Goal: Feedback & Contribution: Leave review/rating

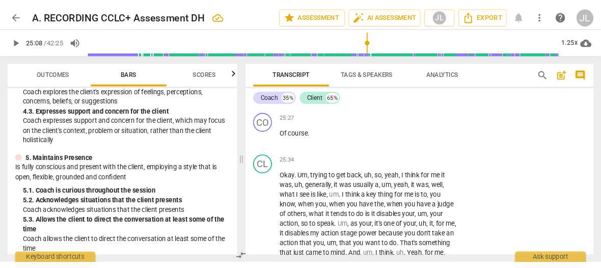
scroll to position [7197, 0]
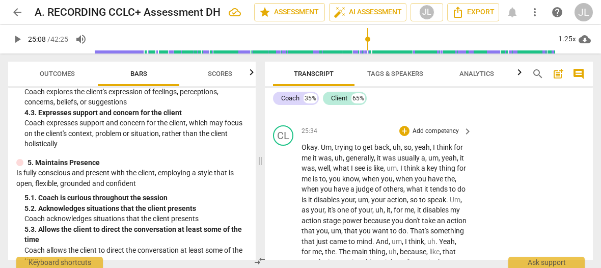
click at [308, 146] on span "Okay" at bounding box center [309, 147] width 16 height 8
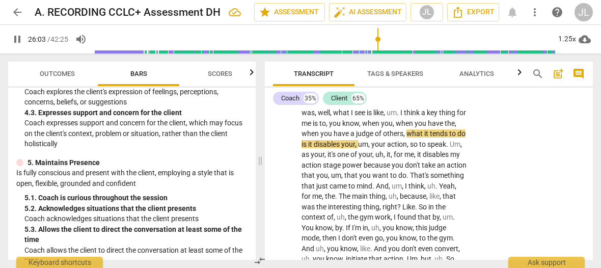
scroll to position [7280, 0]
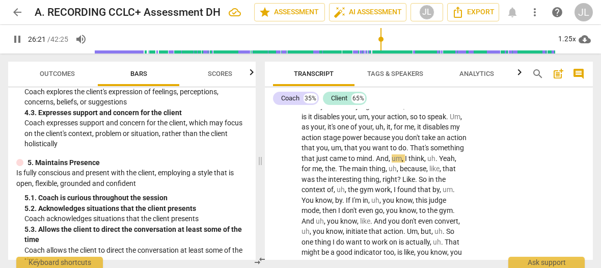
type input "1583"
click at [435, 162] on span "." at bounding box center [437, 158] width 4 height 8
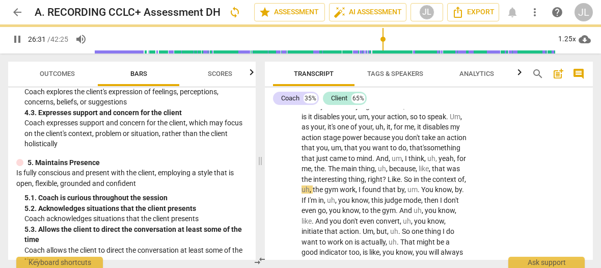
click at [18, 40] on span "pause" at bounding box center [17, 39] width 12 height 12
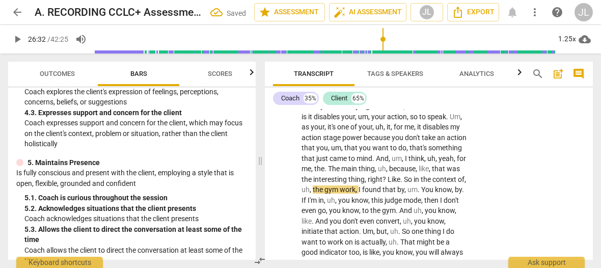
type input "1593"
click at [309, 188] on span "uh" at bounding box center [305, 189] width 8 height 8
click at [417, 193] on span "." at bounding box center [419, 189] width 4 height 8
click at [17, 43] on span "play_arrow" at bounding box center [17, 39] width 12 height 12
click at [16, 44] on span "pause" at bounding box center [17, 39] width 12 height 12
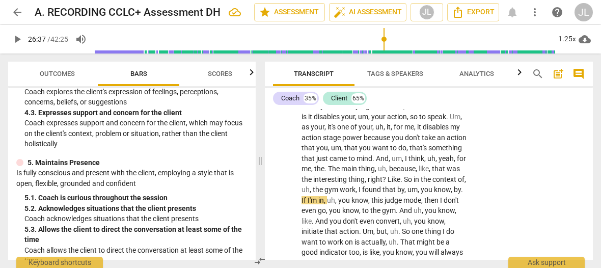
type input "1598"
click at [461, 193] on span "." at bounding box center [462, 189] width 2 height 8
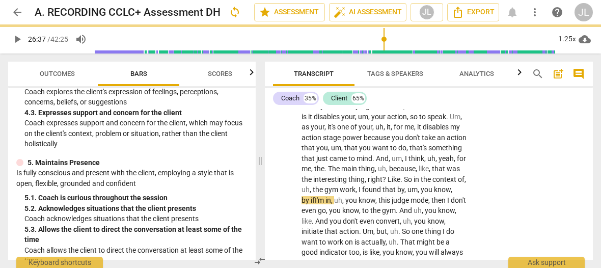
click at [17, 40] on span "play_arrow" at bounding box center [17, 39] width 12 height 12
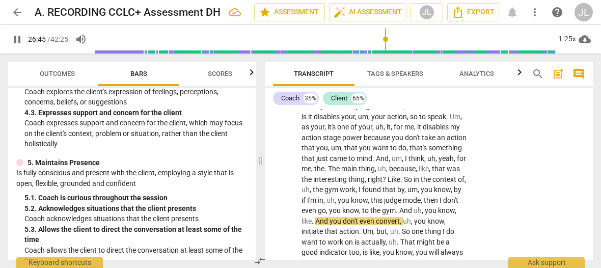
click at [17, 40] on span "pause" at bounding box center [17, 39] width 12 height 12
type input "1606"
click at [315, 219] on span "." at bounding box center [313, 221] width 4 height 8
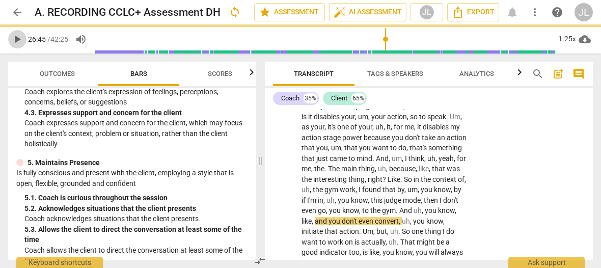
click at [17, 37] on span "play_arrow" at bounding box center [17, 39] width 12 height 12
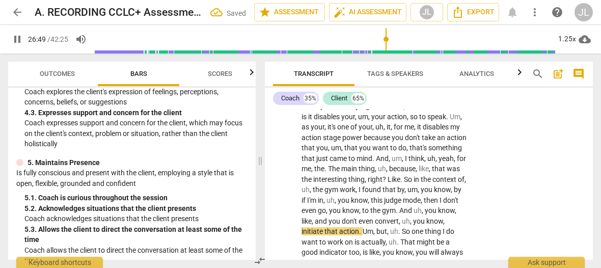
click at [17, 37] on span "pause" at bounding box center [17, 39] width 12 height 12
click at [311, 217] on span "like" at bounding box center [306, 221] width 10 height 8
click at [13, 40] on span "pause" at bounding box center [17, 39] width 12 height 12
type input "1608"
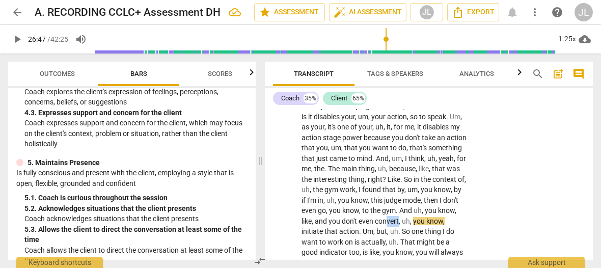
drag, startPoint x: 325, startPoint y: 228, endPoint x: 313, endPoint y: 229, distance: 11.7
click at [375, 225] on span "convert" at bounding box center [387, 221] width 24 height 8
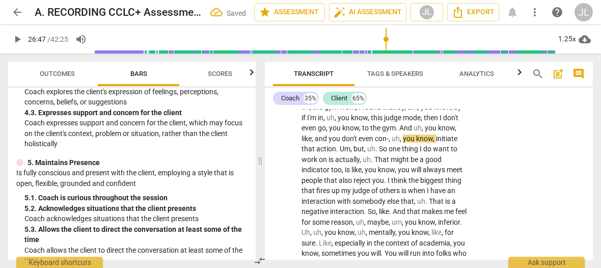
scroll to position [7390, 0]
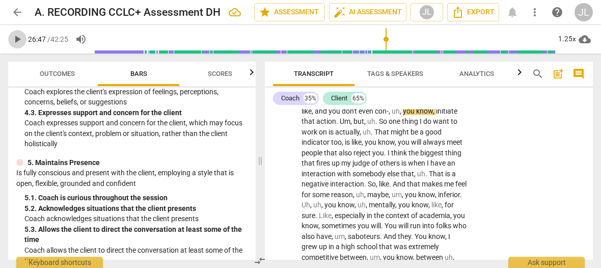
click at [14, 40] on span "play_arrow" at bounding box center [17, 39] width 12 height 12
click at [14, 40] on span "pause" at bounding box center [17, 39] width 12 height 12
type input "1611"
click at [461, 120] on p "Okay . Um , trying to get back , uh , so , yeah , I think for me it was , uh , …" at bounding box center [383, 267] width 165 height 637
click at [16, 41] on span "play_arrow" at bounding box center [17, 39] width 12 height 12
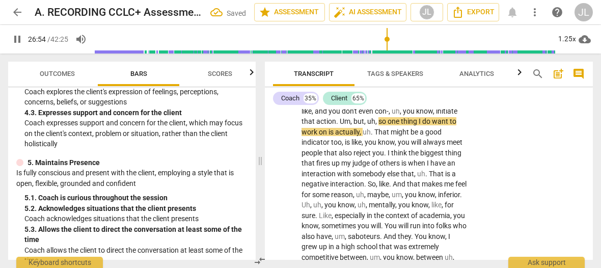
click at [16, 41] on span "pause" at bounding box center [17, 39] width 12 height 12
type input "1615"
click at [374, 132] on span "." at bounding box center [373, 132] width 4 height 8
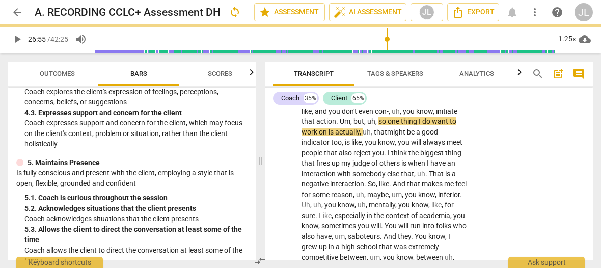
click at [14, 39] on span "play_arrow" at bounding box center [17, 39] width 12 height 12
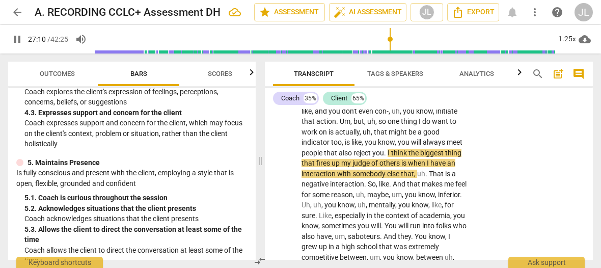
click at [14, 39] on span "pause" at bounding box center [17, 39] width 12 height 12
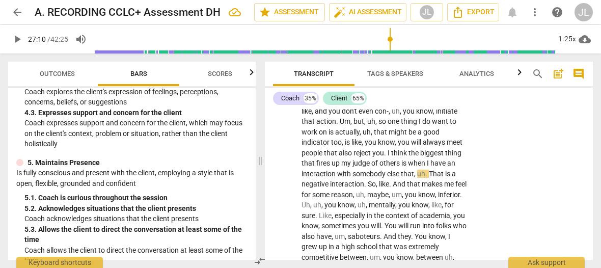
type input "1630"
click at [425, 178] on span "." at bounding box center [427, 173] width 4 height 8
click at [17, 38] on span "play_arrow" at bounding box center [17, 39] width 12 height 12
click at [17, 38] on span "pause" at bounding box center [17, 39] width 12 height 12
type input "1634"
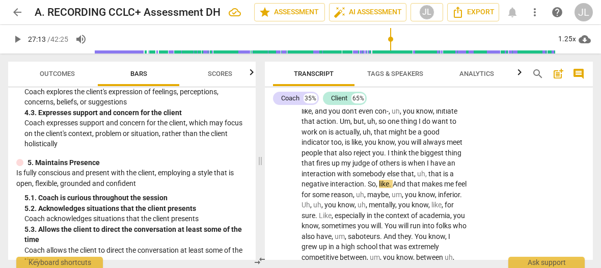
click at [460, 182] on p "Okay . Um , trying to get back , uh , so , yeah , I think for me it was , uh , …" at bounding box center [383, 267] width 165 height 637
click at [15, 41] on span "play_arrow" at bounding box center [17, 39] width 12 height 12
click at [15, 41] on span "pause" at bounding box center [17, 39] width 12 height 12
click at [411, 209] on span "know" at bounding box center [419, 205] width 17 height 8
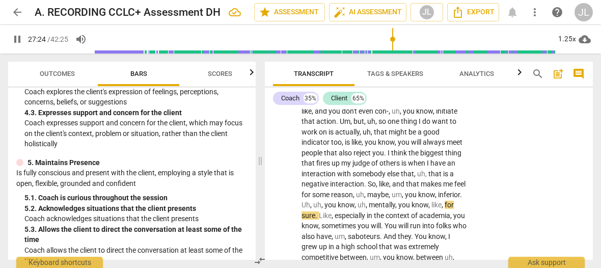
click at [17, 40] on span "pause" at bounding box center [17, 39] width 12 height 12
click at [405, 198] on span "you" at bounding box center [411, 194] width 13 height 8
click at [14, 41] on span "pause" at bounding box center [17, 39] width 12 height 12
type input "1645"
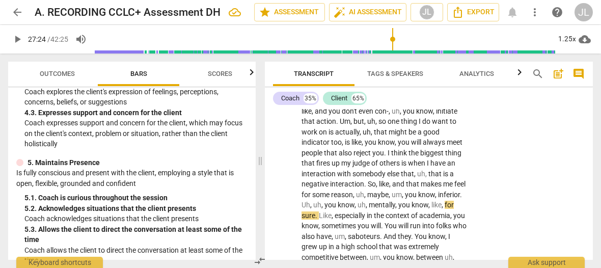
click at [431, 209] on span "like" at bounding box center [436, 205] width 10 height 8
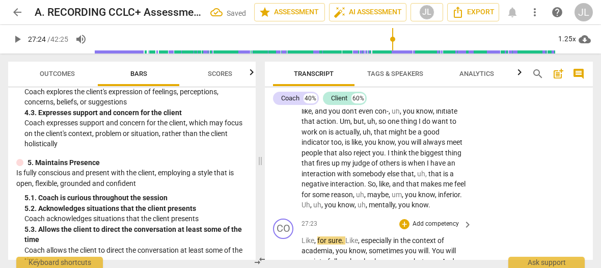
click at [302, 244] on span "Like" at bounding box center [307, 240] width 13 height 8
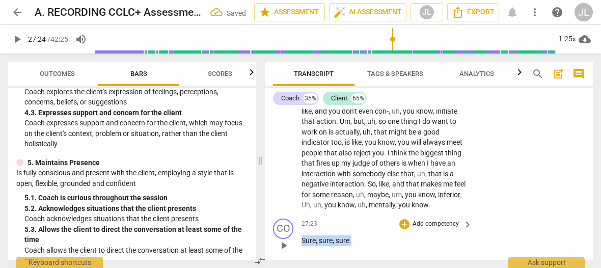
drag, startPoint x: 353, startPoint y: 251, endPoint x: 300, endPoint y: 250, distance: 52.9
click at [300, 250] on div "CO play_arrow pause 27:23 + Add competency keyboard_arrow_right Sure , sure , s…" at bounding box center [429, 236] width 328 height 45
click at [359, 234] on div "+" at bounding box center [360, 236] width 10 height 10
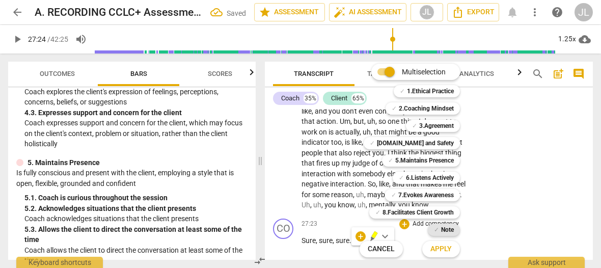
click at [442, 232] on b "Note" at bounding box center [447, 229] width 13 height 12
click at [442, 248] on span "Apply" at bounding box center [440, 249] width 21 height 10
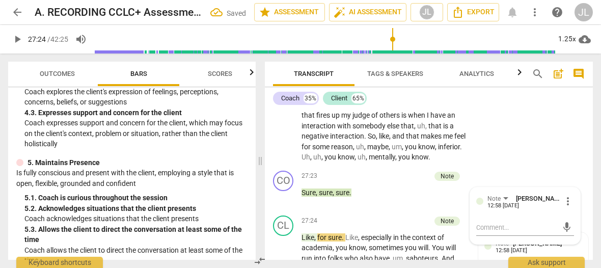
scroll to position [7451, 0]
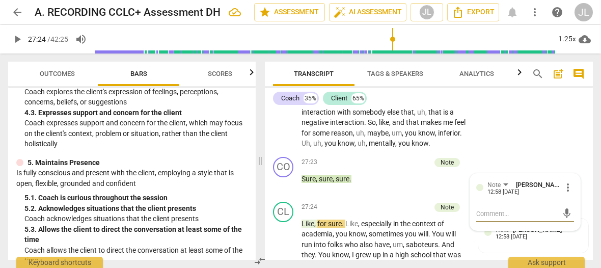
click at [272, 67] on div at bounding box center [269, 72] width 8 height 21
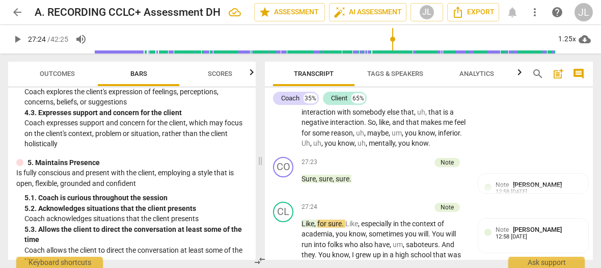
click at [362, 149] on p "Okay . Um , trying to get back , uh , so , yeah , I think for me it was , uh , …" at bounding box center [383, 18] width 165 height 261
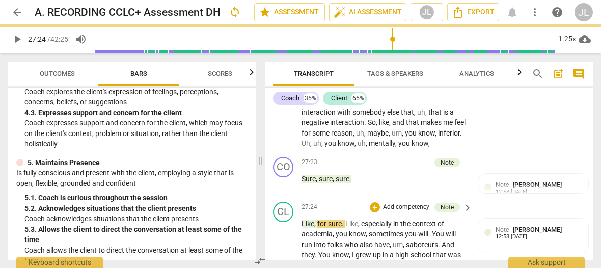
click at [325, 227] on span "for" at bounding box center [322, 223] width 11 height 8
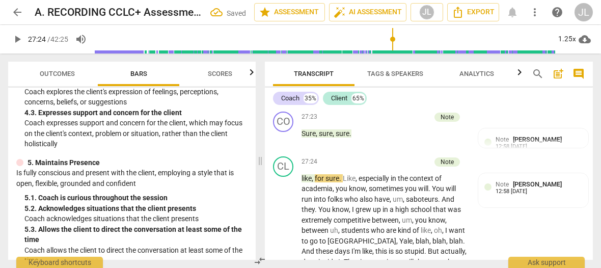
scroll to position [7524, 0]
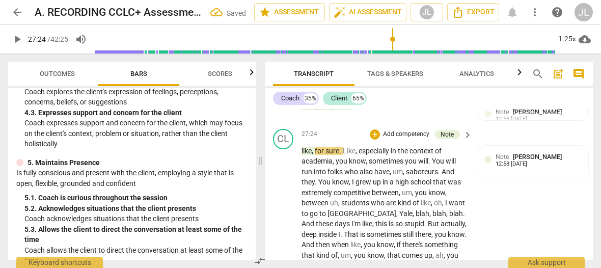
click at [301, 155] on span "like" at bounding box center [306, 151] width 10 height 8
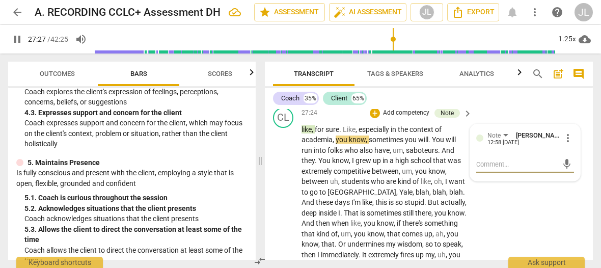
drag, startPoint x: 17, startPoint y: 44, endPoint x: 110, endPoint y: 34, distance: 94.2
click at [17, 44] on span "pause" at bounding box center [17, 39] width 12 height 12
type input "1648"
drag, startPoint x: 341, startPoint y: 139, endPoint x: 324, endPoint y: 139, distance: 16.8
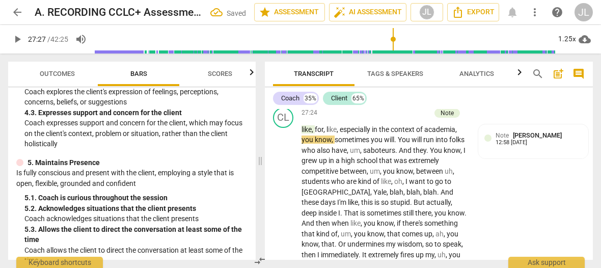
click at [14, 41] on span "play_arrow" at bounding box center [17, 39] width 12 height 12
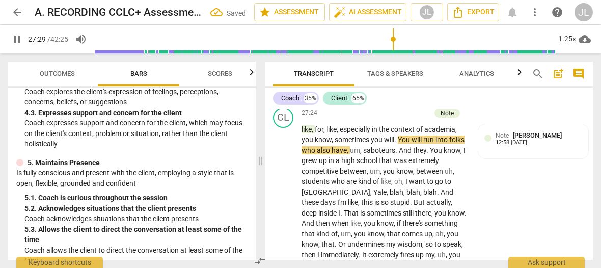
click at [14, 41] on span "pause" at bounding box center [17, 39] width 12 height 12
type input "1650"
click at [397, 144] on span "." at bounding box center [396, 139] width 4 height 8
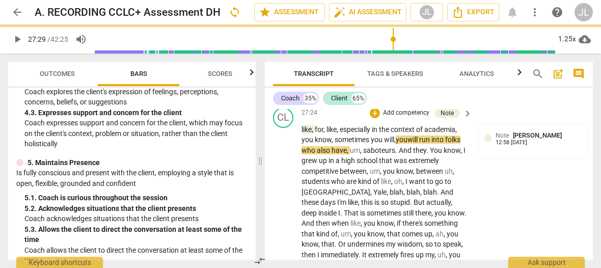
click at [16, 42] on span "play_arrow" at bounding box center [17, 39] width 12 height 12
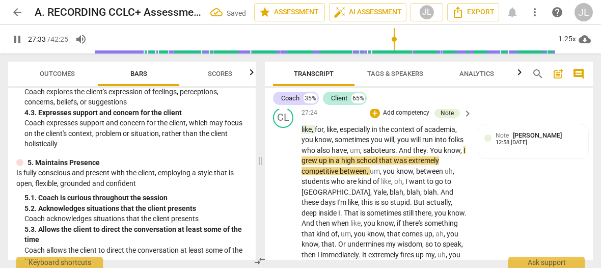
click at [16, 42] on span "pause" at bounding box center [17, 39] width 12 height 12
type input "1654"
click at [430, 154] on span "." at bounding box center [428, 150] width 4 height 8
click at [385, 154] on span "saboteurs" at bounding box center [379, 150] width 32 height 8
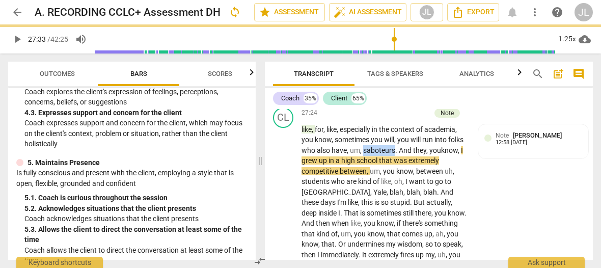
click at [385, 154] on span "saboteurs" at bounding box center [379, 150] width 32 height 8
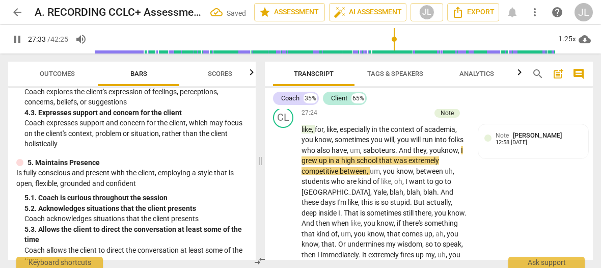
click at [15, 40] on span "pause" at bounding box center [17, 39] width 12 height 12
type input "1654"
click at [459, 154] on span "," at bounding box center [460, 150] width 3 height 8
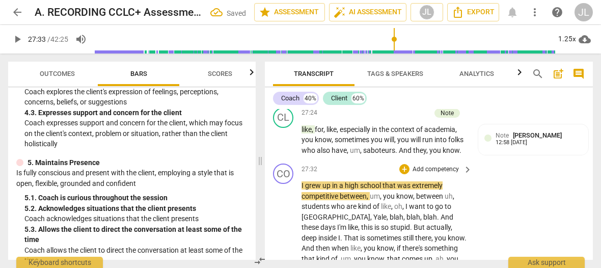
click at [302, 189] on span "I" at bounding box center [303, 185] width 4 height 8
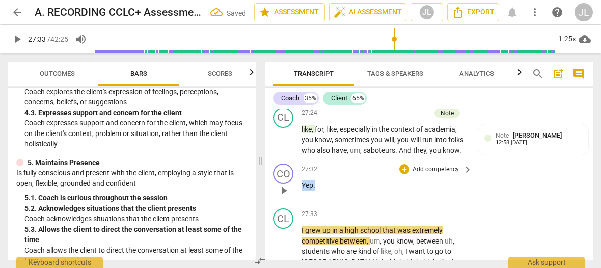
drag, startPoint x: 315, startPoint y: 207, endPoint x: 301, endPoint y: 207, distance: 13.7
click at [301, 204] on div "CO play_arrow pause 27:32 + Add competency keyboard_arrow_right Yep ." at bounding box center [429, 181] width 328 height 45
click at [323, 196] on div "+" at bounding box center [324, 192] width 10 height 10
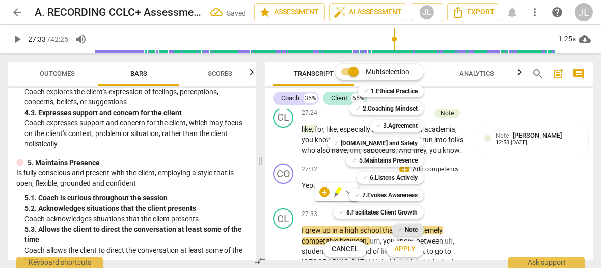
click at [410, 230] on b "Note" at bounding box center [411, 229] width 13 height 12
click at [410, 249] on span "Apply" at bounding box center [404, 249] width 21 height 10
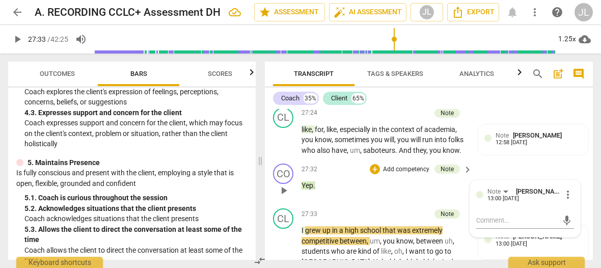
click at [269, 204] on div "CO play_arrow pause 27:32 + Add competency Note keyboard_arrow_right Yep . Note…" at bounding box center [429, 181] width 328 height 45
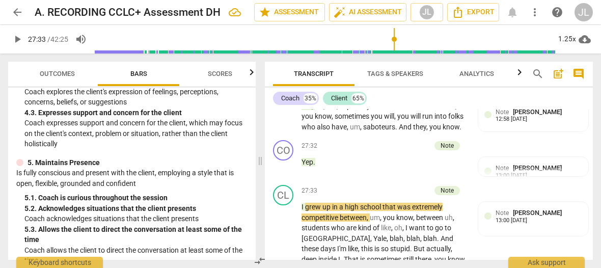
scroll to position [7598, 0]
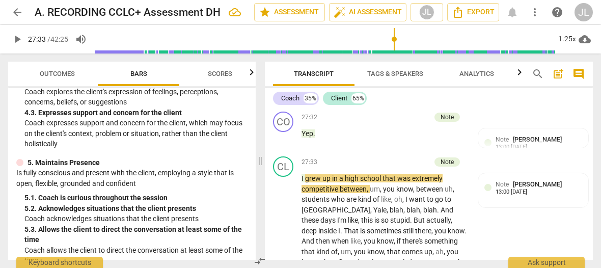
click at [459, 102] on span "." at bounding box center [460, 98] width 2 height 8
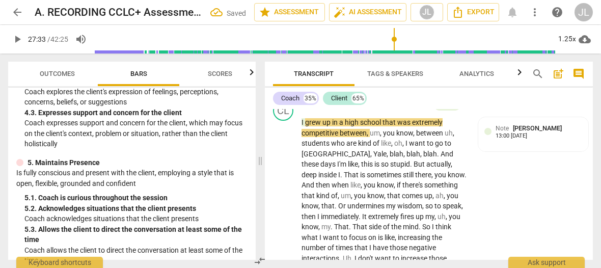
scroll to position [7681, 0]
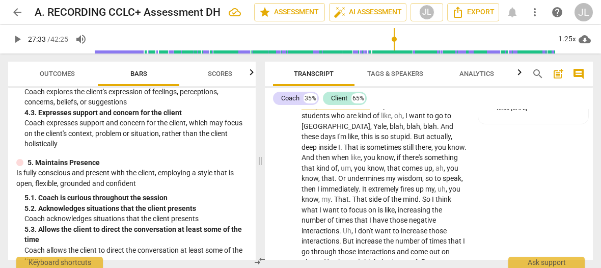
click at [17, 42] on span "play_arrow" at bounding box center [17, 39] width 12 height 12
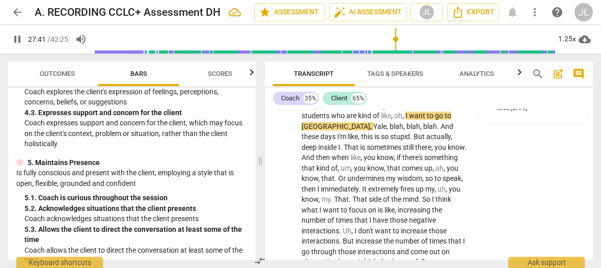
click at [17, 42] on span "pause" at bounding box center [17, 39] width 12 height 12
type input "1662"
click at [399, 120] on span "oh" at bounding box center [398, 115] width 8 height 8
click at [19, 39] on span "play_arrow" at bounding box center [17, 39] width 12 height 12
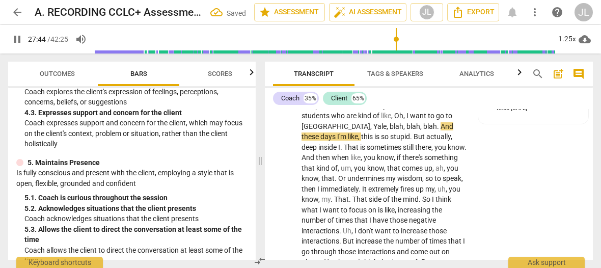
click at [19, 39] on span "pause" at bounding box center [17, 39] width 12 height 12
type input "1665"
click at [440, 130] on span "And" at bounding box center [446, 126] width 13 height 8
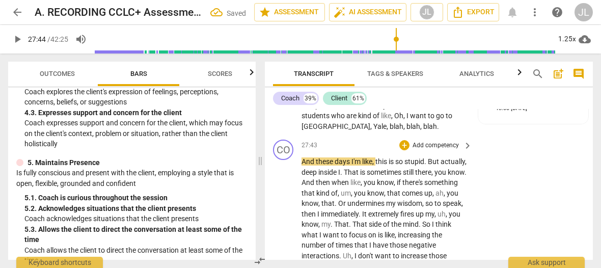
click at [303, 165] on span "And" at bounding box center [308, 161] width 14 height 8
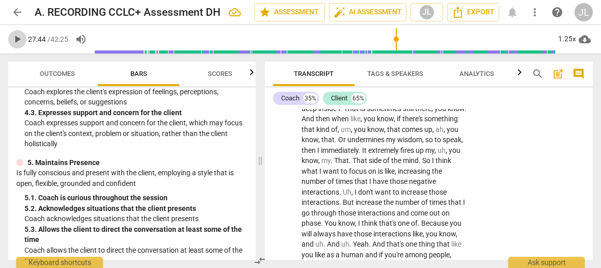
click at [19, 39] on span "play_arrow" at bounding box center [17, 39] width 12 height 12
click at [19, 39] on span "pause" at bounding box center [17, 39] width 12 height 12
type input "1670"
click at [344, 112] on span "." at bounding box center [342, 108] width 4 height 8
click at [14, 37] on span "play_arrow" at bounding box center [17, 39] width 12 height 12
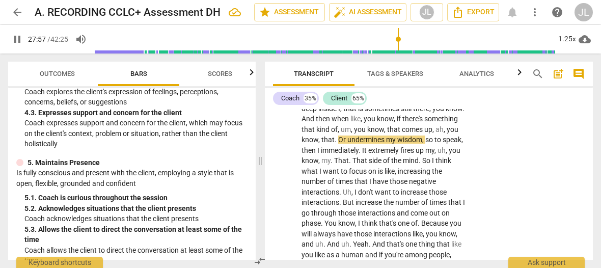
click at [14, 37] on span "pause" at bounding box center [17, 39] width 12 height 12
type input "1678"
click at [338, 144] on span "." at bounding box center [336, 139] width 4 height 8
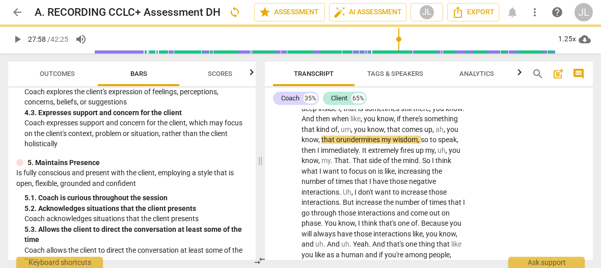
click at [18, 42] on span "play_arrow" at bounding box center [17, 39] width 12 height 12
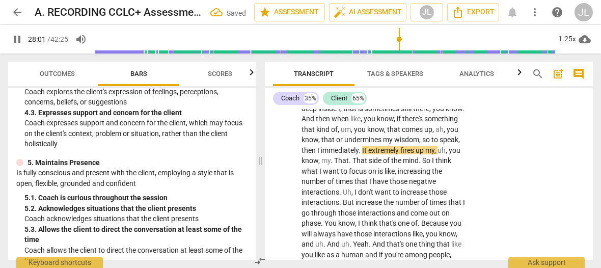
click at [18, 42] on span "pause" at bounding box center [17, 39] width 12 height 12
type input "1682"
click at [362, 154] on span "." at bounding box center [360, 150] width 4 height 8
click at [334, 164] on span "." at bounding box center [332, 160] width 4 height 8
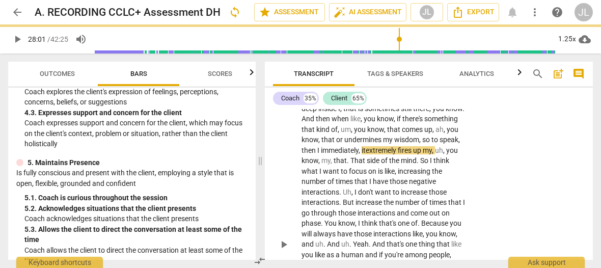
click at [350, 164] on span "." at bounding box center [349, 160] width 4 height 8
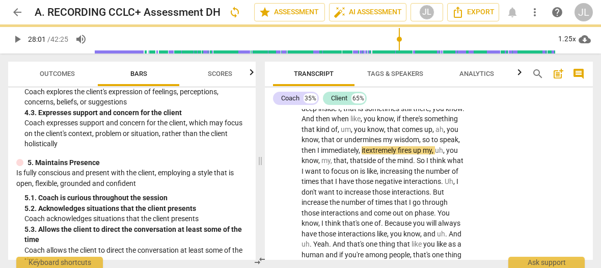
click at [18, 40] on span "play_arrow" at bounding box center [17, 39] width 12 height 12
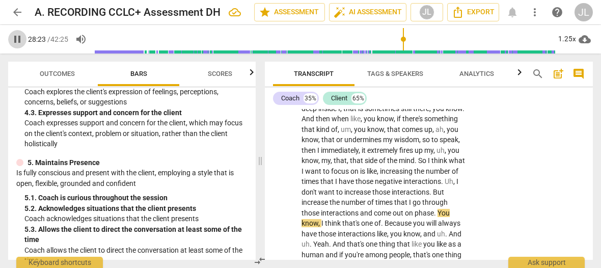
click at [18, 40] on span "pause" at bounding box center [17, 39] width 12 height 12
click at [391, 196] on span "interactions" at bounding box center [410, 192] width 38 height 8
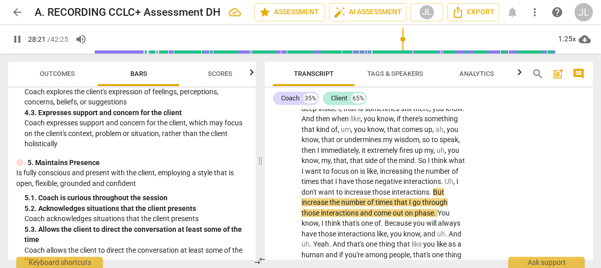
click at [18, 39] on span "pause" at bounding box center [17, 39] width 12 height 12
type input "1702"
drag, startPoint x: 339, startPoint y: 233, endPoint x: 305, endPoint y: 234, distance: 33.6
click at [305, 234] on p "And these days I'm like , this is so stupid . But actually , deep inside I , th…" at bounding box center [383, 244] width 165 height 303
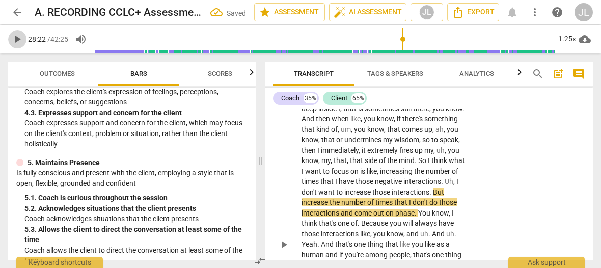
click at [17, 38] on span "play_arrow" at bounding box center [17, 39] width 12 height 12
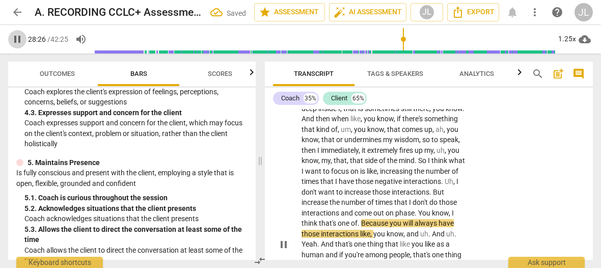
click at [17, 38] on span "pause" at bounding box center [17, 39] width 12 height 12
type input "1706"
click at [414, 217] on span "." at bounding box center [416, 213] width 4 height 8
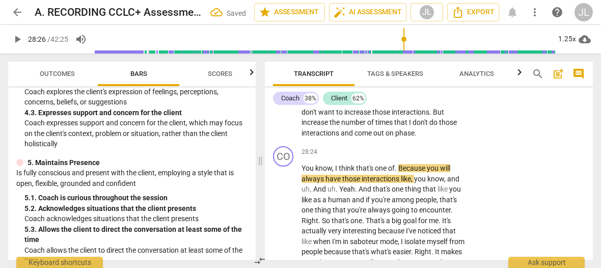
scroll to position [7898, 0]
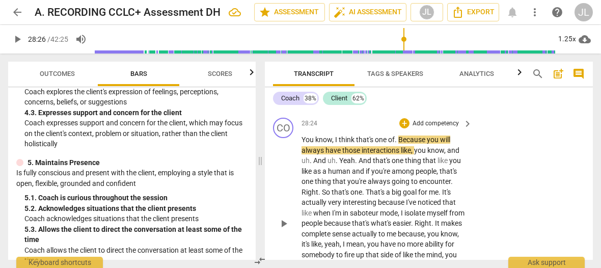
click at [302, 144] on span "You" at bounding box center [308, 139] width 14 height 8
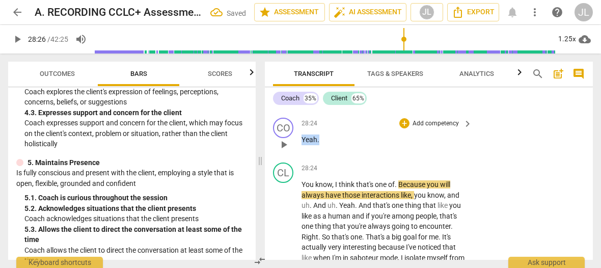
drag, startPoint x: 319, startPoint y: 169, endPoint x: 301, endPoint y: 169, distance: 17.8
click at [301, 158] on div "CO play_arrow pause 28:24 + Add competency keyboard_arrow_right Yeah ." at bounding box center [429, 135] width 328 height 45
click at [327, 156] on div "+" at bounding box center [328, 156] width 10 height 10
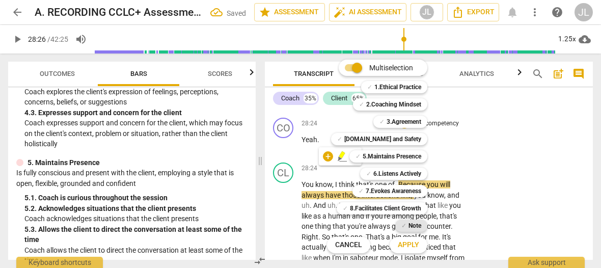
click at [421, 226] on div "✓ Note" at bounding box center [411, 225] width 32 height 12
click at [419, 245] on button "Apply" at bounding box center [408, 245] width 38 height 18
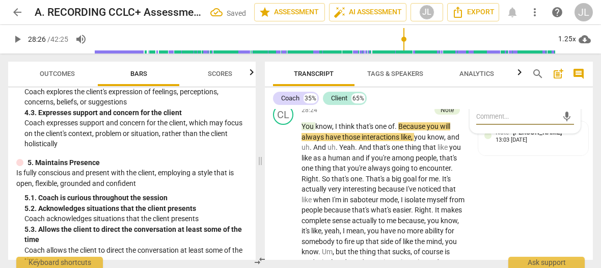
scroll to position [7984, 0]
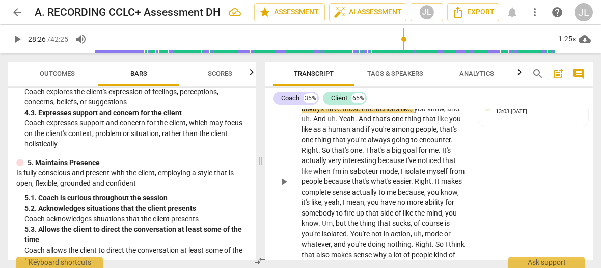
click at [397, 102] on span "." at bounding box center [396, 98] width 4 height 8
click at [310, 123] on span "." at bounding box center [311, 119] width 4 height 8
click at [335, 123] on span "." at bounding box center [335, 119] width 4 height 8
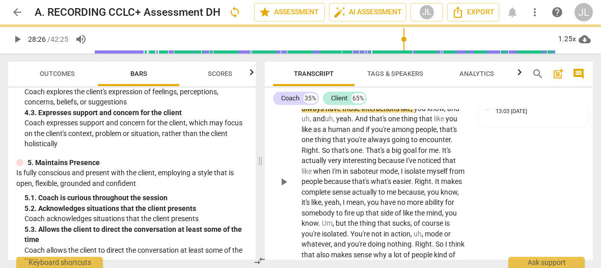
click at [285, 188] on span "play_arrow" at bounding box center [283, 182] width 12 height 12
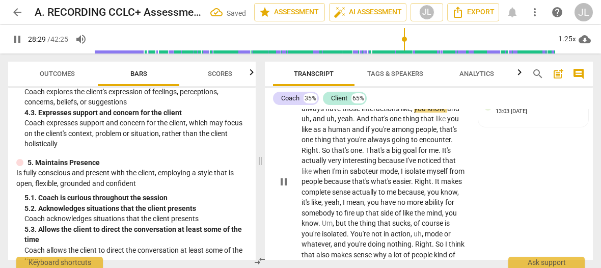
click at [353, 123] on span "." at bounding box center [355, 119] width 4 height 8
type input "1710"
click at [286, 188] on span "pause" at bounding box center [283, 182] width 12 height 12
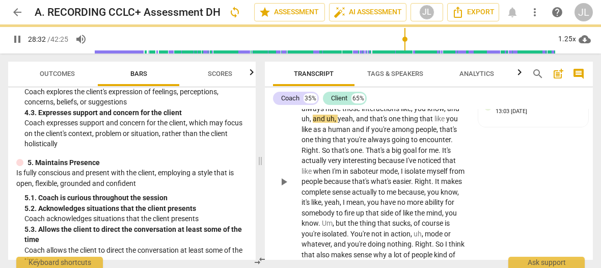
type input "1713"
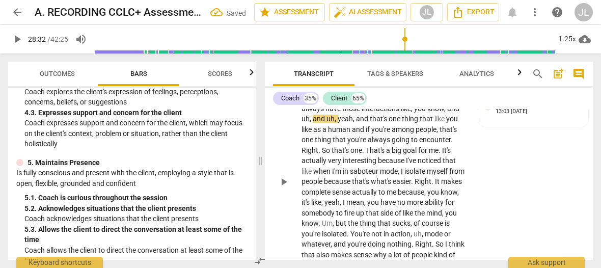
click at [447, 112] on span "and" at bounding box center [453, 108] width 12 height 8
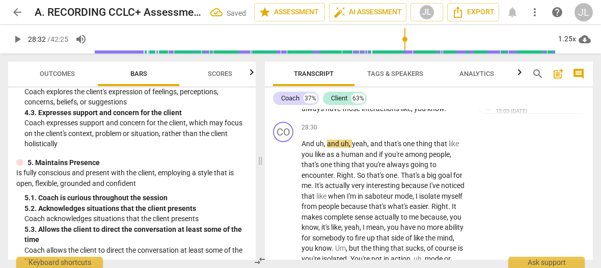
click at [447, 113] on p "You know , I think that's one of , because you will always have those interacti…" at bounding box center [383, 103] width 165 height 21
click at [302, 148] on span "And" at bounding box center [308, 143] width 14 height 8
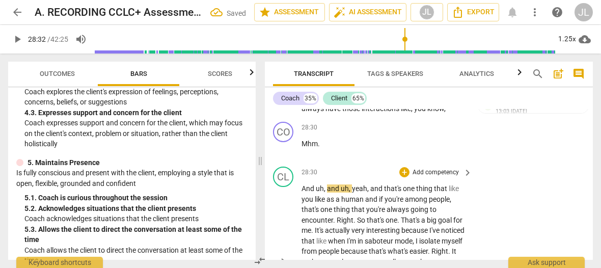
click at [305, 192] on span "And" at bounding box center [308, 188] width 14 height 8
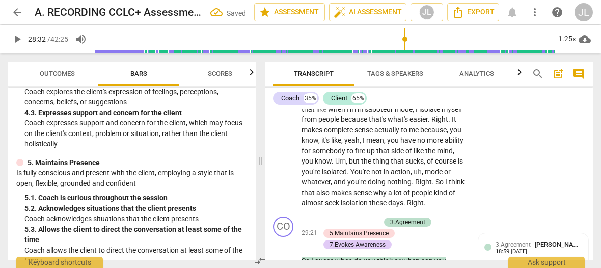
scroll to position [8059, 0]
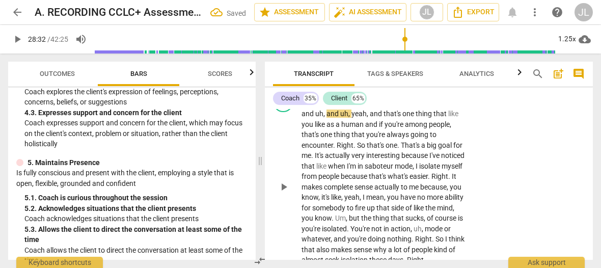
click at [285, 195] on button "play_arrow" at bounding box center [283, 187] width 16 height 16
click at [285, 195] on button "pause" at bounding box center [283, 187] width 16 height 16
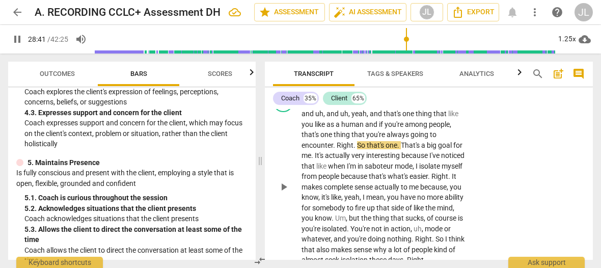
type input "1722"
click at [335, 149] on span "." at bounding box center [335, 145] width 4 height 8
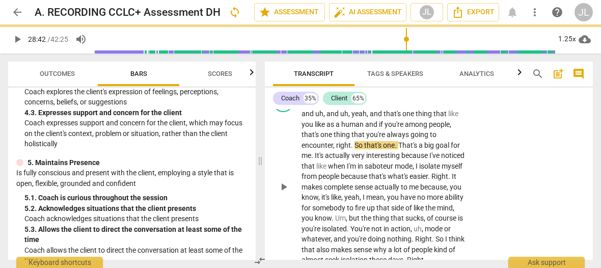
click at [351, 149] on span "." at bounding box center [353, 145] width 4 height 8
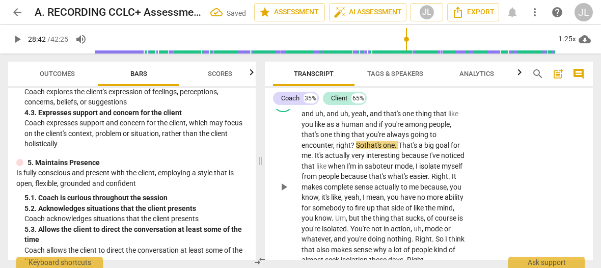
click at [284, 193] on span "play_arrow" at bounding box center [283, 187] width 12 height 12
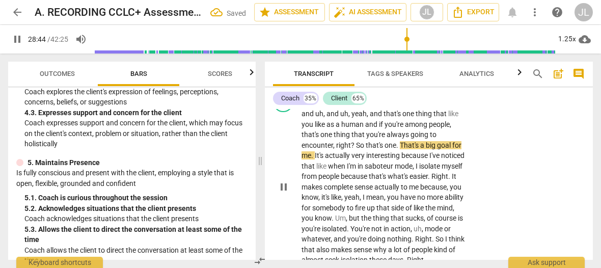
drag, startPoint x: 284, startPoint y: 220, endPoint x: 341, endPoint y: 204, distance: 58.9
click at [284, 193] on span "pause" at bounding box center [283, 187] width 12 height 12
type input "1724"
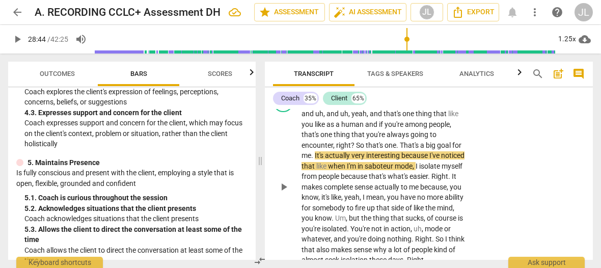
click at [397, 149] on span "." at bounding box center [398, 145] width 4 height 8
click at [283, 193] on span "play_arrow" at bounding box center [283, 187] width 12 height 12
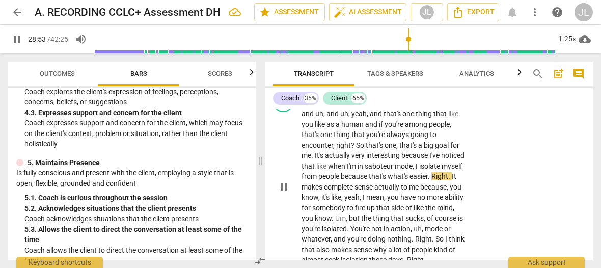
click at [288, 193] on span "pause" at bounding box center [283, 187] width 12 height 12
click at [441, 170] on span "myself" at bounding box center [451, 166] width 21 height 8
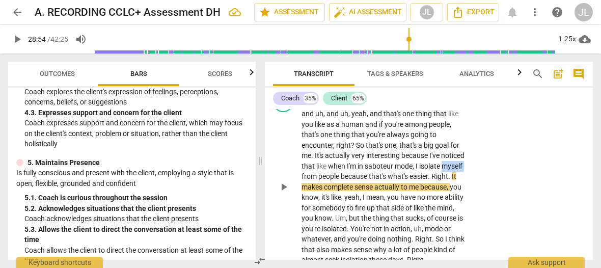
click at [441, 170] on span "myself" at bounding box center [451, 166] width 21 height 8
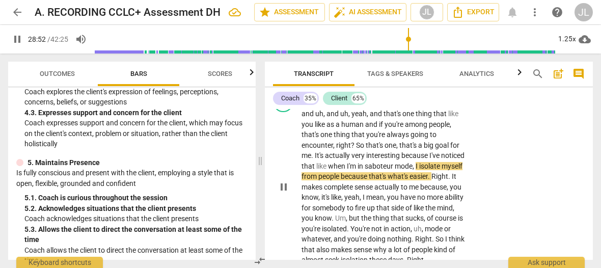
click at [282, 193] on span "pause" at bounding box center [283, 187] width 12 height 12
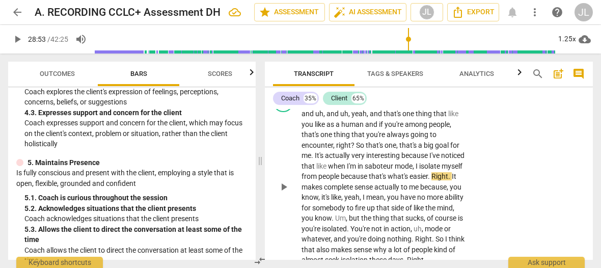
type input "1734"
click at [301, 214] on div "play_arrow pause" at bounding box center [288, 187] width 26 height 150
click at [409, 180] on span "easier" at bounding box center [418, 176] width 18 height 8
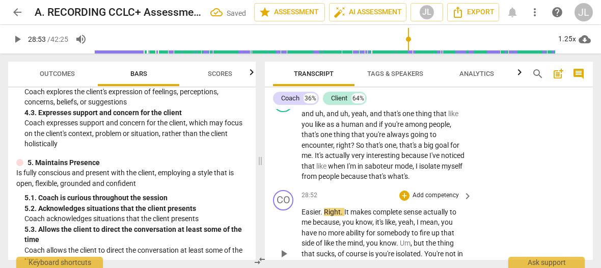
click at [301, 216] on span "Easier" at bounding box center [310, 212] width 19 height 8
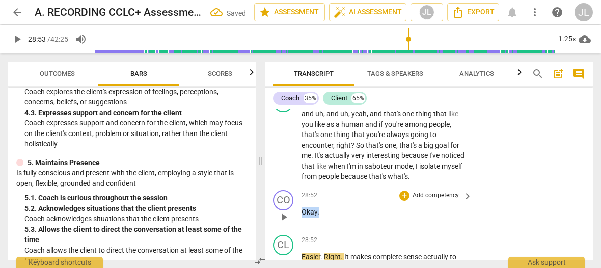
drag, startPoint x: 321, startPoint y: 242, endPoint x: 301, endPoint y: 242, distance: 19.3
click at [301, 217] on p "Okay ." at bounding box center [383, 212] width 165 height 11
click at [328, 230] on div "+" at bounding box center [328, 228] width 10 height 10
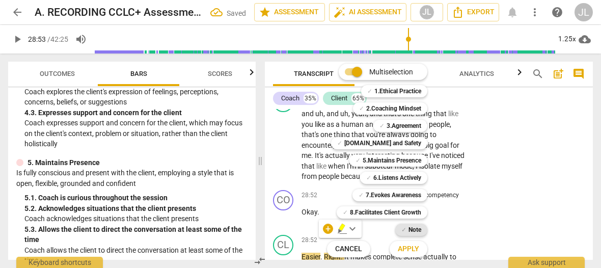
click at [415, 232] on b "Note" at bounding box center [414, 229] width 13 height 12
click at [416, 250] on span "Apply" at bounding box center [407, 249] width 21 height 10
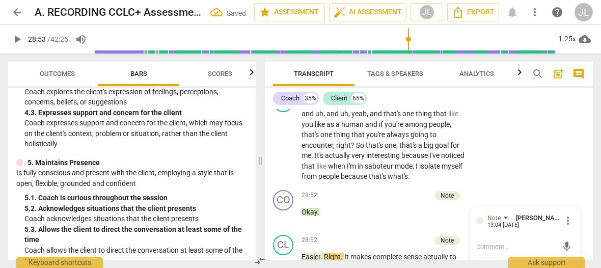
scroll to position [8151, 0]
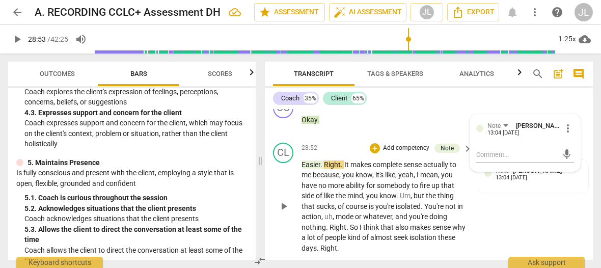
click at [269, 255] on div "CL play_arrow pause 28:52 + Add competency Note keyboard_arrow_right Easier . R…" at bounding box center [429, 197] width 328 height 119
click at [324, 168] on span "Right" at bounding box center [332, 164] width 17 height 8
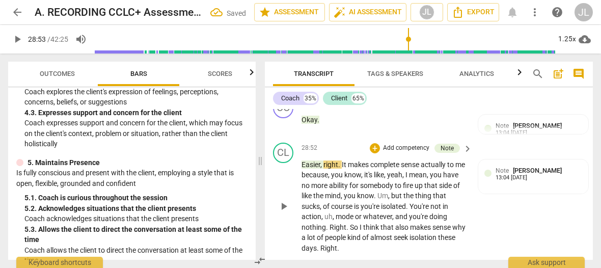
click at [340, 168] on span "." at bounding box center [340, 164] width 4 height 8
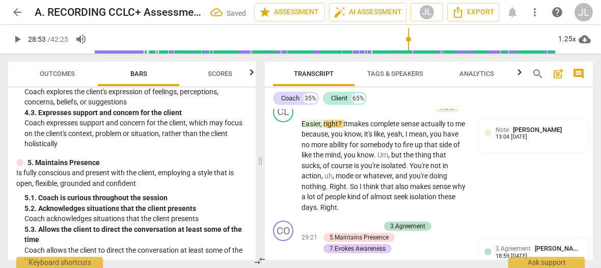
scroll to position [8220, 0]
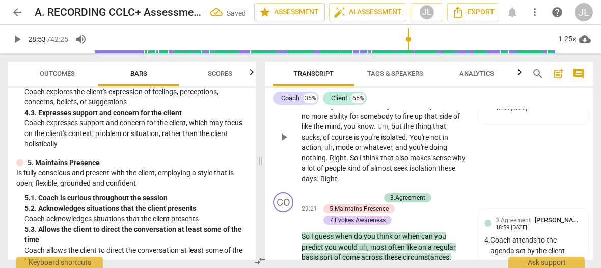
click at [281, 143] on span "play_arrow" at bounding box center [283, 137] width 12 height 12
click at [281, 143] on span "pause" at bounding box center [283, 137] width 12 height 12
type input "1735"
click at [343, 99] on span "It" at bounding box center [346, 95] width 6 height 8
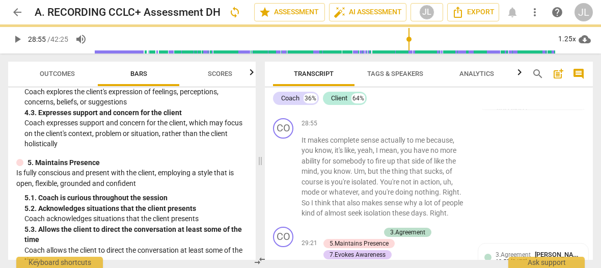
scroll to position [8265, 0]
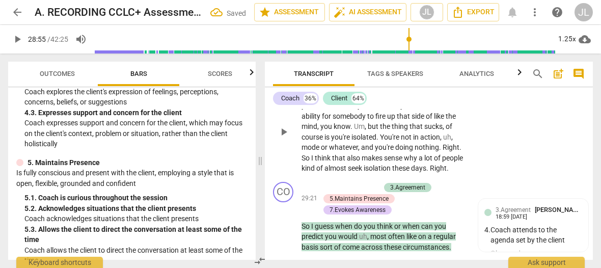
click at [301, 99] on span "It" at bounding box center [304, 95] width 6 height 8
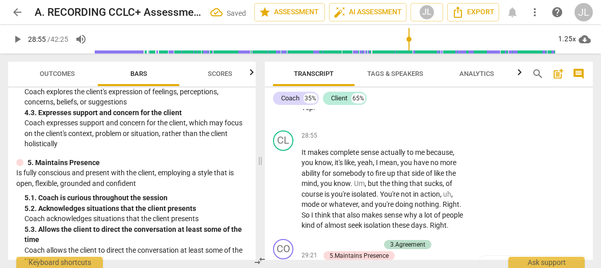
scroll to position [8195, 0]
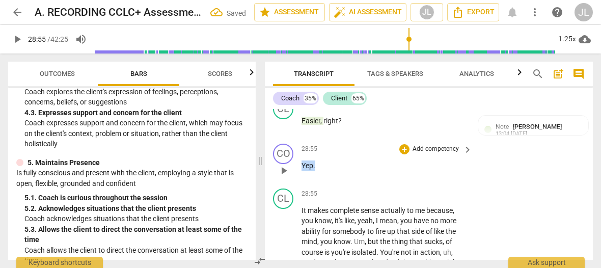
drag, startPoint x: 317, startPoint y: 195, endPoint x: 299, endPoint y: 195, distance: 17.3
click at [299, 184] on div "CO play_arrow pause 28:55 + Add competency keyboard_arrow_right Yep ." at bounding box center [429, 161] width 328 height 45
click at [320, 181] on div "+" at bounding box center [324, 182] width 10 height 10
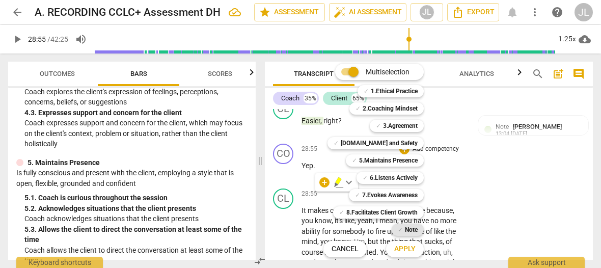
click at [410, 230] on b "Note" at bounding box center [411, 229] width 13 height 12
click at [410, 250] on span "Apply" at bounding box center [404, 249] width 21 height 10
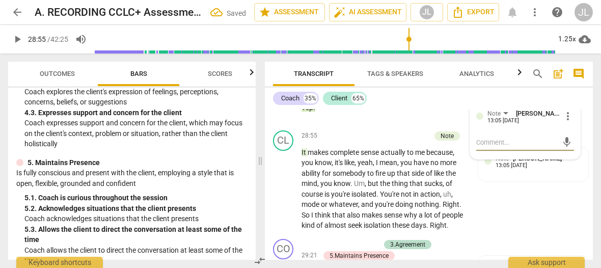
scroll to position [8282, 0]
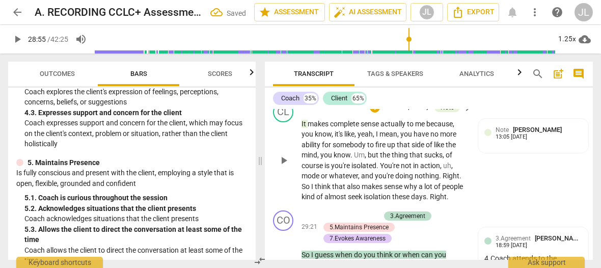
click at [284, 166] on span "play_arrow" at bounding box center [283, 160] width 12 height 12
click at [282, 166] on span "pause" at bounding box center [283, 160] width 12 height 12
click at [283, 166] on span "play_arrow" at bounding box center [283, 160] width 12 height 12
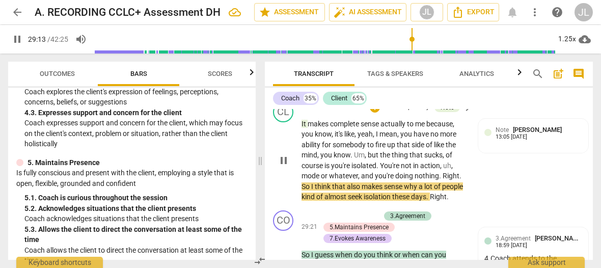
drag, startPoint x: 283, startPoint y: 193, endPoint x: 345, endPoint y: 192, distance: 62.1
click at [283, 166] on span "pause" at bounding box center [283, 160] width 12 height 12
type input "1754"
click at [440, 180] on span "." at bounding box center [441, 176] width 4 height 8
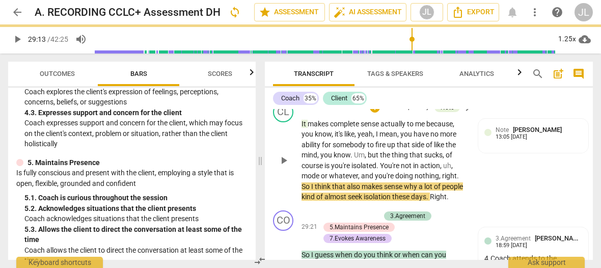
click at [459, 202] on p "It makes complete sense actually to me because , you know , it's like , yeah , …" at bounding box center [383, 160] width 165 height 83
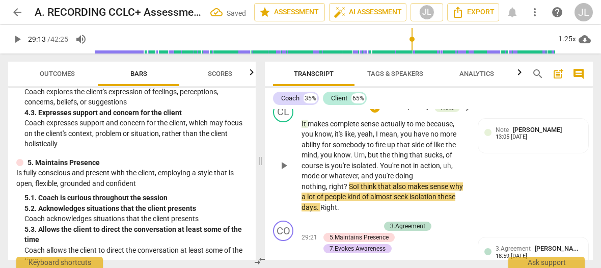
click at [283, 172] on span "play_arrow" at bounding box center [283, 165] width 12 height 12
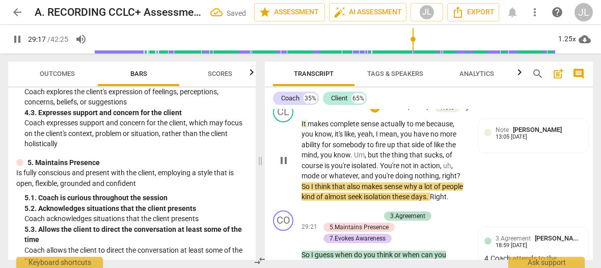
drag, startPoint x: 283, startPoint y: 196, endPoint x: 368, endPoint y: 201, distance: 84.6
click at [283, 166] on span "pause" at bounding box center [283, 160] width 12 height 12
type input "1758"
click at [454, 202] on p "It makes complete sense actually to me because , you know , it's like , yeah , …" at bounding box center [383, 160] width 165 height 83
click at [444, 201] on span "." at bounding box center [445, 196] width 2 height 8
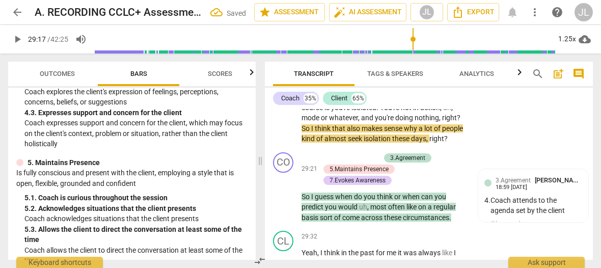
scroll to position [8368, 0]
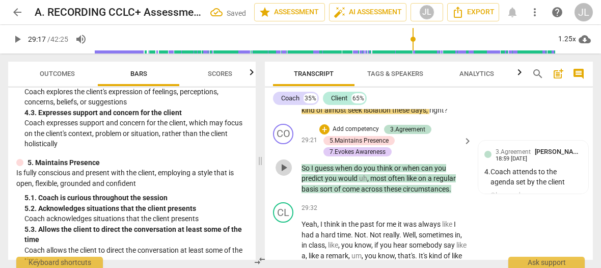
click at [282, 174] on span "play_arrow" at bounding box center [283, 167] width 12 height 12
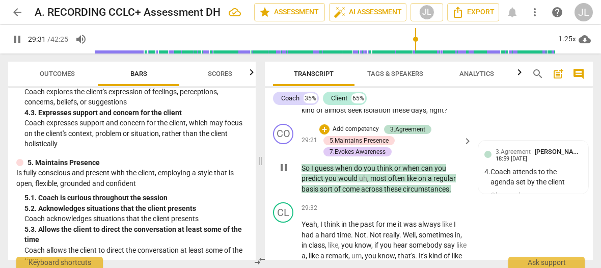
click at [283, 174] on span "pause" at bounding box center [283, 167] width 12 height 12
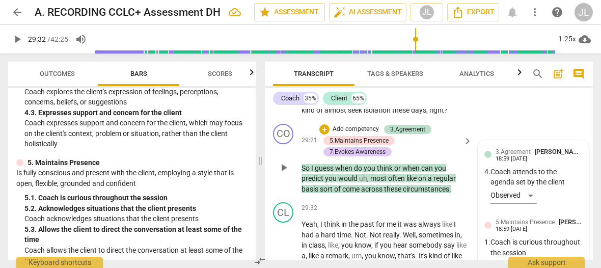
click at [579, 240] on div "3.Agreement [PERSON_NAME] 18:59 [DATE] 4. Coach attends to the agenda set by th…" at bounding box center [533, 255] width 110 height 230
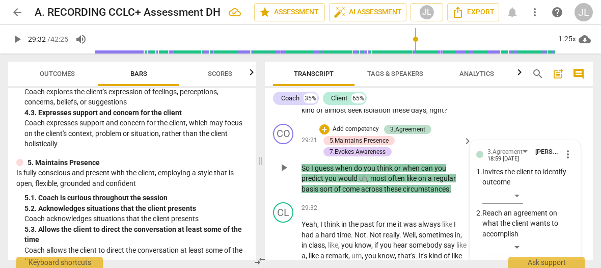
scroll to position [8583, 0]
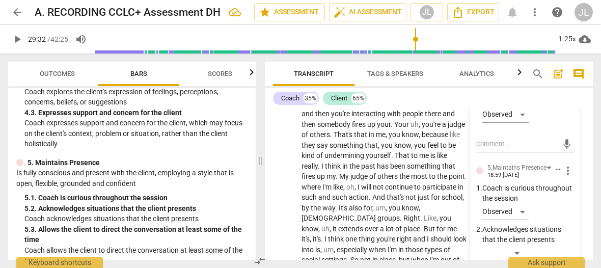
click at [571, 238] on div "3.Agreement [PERSON_NAME] 18:59 [DATE] more_vert 1. Invites the client to ident…" at bounding box center [525, 243] width 110 height 635
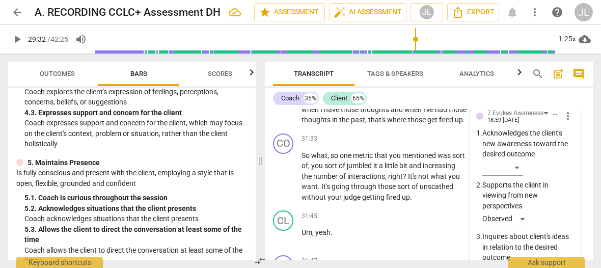
scroll to position [8847, 0]
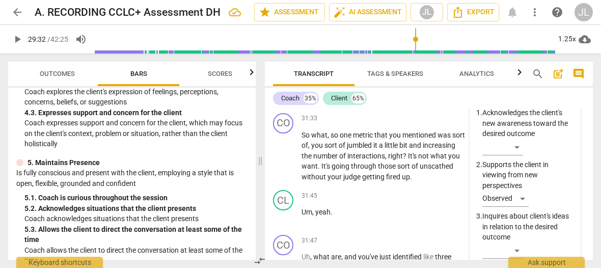
click at [569, 191] on p "Supports the client in viewing from new perspectives" at bounding box center [528, 175] width 92 height 32
click at [561, 102] on span "more_vert" at bounding box center [567, 96] width 12 height 12
click at [570, 158] on li "Delete" at bounding box center [574, 155] width 35 height 19
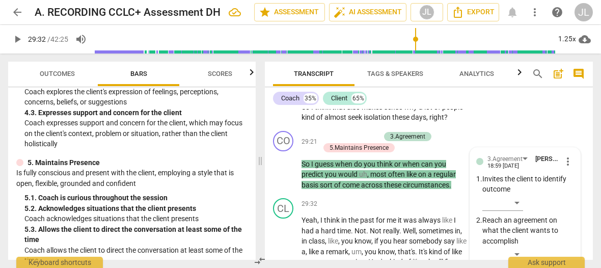
scroll to position [8389, 0]
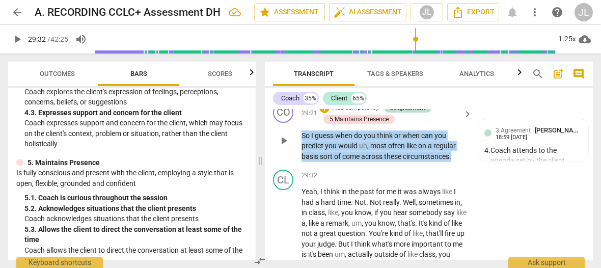
drag, startPoint x: 456, startPoint y: 196, endPoint x: 302, endPoint y: 174, distance: 155.4
click at [302, 162] on p "So I guess when do you think or when can you predict you would uh , most often …" at bounding box center [383, 146] width 165 height 32
click at [463, 184] on div "+" at bounding box center [463, 183] width 10 height 10
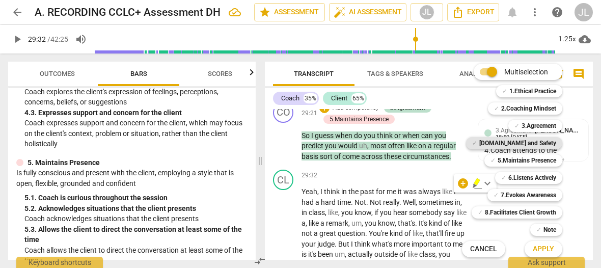
click at [526, 141] on b "[DOMAIN_NAME] and Safety" at bounding box center [517, 143] width 77 height 12
click at [542, 250] on span "Apply" at bounding box center [542, 249] width 21 height 10
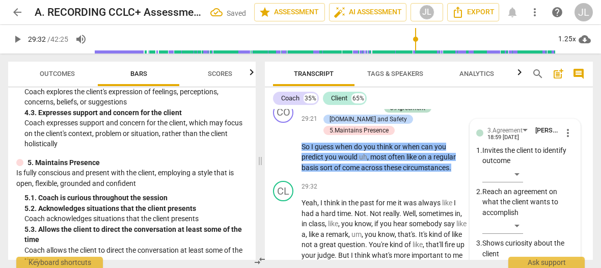
scroll to position [8583, 0]
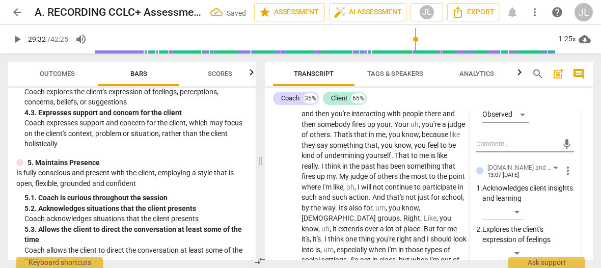
click at [564, 204] on p "Acknowledges client insights and learning" at bounding box center [528, 193] width 92 height 21
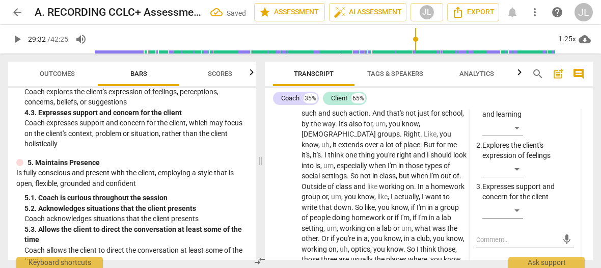
scroll to position [8685, 0]
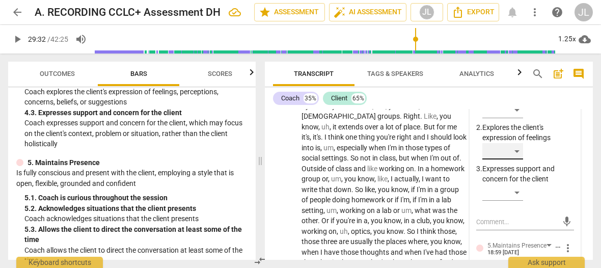
click at [516, 159] on div "​" at bounding box center [502, 151] width 41 height 16
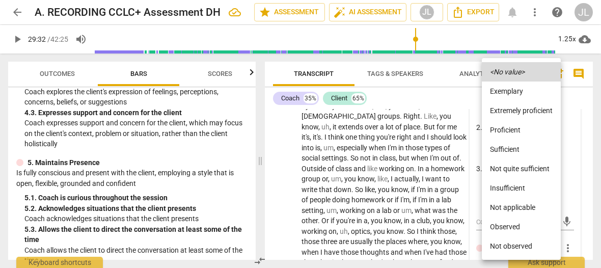
click at [511, 227] on li "Observed" at bounding box center [520, 226] width 79 height 19
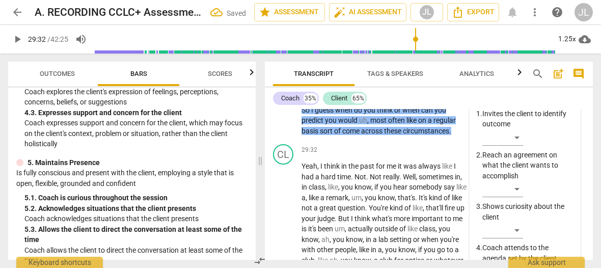
scroll to position [8513, 0]
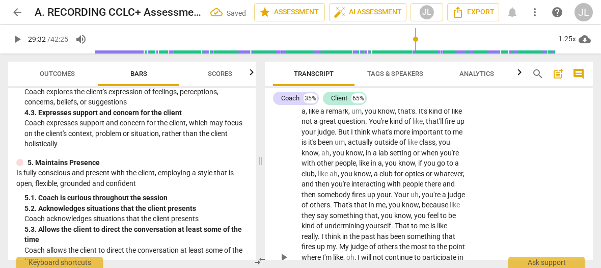
click at [321, 83] on span "I" at bounding box center [322, 79] width 4 height 8
click at [351, 94] on span "." at bounding box center [353, 90] width 4 height 8
type input "1777"
click at [365, 94] on span "." at bounding box center [366, 90] width 4 height 8
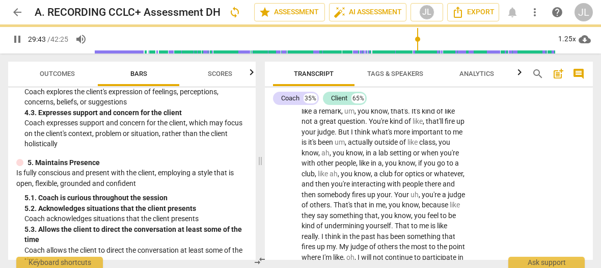
click at [16, 39] on span "pause" at bounding box center [17, 39] width 12 height 12
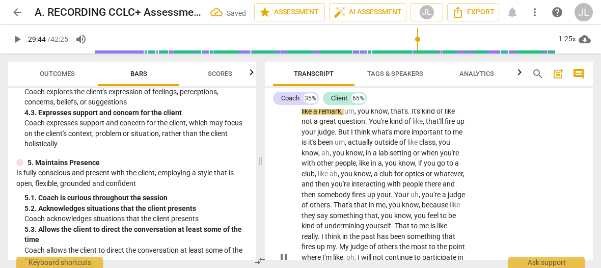
type input "1785"
click at [397, 94] on span "." at bounding box center [398, 90] width 4 height 8
click at [368, 125] on span "." at bounding box center [367, 121] width 4 height 8
click at [394, 198] on span "." at bounding box center [392, 194] width 4 height 8
click at [17, 39] on span "play_arrow" at bounding box center [17, 39] width 12 height 12
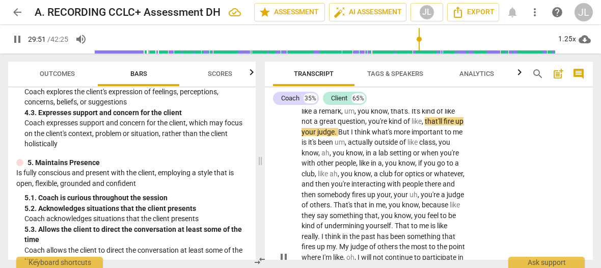
click at [411, 115] on span "." at bounding box center [410, 111] width 4 height 8
type input "1792"
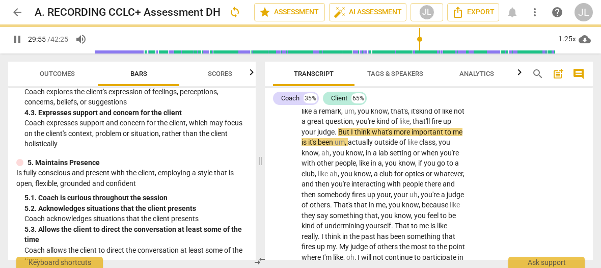
click at [16, 38] on span "pause" at bounding box center [17, 39] width 12 height 12
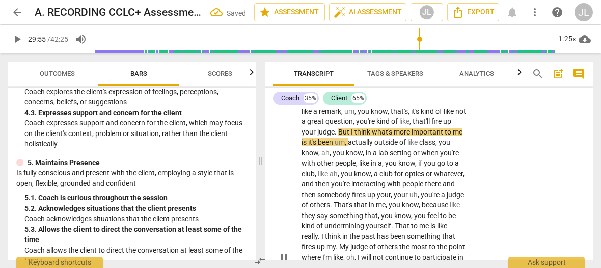
type input "1796"
click at [338, 136] on span "." at bounding box center [336, 132] width 4 height 8
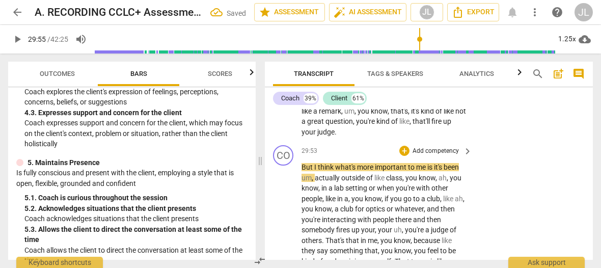
click at [302, 171] on span "But" at bounding box center [307, 167] width 13 height 8
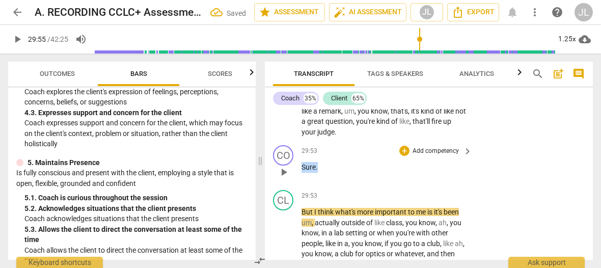
drag, startPoint x: 318, startPoint y: 208, endPoint x: 298, endPoint y: 206, distance: 20.5
click at [298, 186] on div "CO play_arrow pause 29:53 + Add competency keyboard_arrow_right Sure ." at bounding box center [429, 163] width 328 height 45
click at [323, 194] on div "+" at bounding box center [327, 195] width 10 height 10
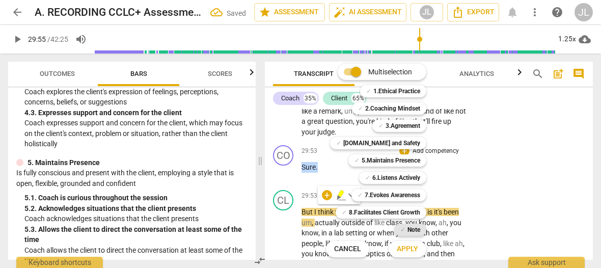
click at [404, 229] on span "✓" at bounding box center [402, 229] width 5 height 12
click at [405, 247] on span "Apply" at bounding box center [406, 249] width 21 height 10
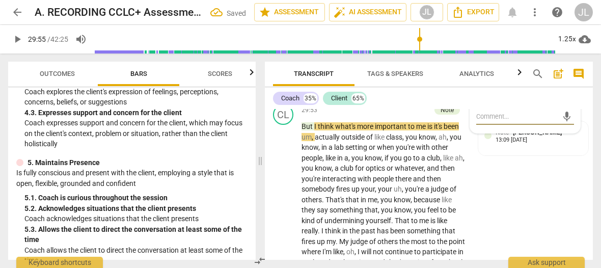
scroll to position [8627, 0]
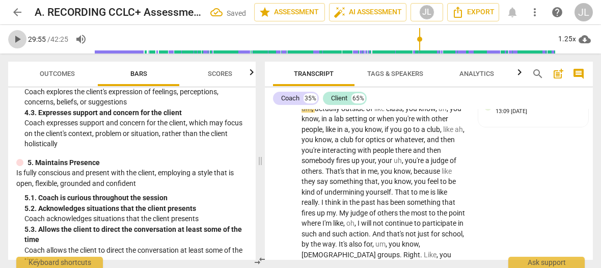
click at [17, 40] on span "play_arrow" at bounding box center [17, 39] width 12 height 12
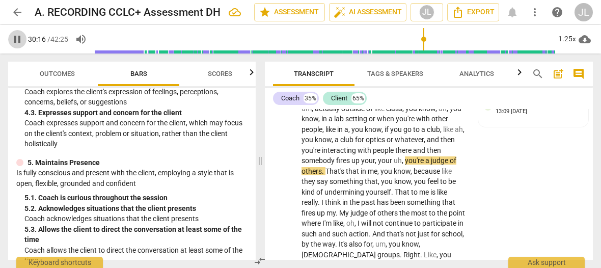
click at [17, 40] on span "pause" at bounding box center [17, 39] width 12 height 12
type input "1817"
click at [428, 164] on span "a" at bounding box center [428, 160] width 6 height 8
click at [15, 40] on span "play_arrow" at bounding box center [17, 39] width 12 height 12
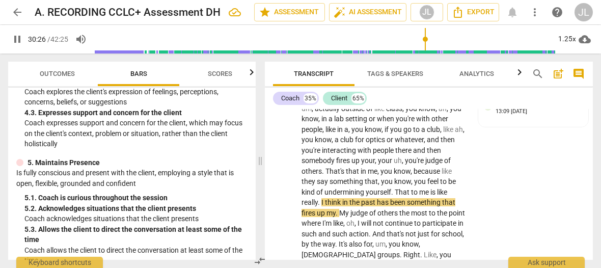
click at [15, 40] on span "pause" at bounding box center [17, 39] width 12 height 12
type input "1826"
click at [319, 206] on span "." at bounding box center [320, 202] width 4 height 8
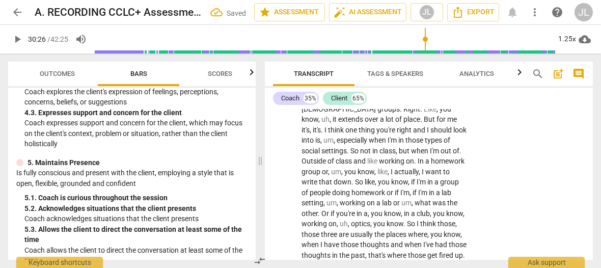
scroll to position [8743, 0]
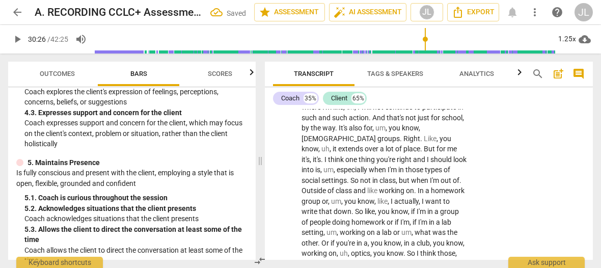
click at [17, 38] on span "play_arrow" at bounding box center [17, 39] width 12 height 12
click at [314, 101] on span "." at bounding box center [312, 97] width 4 height 8
type input "1831"
click at [18, 43] on span "pause" at bounding box center [17, 39] width 12 height 12
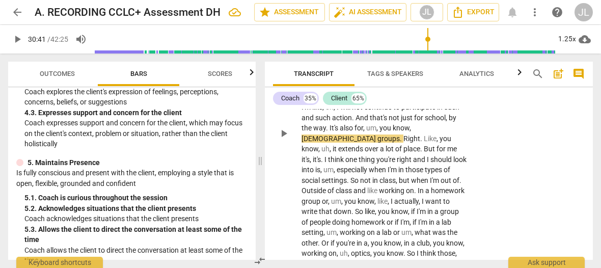
click at [329, 132] on span "." at bounding box center [328, 128] width 4 height 8
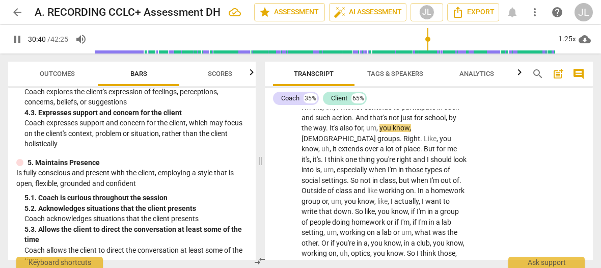
drag, startPoint x: 19, startPoint y: 43, endPoint x: 30, endPoint y: 43, distance: 10.7
click at [19, 43] on span "pause" at bounding box center [17, 39] width 12 height 12
type input "1841"
click at [366, 132] on span "," at bounding box center [364, 128] width 3 height 8
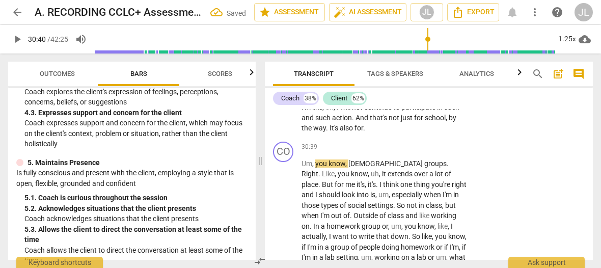
click at [365, 132] on span "." at bounding box center [364, 128] width 2 height 8
click at [302, 167] on span "Um" at bounding box center [306, 163] width 11 height 8
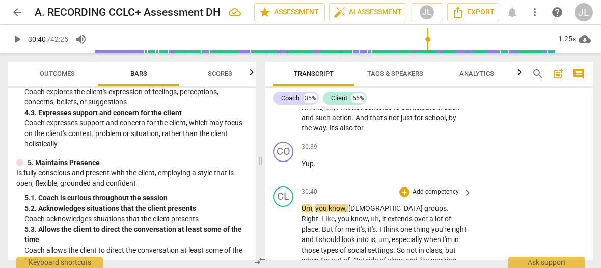
click at [314, 212] on span "," at bounding box center [313, 208] width 3 height 8
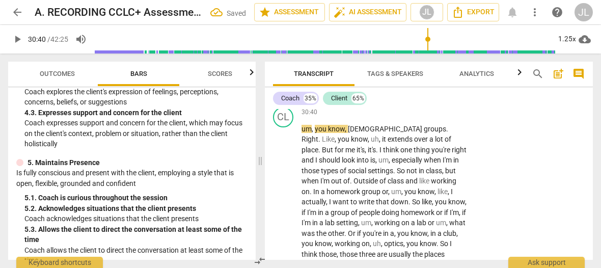
scroll to position [8851, 0]
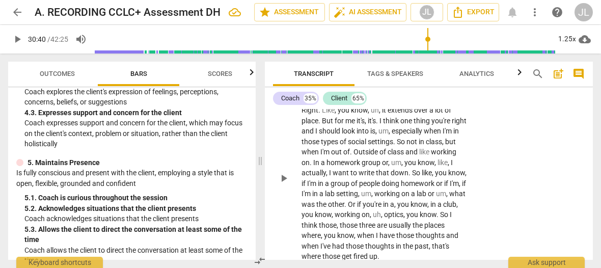
click at [315, 135] on span "and" at bounding box center [308, 131] width 14 height 8
click at [446, 104] on span "." at bounding box center [447, 100] width 2 height 8
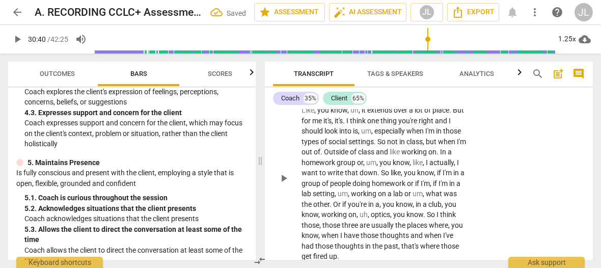
click at [464, 104] on span "." at bounding box center [465, 100] width 2 height 8
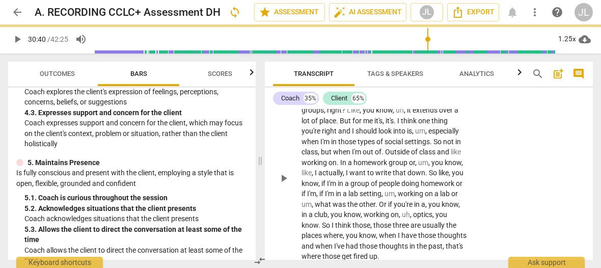
click at [286, 184] on span "play_arrow" at bounding box center [283, 178] width 12 height 12
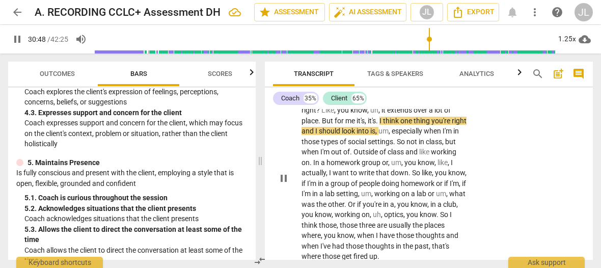
click at [286, 184] on span "pause" at bounding box center [283, 178] width 12 height 12
type input "1849"
click at [463, 151] on p "um , you know , [DEMOGRAPHIC_DATA] groups , right ? Like , you know , uh , it e…" at bounding box center [383, 178] width 165 height 167
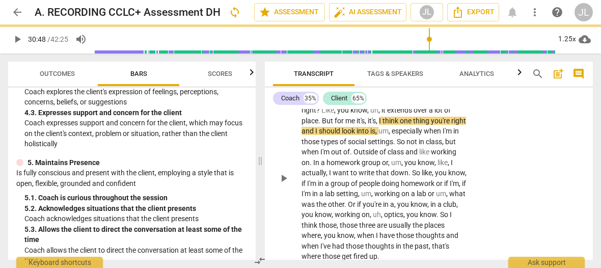
click at [283, 184] on span "play_arrow" at bounding box center [283, 178] width 12 height 12
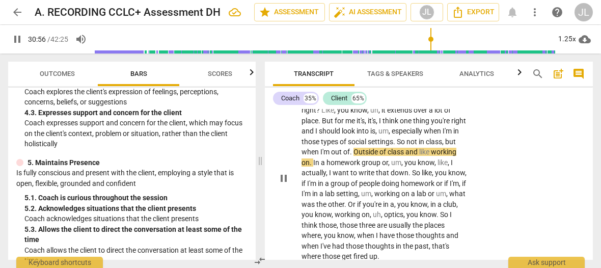
drag, startPoint x: 283, startPoint y: 217, endPoint x: 359, endPoint y: 193, distance: 79.5
click at [283, 184] on span "pause" at bounding box center [283, 178] width 12 height 12
type input "1857"
click at [442, 183] on p "um , you know , [DEMOGRAPHIC_DATA] groups , right ? Like , you know , uh , it e…" at bounding box center [383, 178] width 165 height 167
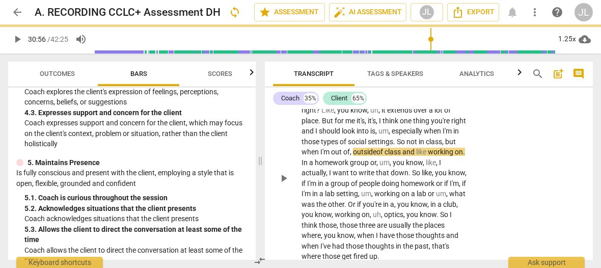
click at [282, 184] on span "play_arrow" at bounding box center [283, 178] width 12 height 12
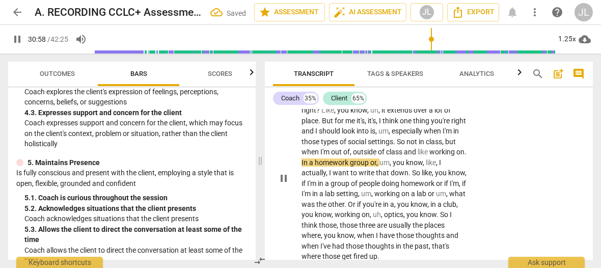
click at [282, 184] on span "pause" at bounding box center [283, 178] width 12 height 12
click at [282, 184] on span "play_arrow" at bounding box center [283, 178] width 12 height 12
click at [282, 184] on span "pause" at bounding box center [283, 178] width 12 height 12
type input "1860"
click at [464, 156] on span "." at bounding box center [465, 152] width 2 height 8
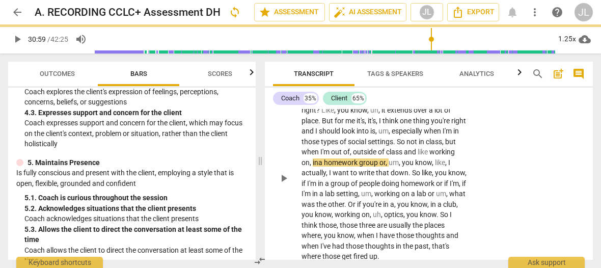
click at [279, 184] on span "play_arrow" at bounding box center [283, 178] width 12 height 12
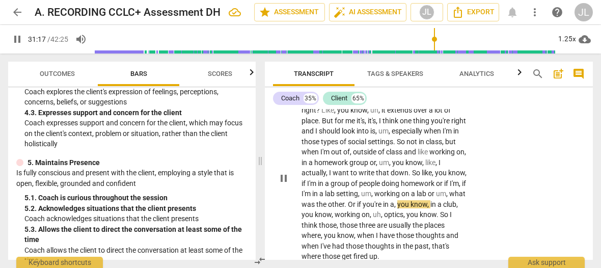
drag, startPoint x: 280, startPoint y: 222, endPoint x: 320, endPoint y: 227, distance: 40.5
click at [280, 184] on span "pause" at bounding box center [283, 178] width 12 height 12
type input "1878"
click at [344, 208] on span "." at bounding box center [346, 204] width 4 height 8
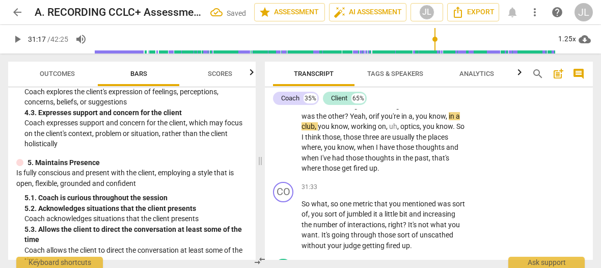
scroll to position [8910, 0]
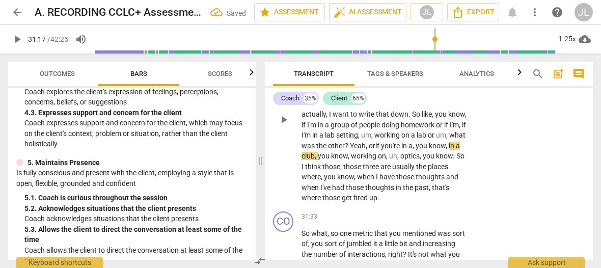
click at [284, 126] on span "play_arrow" at bounding box center [283, 119] width 12 height 12
click at [280, 126] on span "pause" at bounding box center [283, 119] width 12 height 12
type input "1881"
click at [386, 160] on span "," at bounding box center [387, 156] width 3 height 8
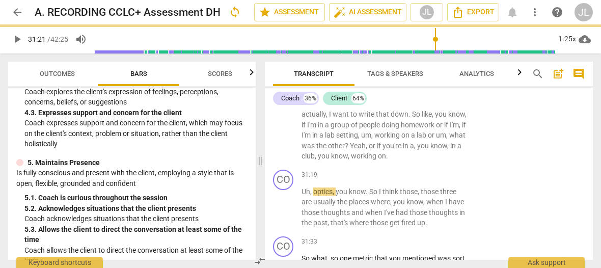
scroll to position [8935, 0]
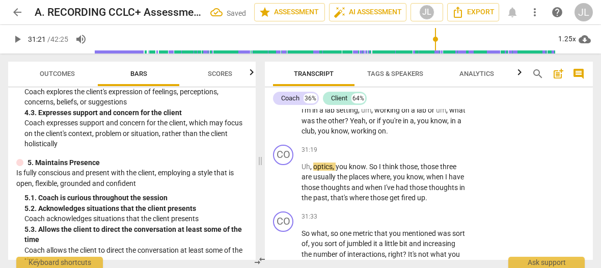
click at [372, 136] on p "um , you know , [DEMOGRAPHIC_DATA] groups , right ? Like , you know , uh , it e…" at bounding box center [383, 73] width 165 height 125
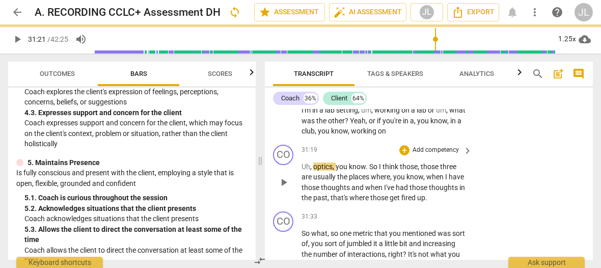
click at [302, 170] on span "Uh" at bounding box center [305, 166] width 9 height 8
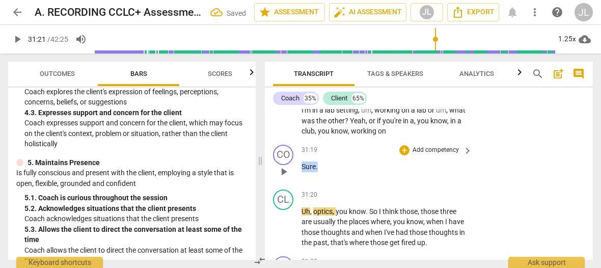
drag, startPoint x: 321, startPoint y: 206, endPoint x: 302, endPoint y: 206, distance: 18.8
click at [302, 172] on p "Sure ." at bounding box center [383, 166] width 165 height 11
click at [324, 196] on div "+" at bounding box center [327, 194] width 10 height 10
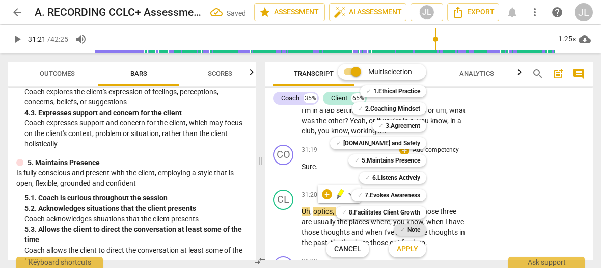
click at [420, 232] on div "✓ Note" at bounding box center [410, 229] width 32 height 12
click at [418, 246] on button "Apply" at bounding box center [407, 249] width 38 height 18
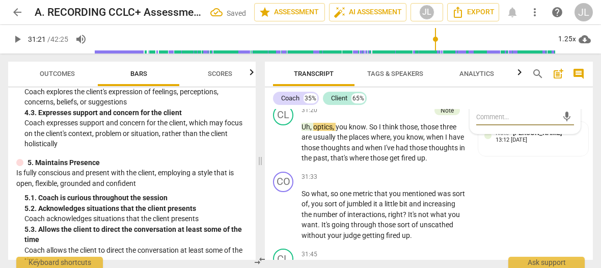
scroll to position [9049, 0]
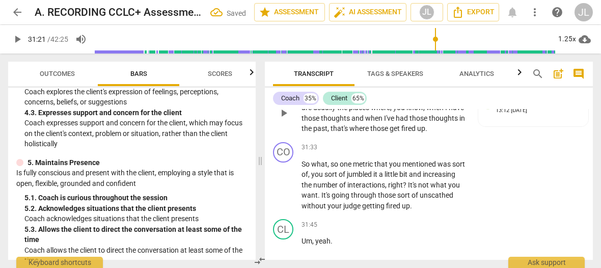
click at [314, 101] on span "optics" at bounding box center [322, 97] width 19 height 8
click at [285, 119] on span "play_arrow" at bounding box center [283, 113] width 12 height 12
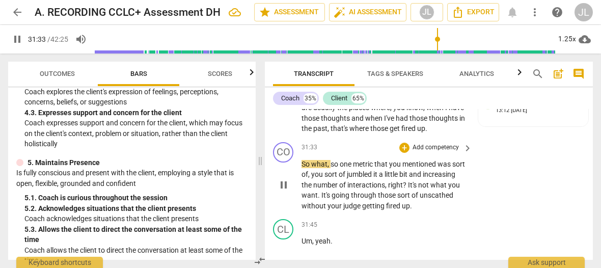
click at [278, 191] on span "pause" at bounding box center [283, 185] width 12 height 12
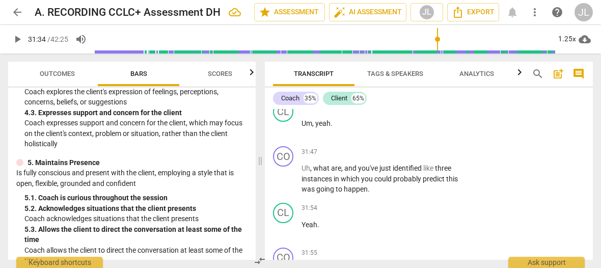
scroll to position [9107, 0]
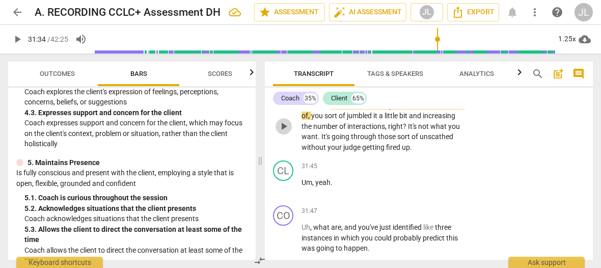
click at [281, 132] on span "play_arrow" at bounding box center [283, 126] width 12 height 12
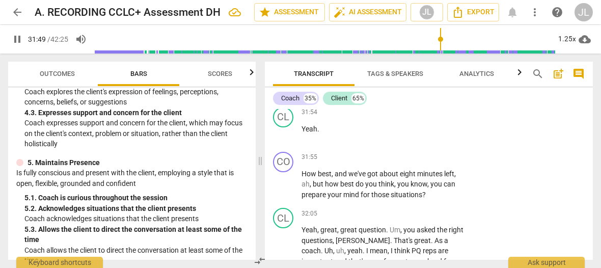
click at [284, 89] on span "pause" at bounding box center [283, 83] width 12 height 12
type input "1910"
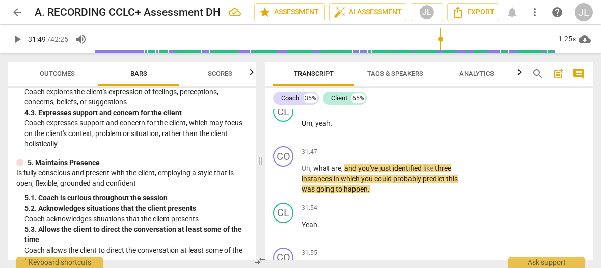
scroll to position [9137, 0]
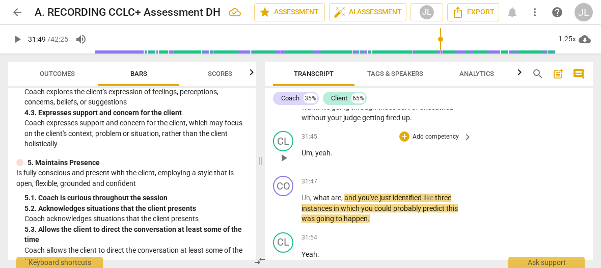
click at [302, 157] on span "Um" at bounding box center [306, 153] width 11 height 8
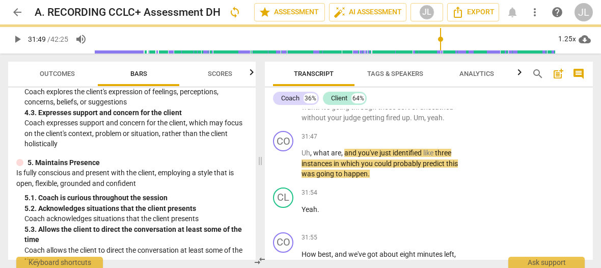
scroll to position [9102, 0]
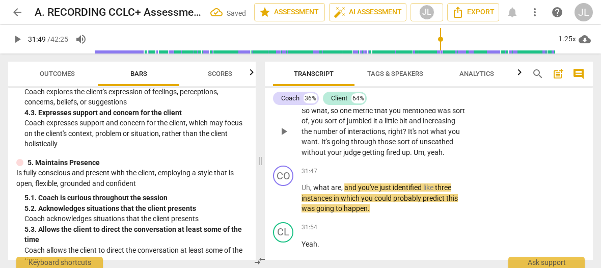
click at [461, 158] on p "So what , so one metric that you mentioned was sort of , you sort of jumbled it…" at bounding box center [383, 131] width 165 height 52
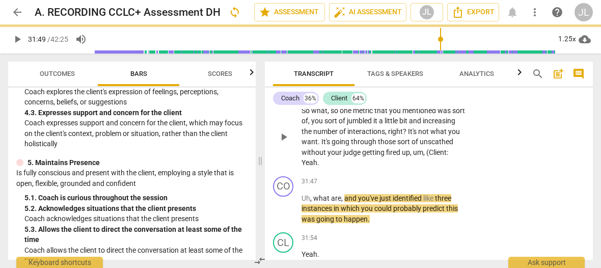
click at [343, 168] on p "So what , so one metric that you mentioned was sort of , you sort of jumbled it…" at bounding box center [383, 136] width 165 height 63
click at [303, 202] on span "Uh" at bounding box center [305, 198] width 9 height 8
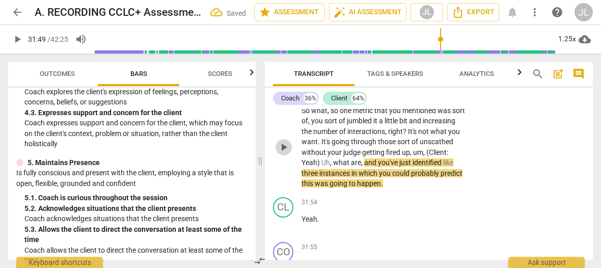
click at [284, 153] on span "play_arrow" at bounding box center [283, 147] width 12 height 12
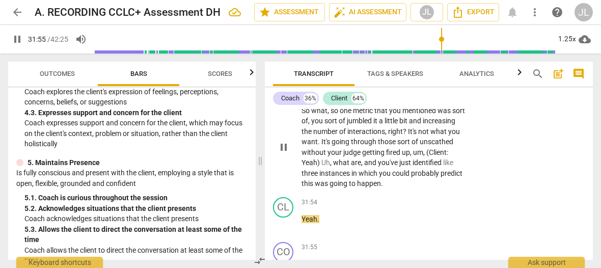
drag, startPoint x: 284, startPoint y: 188, endPoint x: 340, endPoint y: 192, distance: 56.7
click at [284, 153] on span "pause" at bounding box center [283, 147] width 12 height 12
type input "1916"
click at [443, 189] on p "So what , so one metric that you mentioned was sort of , you sort of jumbled it…" at bounding box center [383, 146] width 165 height 83
click at [301, 223] on span "Yeah" at bounding box center [309, 219] width 16 height 8
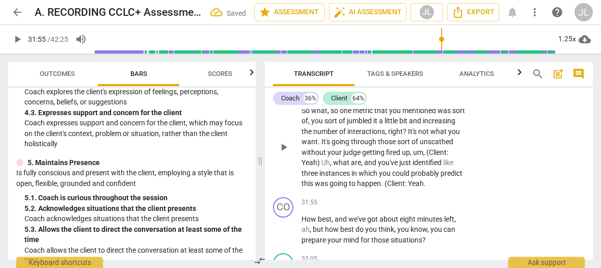
click at [320, 189] on p "So what , so one metric that you mentioned was sort of , you sort of jumbled it…" at bounding box center [383, 146] width 165 height 83
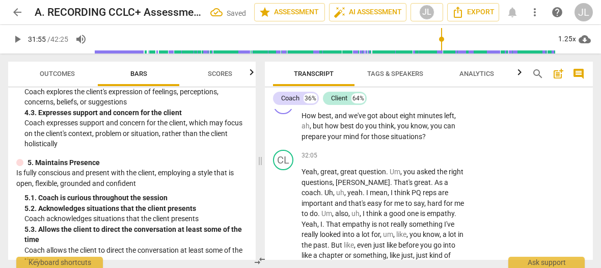
scroll to position [9176, 0]
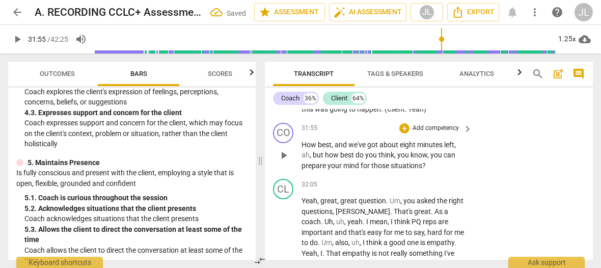
click at [302, 149] on span "How" at bounding box center [309, 144] width 16 height 8
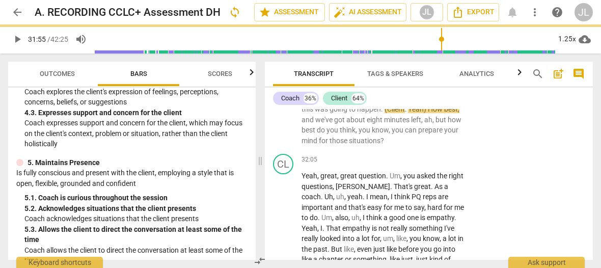
scroll to position [9141, 0]
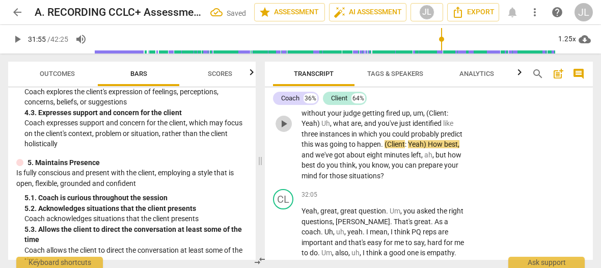
click at [283, 130] on span "play_arrow" at bounding box center [283, 124] width 12 height 12
click at [283, 130] on span "pause" at bounding box center [283, 124] width 12 height 12
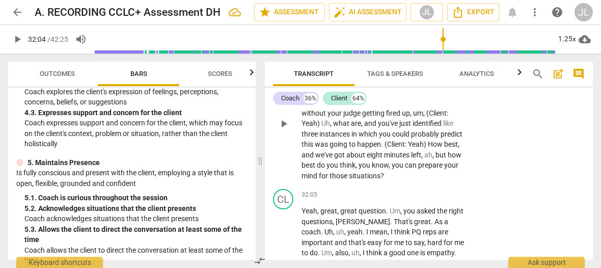
drag, startPoint x: 590, startPoint y: 219, endPoint x: 284, endPoint y: 178, distance: 308.6
click at [284, 178] on div "play_arrow pause" at bounding box center [288, 124] width 26 height 108
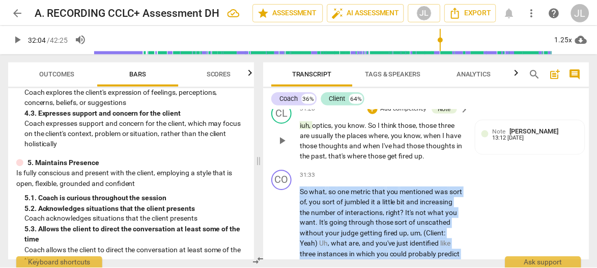
scroll to position [9017, 0]
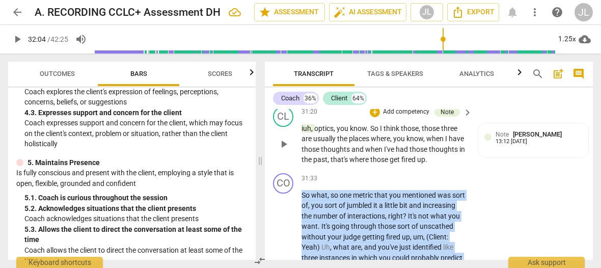
drag, startPoint x: 435, startPoint y: 185, endPoint x: 299, endPoint y: 195, distance: 136.7
click at [299, 195] on div "CO play_arrow pause 00:03 + Add competency 3.Agreement keyboard_arrow_right [PE…" at bounding box center [429, 184] width 328 height 151
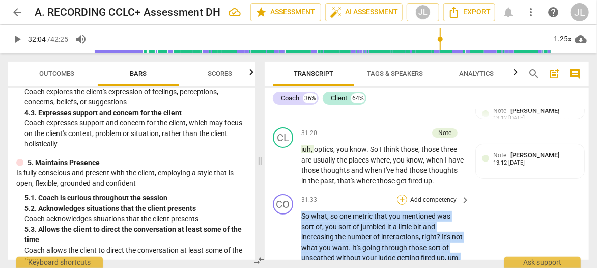
click at [400, 205] on div "+" at bounding box center [402, 199] width 10 height 10
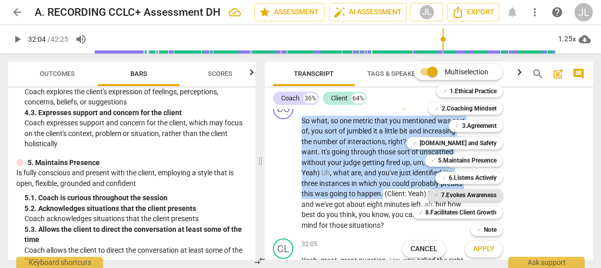
scroll to position [9028, 0]
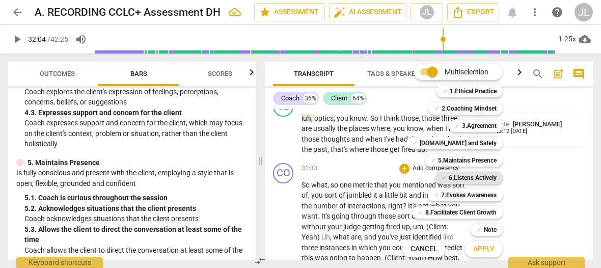
click at [483, 179] on b "6.Listens Actively" at bounding box center [472, 178] width 48 height 12
click at [488, 255] on button "Apply" at bounding box center [484, 249] width 38 height 18
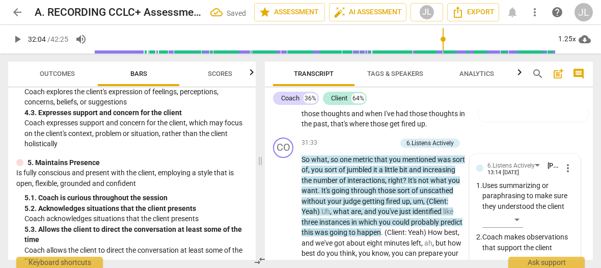
scroll to position [9245, 0]
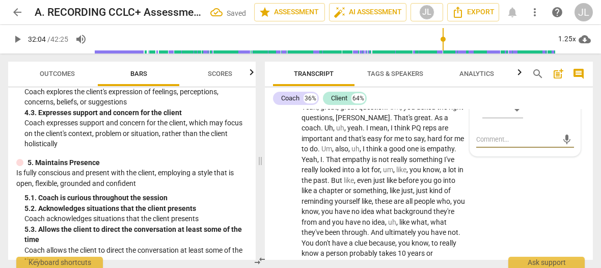
click at [559, 122] on div "​" at bounding box center [528, 112] width 92 height 20
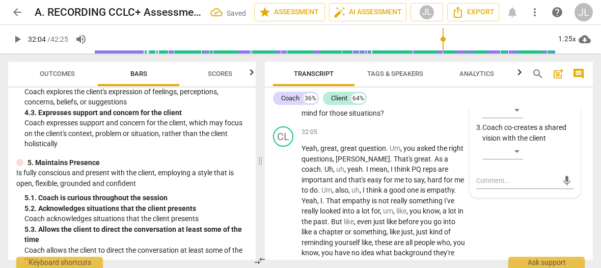
scroll to position [9184, 0]
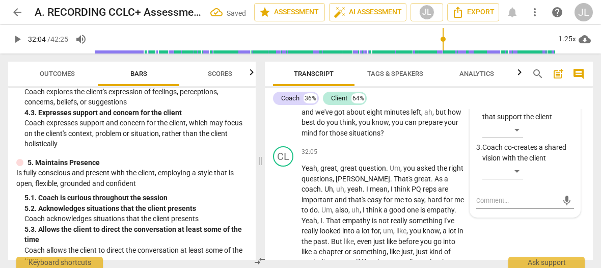
click at [516, 97] on div "​" at bounding box center [502, 88] width 41 height 16
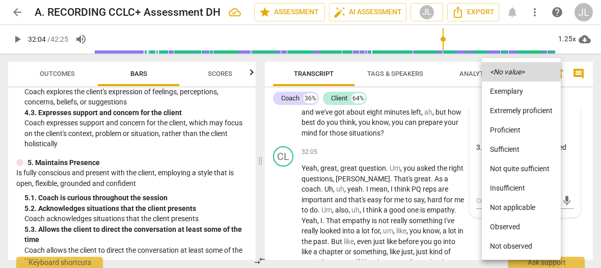
click at [512, 220] on li "Observed" at bounding box center [520, 226] width 79 height 19
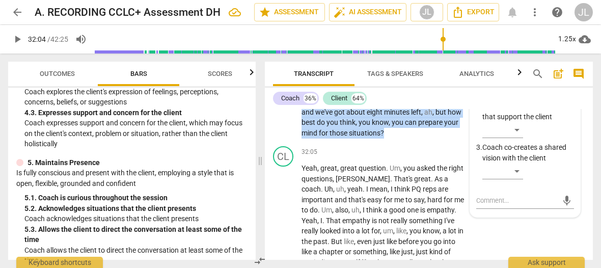
drag, startPoint x: 440, startPoint y: 174, endPoint x: 323, endPoint y: 155, distance: 119.1
click at [323, 138] on p "So what , so one metric that you mentioned was sort of , you sort of jumbled it…" at bounding box center [383, 80] width 165 height 115
click at [447, 161] on div "+" at bounding box center [448, 160] width 10 height 10
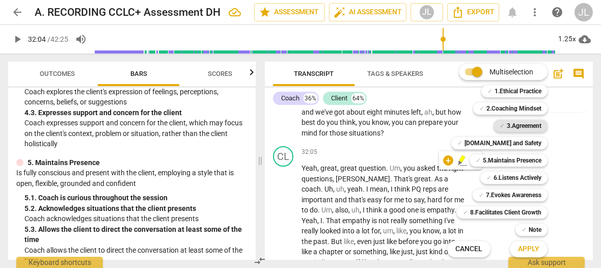
click at [522, 126] on b "3.Agreement" at bounding box center [523, 126] width 35 height 12
click at [529, 192] on b "7.Evokes Awareness" at bounding box center [513, 195] width 55 height 12
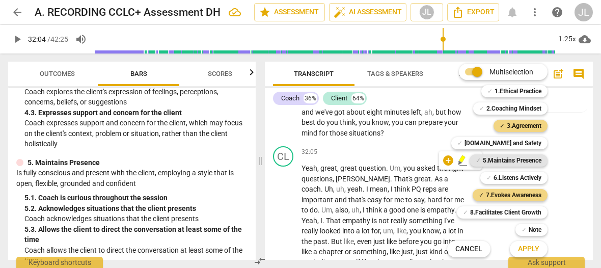
click at [520, 159] on b "5.Maintains Presence" at bounding box center [511, 160] width 59 height 12
click at [533, 247] on span "Apply" at bounding box center [528, 249] width 21 height 10
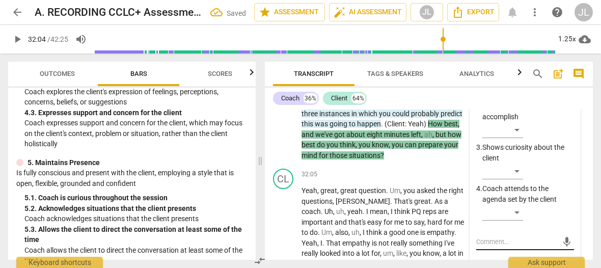
scroll to position [9282, 0]
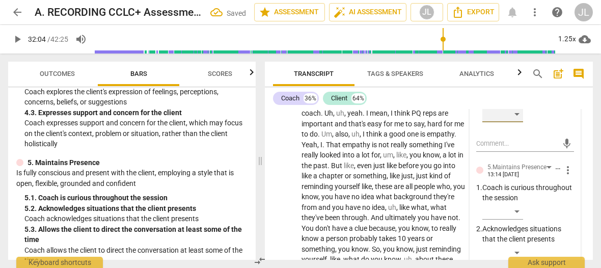
click at [518, 122] on div "​" at bounding box center [502, 114] width 41 height 16
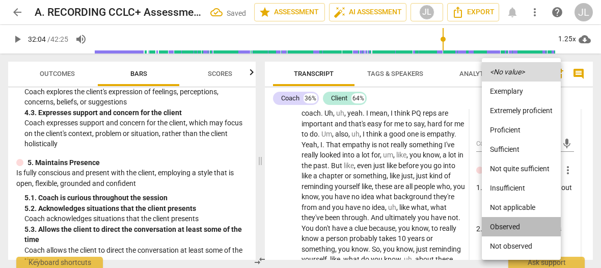
click at [519, 222] on li "Observed" at bounding box center [520, 226] width 79 height 19
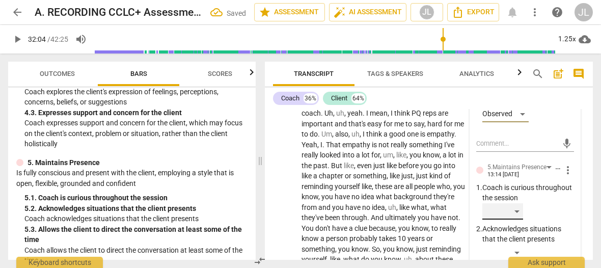
click at [515, 219] on div "​" at bounding box center [502, 211] width 41 height 16
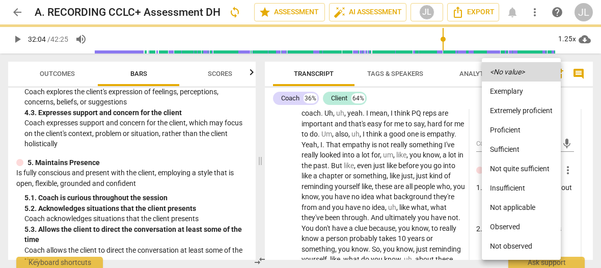
click at [513, 225] on li "Observed" at bounding box center [520, 226] width 79 height 19
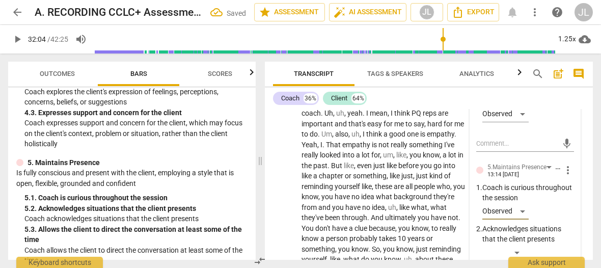
click at [568, 203] on p "Coach is curious throughout the session" at bounding box center [528, 192] width 92 height 21
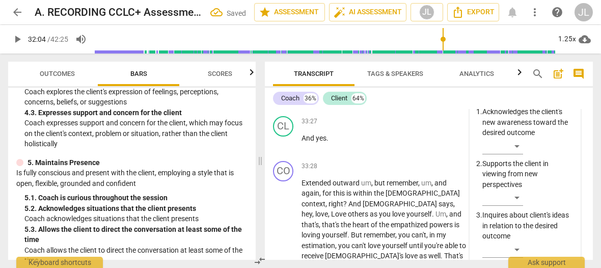
scroll to position [9567, 0]
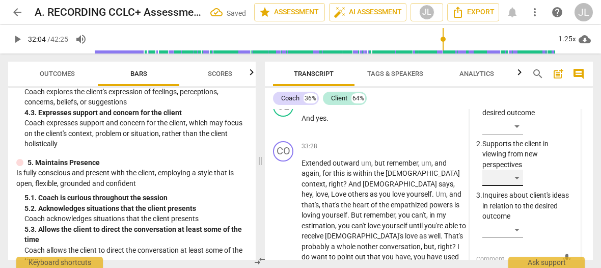
click at [517, 186] on div "​" at bounding box center [502, 177] width 41 height 16
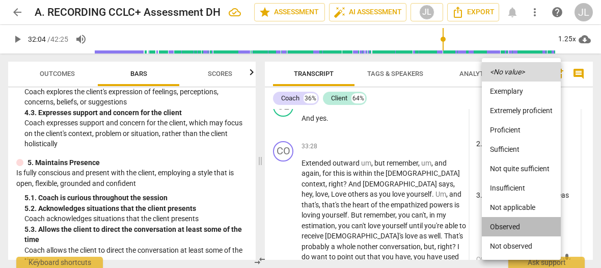
click at [514, 224] on li "Observed" at bounding box center [520, 226] width 79 height 19
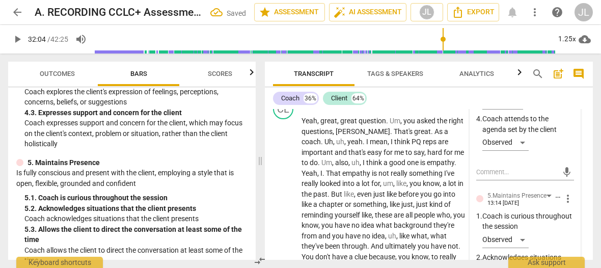
scroll to position [9283, 0]
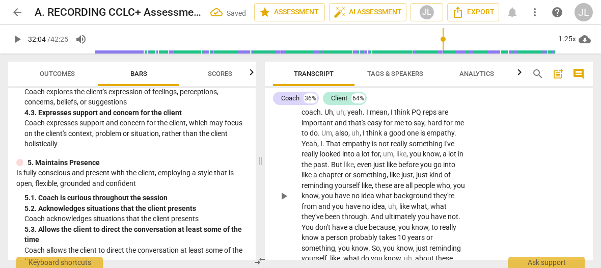
click at [284, 202] on span "play_arrow" at bounding box center [283, 196] width 12 height 12
drag, startPoint x: 284, startPoint y: 240, endPoint x: 304, endPoint y: 225, distance: 24.4
click at [284, 202] on span "pause" at bounding box center [283, 196] width 12 height 12
type input "1933"
click at [431, 106] on span "." at bounding box center [433, 102] width 4 height 8
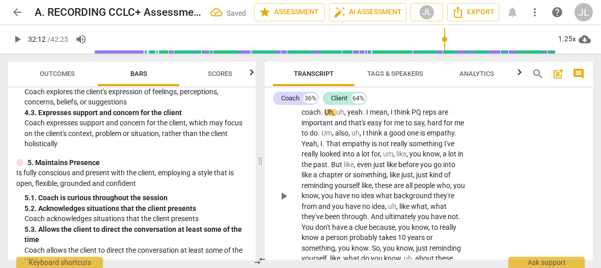
click at [285, 202] on span "play_arrow" at bounding box center [283, 196] width 12 height 12
drag, startPoint x: 285, startPoint y: 240, endPoint x: 356, endPoint y: 194, distance: 84.7
click at [285, 202] on span "pause" at bounding box center [283, 196] width 12 height 12
type input "1941"
click at [332, 137] on span "Um" at bounding box center [326, 133] width 11 height 8
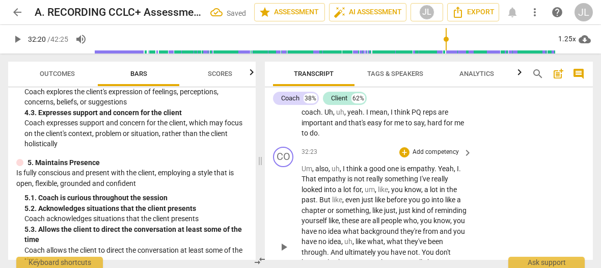
click at [301, 173] on span "Um" at bounding box center [306, 168] width 11 height 8
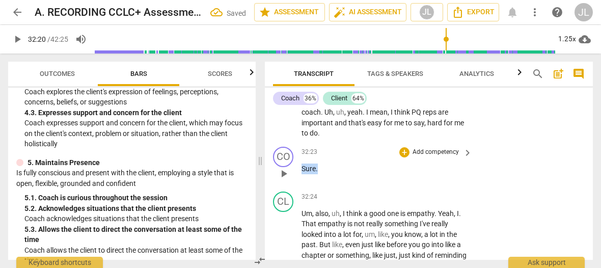
drag, startPoint x: 319, startPoint y: 199, endPoint x: 301, endPoint y: 196, distance: 18.1
click at [301, 174] on p "Sure ." at bounding box center [383, 168] width 165 height 11
click at [331, 184] on div "+" at bounding box center [327, 186] width 10 height 10
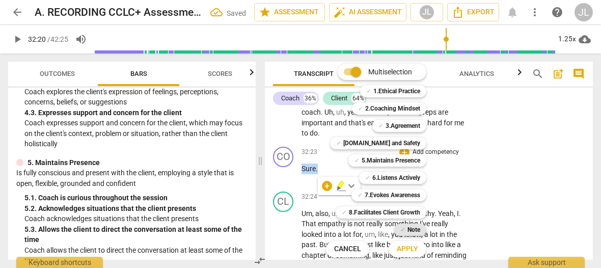
click at [417, 226] on b "Note" at bounding box center [413, 229] width 13 height 12
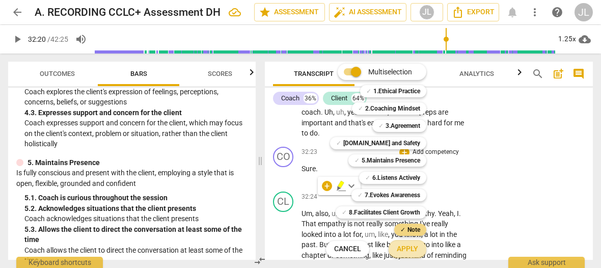
click at [414, 248] on span "Apply" at bounding box center [406, 249] width 21 height 10
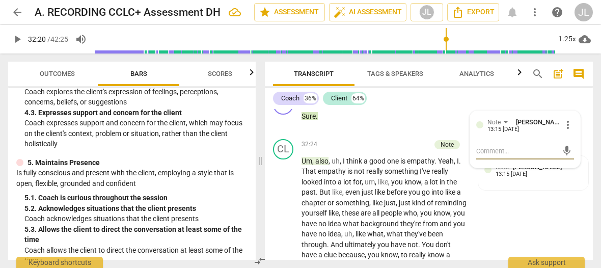
scroll to position [9394, 0]
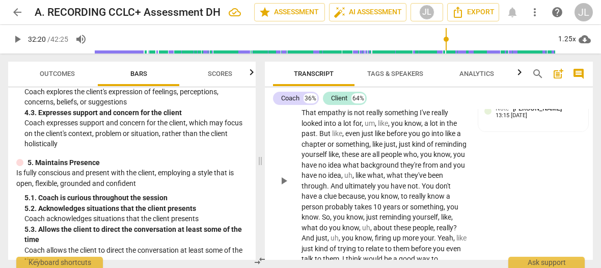
click at [283, 187] on span "play_arrow" at bounding box center [283, 181] width 12 height 12
click at [462, 135] on p "Um , also , uh , I think a good one is empathy . [PERSON_NAME] That empathy is …" at bounding box center [383, 180] width 165 height 167
type input "1947"
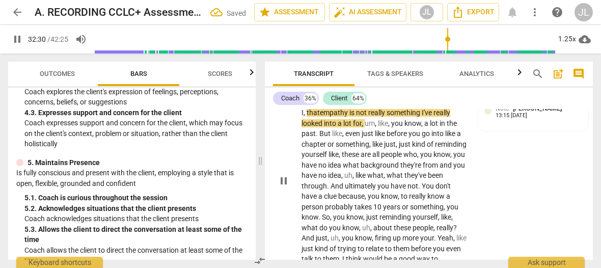
click at [283, 187] on span "pause" at bounding box center [283, 181] width 12 height 12
click at [439, 106] on span "Yeah" at bounding box center [446, 102] width 16 height 8
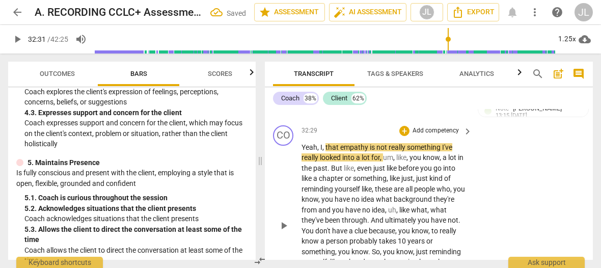
click at [320, 151] on span "," at bounding box center [318, 147] width 3 height 8
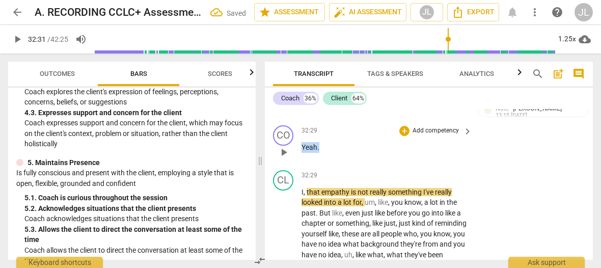
drag, startPoint x: 320, startPoint y: 176, endPoint x: 299, endPoint y: 175, distance: 20.4
click at [299, 166] on div "CO play_arrow pause 32:29 + Add competency keyboard_arrow_right Yeah ." at bounding box center [429, 143] width 328 height 45
click at [331, 163] on div "+" at bounding box center [328, 164] width 10 height 10
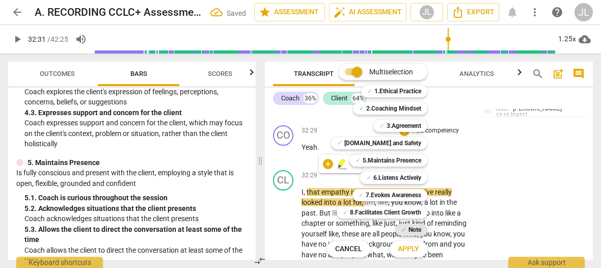
click at [414, 227] on b "Note" at bounding box center [414, 229] width 13 height 12
click at [415, 250] on span "Apply" at bounding box center [407, 249] width 21 height 10
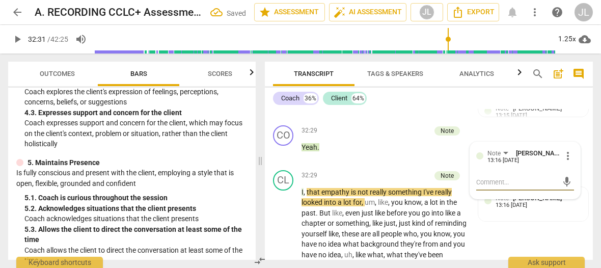
scroll to position [9484, 0]
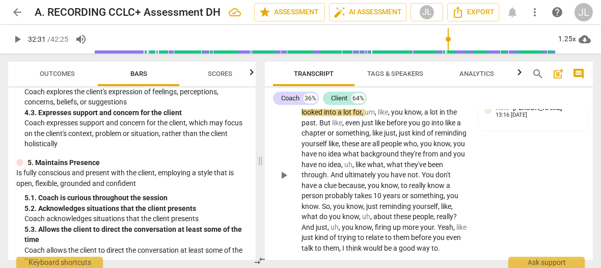
click at [279, 181] on span "play_arrow" at bounding box center [283, 175] width 12 height 12
click at [279, 181] on span "pause" at bounding box center [283, 175] width 12 height 12
click at [279, 181] on span "play_arrow" at bounding box center [283, 175] width 12 height 12
click at [332, 106] on span "empathy" at bounding box center [336, 102] width 30 height 8
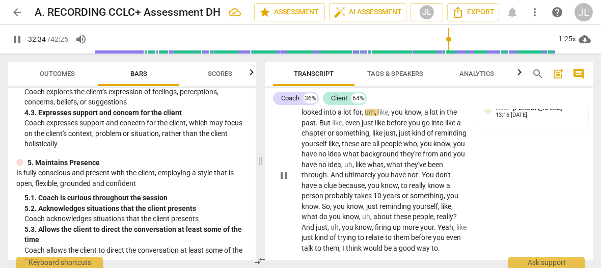
click at [285, 181] on span "pause" at bounding box center [283, 175] width 12 height 12
type input "1955"
click at [379, 116] on span "like" at bounding box center [383, 112] width 10 height 8
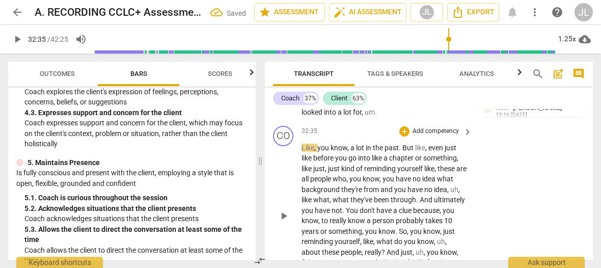
click at [302, 152] on span "Like" at bounding box center [307, 148] width 13 height 8
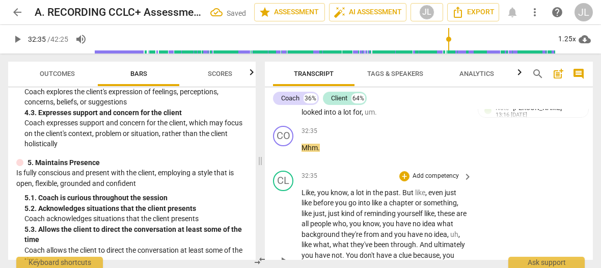
click at [305, 196] on span "Like" at bounding box center [307, 192] width 13 height 8
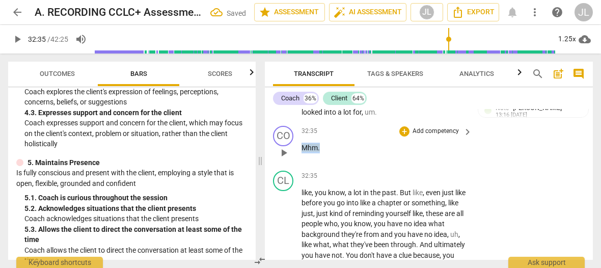
drag, startPoint x: 323, startPoint y: 178, endPoint x: 302, endPoint y: 176, distance: 20.5
click at [302, 153] on p "Mhm ." at bounding box center [383, 148] width 165 height 11
click at [330, 163] on div "+" at bounding box center [329, 164] width 10 height 10
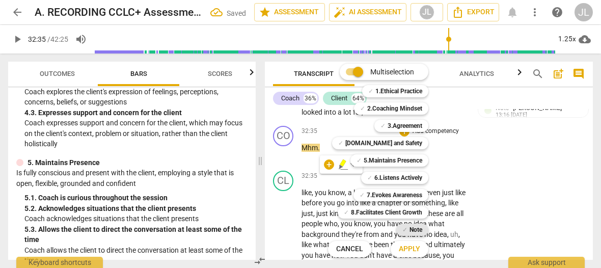
click at [415, 231] on b "Note" at bounding box center [415, 229] width 13 height 12
click at [415, 250] on span "Apply" at bounding box center [409, 249] width 21 height 10
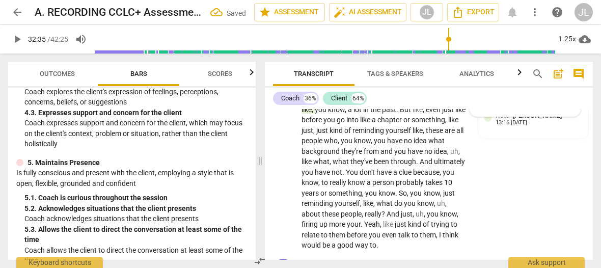
scroll to position [9597, 0]
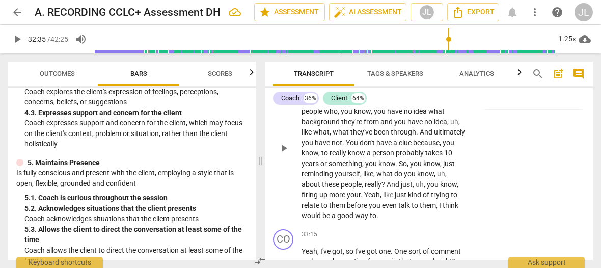
click at [280, 154] on span "play_arrow" at bounding box center [283, 148] width 12 height 12
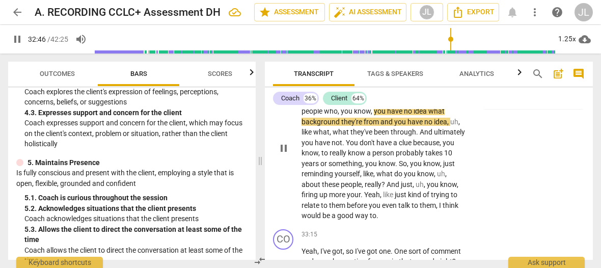
drag, startPoint x: 282, startPoint y: 177, endPoint x: 318, endPoint y: 164, distance: 38.0
click at [282, 154] on span "pause" at bounding box center [283, 148] width 12 height 12
type input "1967"
click at [374, 115] on span "," at bounding box center [372, 111] width 3 height 8
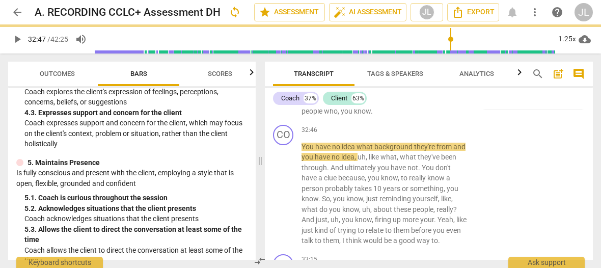
scroll to position [9622, 0]
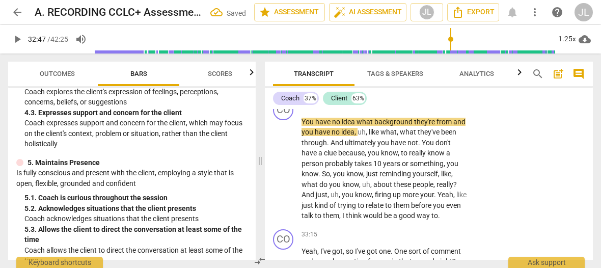
click at [395, 92] on p "like , you know , a lot in the past . But like , even just like before you go i…" at bounding box center [383, 71] width 165 height 42
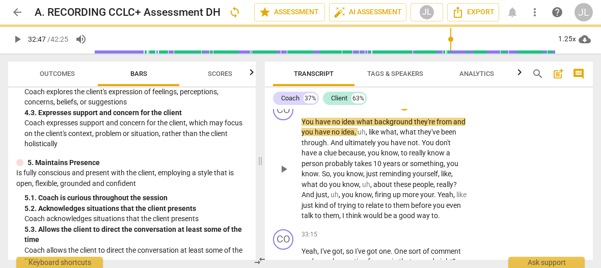
click at [302, 126] on span "You" at bounding box center [308, 122] width 14 height 8
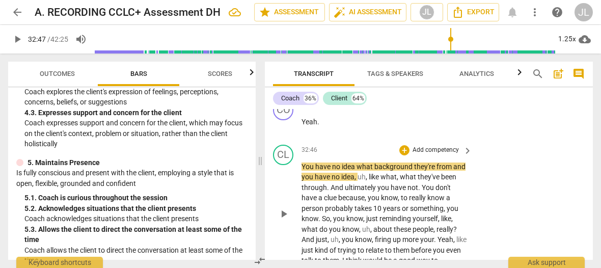
click at [282, 220] on span "play_arrow" at bounding box center [283, 214] width 12 height 12
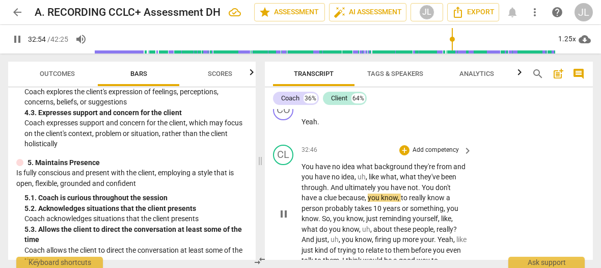
click at [418, 191] on span "." at bounding box center [420, 187] width 4 height 8
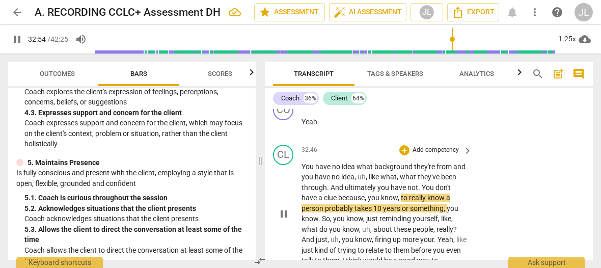
type input "1975"
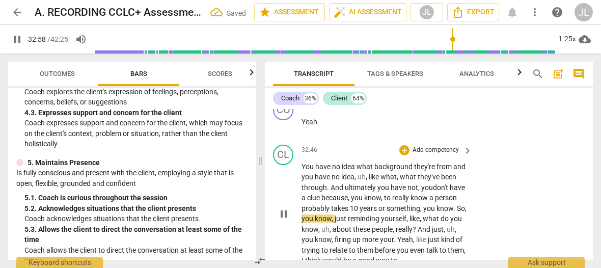
click at [284, 220] on span "pause" at bounding box center [283, 214] width 12 height 12
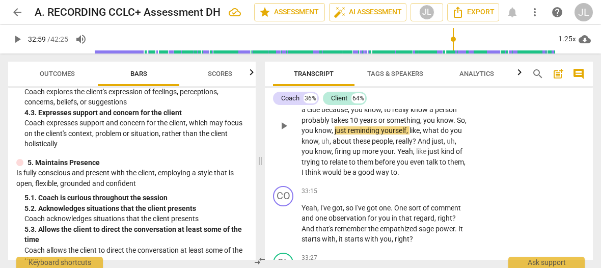
click at [286, 132] on span "play_arrow" at bounding box center [283, 126] width 12 height 12
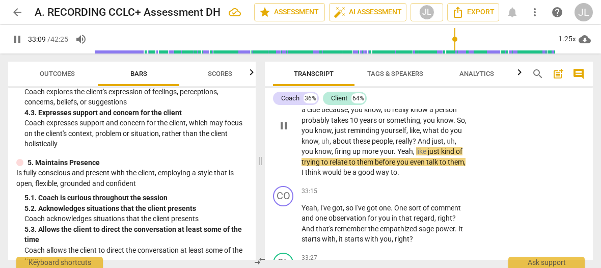
click at [397, 155] on span "." at bounding box center [395, 151] width 4 height 8
type input "1991"
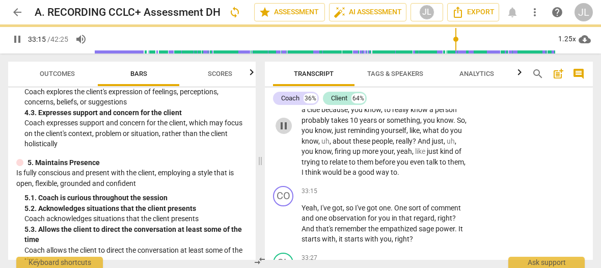
click at [280, 132] on span "pause" at bounding box center [283, 126] width 12 height 12
type input "1996"
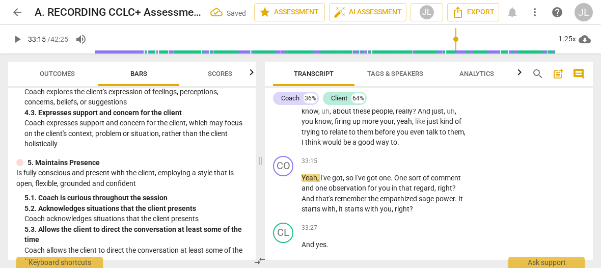
scroll to position [9799, 0]
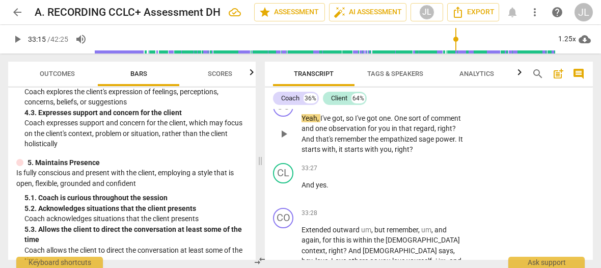
click at [393, 122] on span "." at bounding box center [392, 118] width 4 height 8
click at [286, 140] on span "play_arrow" at bounding box center [283, 134] width 12 height 12
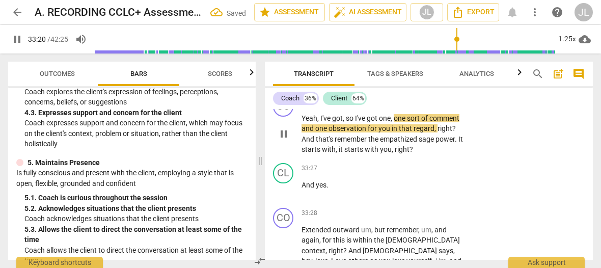
click at [286, 140] on span "pause" at bounding box center [283, 134] width 12 height 12
click at [302, 122] on span "Yeah" at bounding box center [309, 118] width 16 height 8
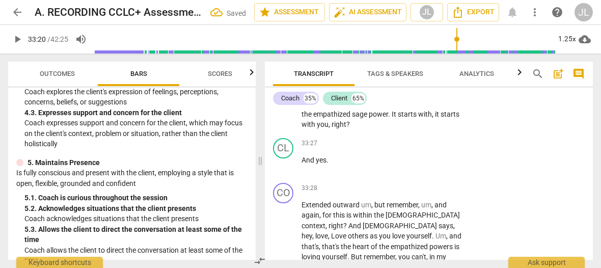
scroll to position [9775, 0]
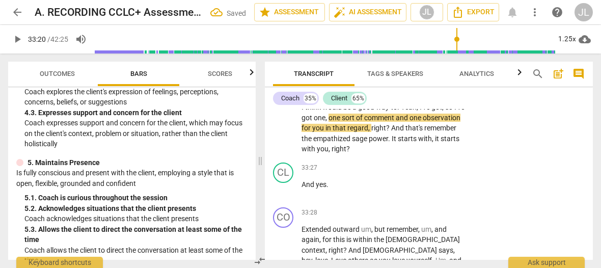
click at [419, 111] on span "I've" at bounding box center [425, 107] width 12 height 8
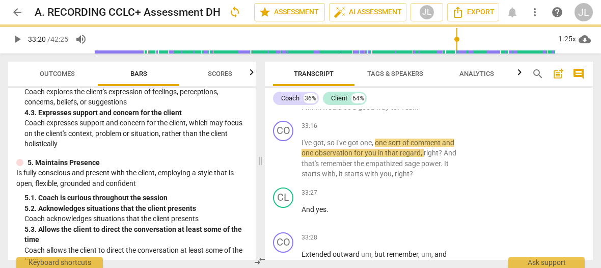
scroll to position [9810, 0]
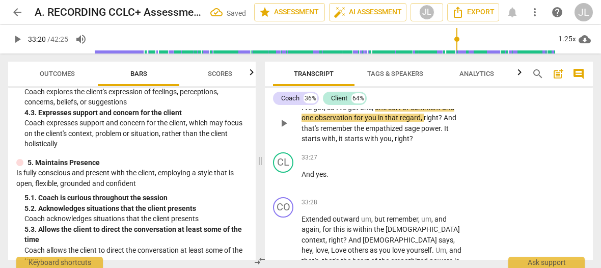
click at [284, 129] on span "play_arrow" at bounding box center [283, 123] width 12 height 12
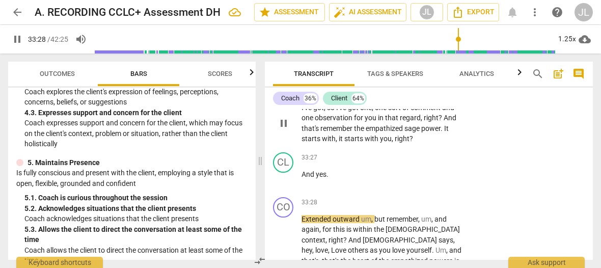
click at [284, 129] on span "pause" at bounding box center [283, 123] width 12 height 12
type input "2009"
click at [302, 178] on span "And" at bounding box center [308, 174] width 14 height 8
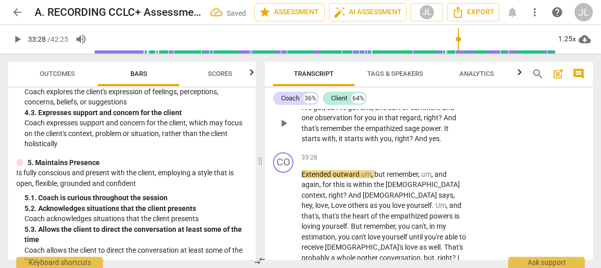
click at [429, 143] on span "yes" at bounding box center [434, 138] width 11 height 8
click at [316, 144] on p "I've got , so I've got one , one sort of comment and one observation for you in…" at bounding box center [383, 123] width 165 height 42
click at [302, 178] on span "Extended" at bounding box center [316, 174] width 31 height 8
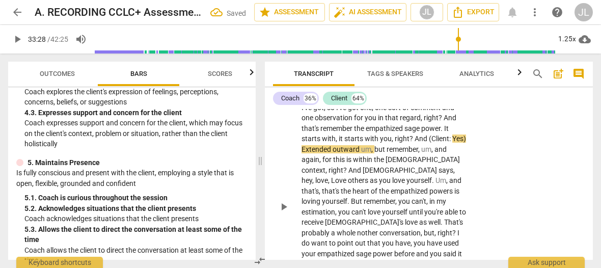
click at [320, 153] on span "Extended" at bounding box center [316, 149] width 31 height 8
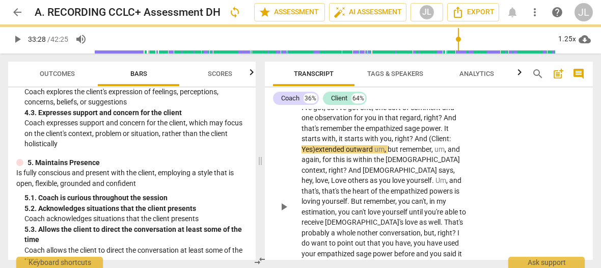
click at [281, 213] on span "play_arrow" at bounding box center [283, 207] width 12 height 12
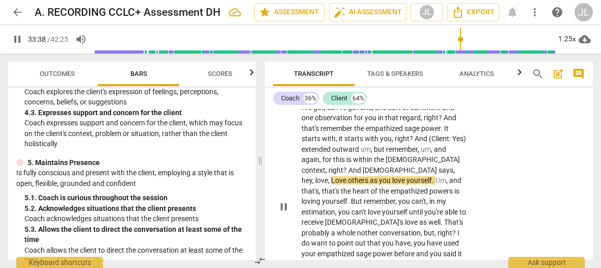
click at [312, 184] on span "hey" at bounding box center [306, 180] width 11 height 8
type input "2019"
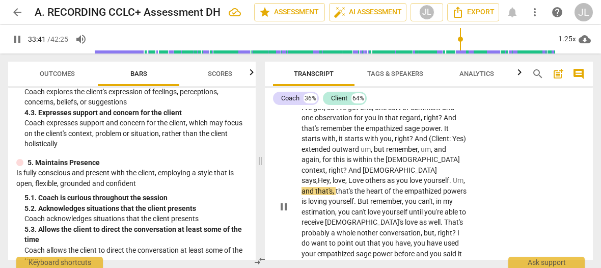
click at [281, 213] on span "pause" at bounding box center [283, 207] width 12 height 12
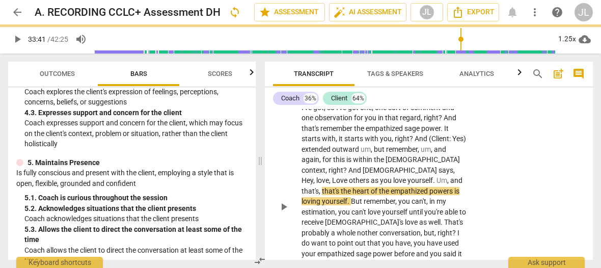
type input "2022"
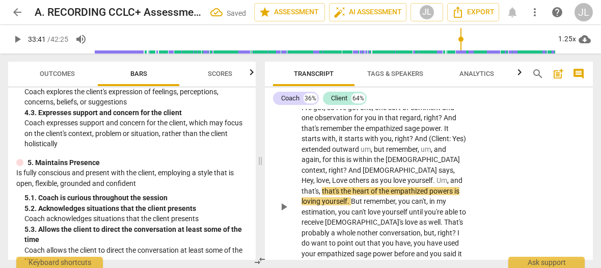
click at [436, 184] on span "Um" at bounding box center [441, 180] width 11 height 8
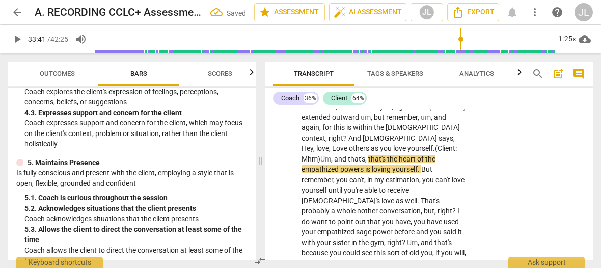
scroll to position [9871, 0]
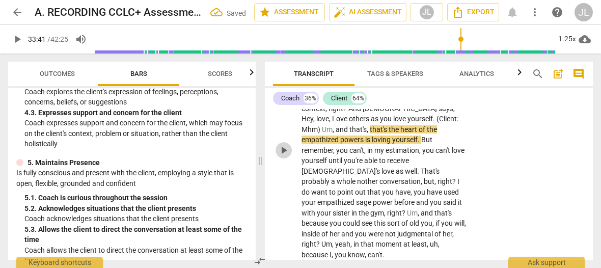
click at [284, 156] on span "play_arrow" at bounding box center [283, 150] width 12 height 12
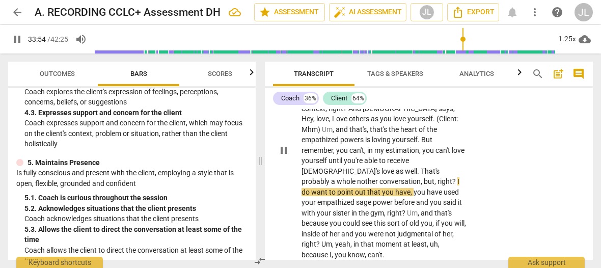
click at [285, 156] on span "pause" at bounding box center [283, 150] width 12 height 12
type input "2035"
click at [437, 185] on span "right" at bounding box center [444, 181] width 15 height 8
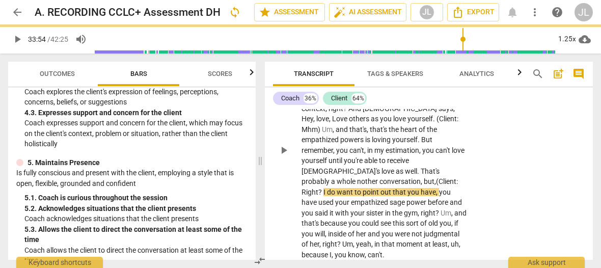
click at [323, 196] on span "?" at bounding box center [320, 192] width 5 height 8
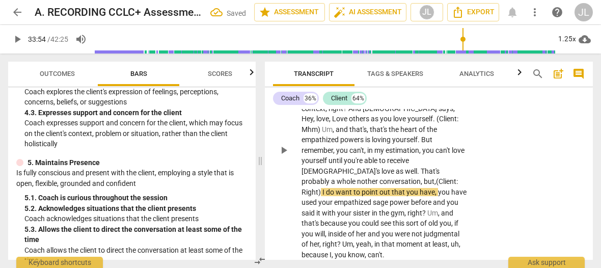
click at [284, 156] on span "play_arrow" at bounding box center [283, 150] width 12 height 12
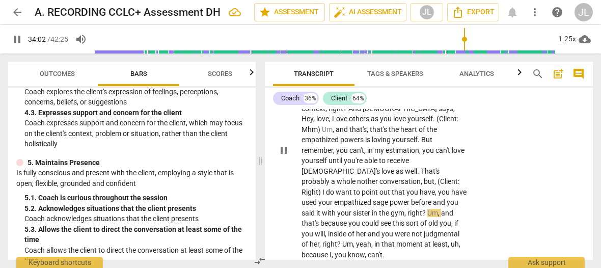
click at [284, 156] on span "pause" at bounding box center [283, 150] width 12 height 12
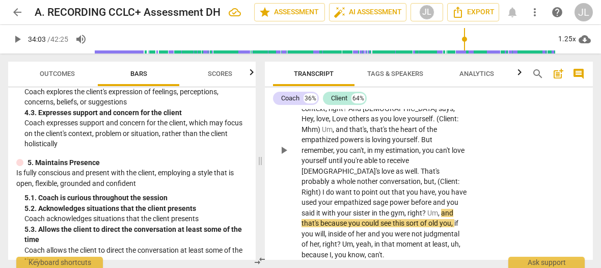
type input "2044"
click at [422, 217] on span "?" at bounding box center [424, 213] width 5 height 8
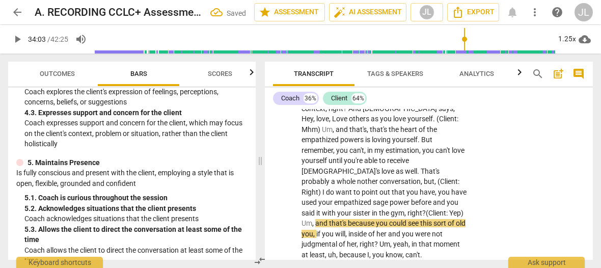
scroll to position [9939, 0]
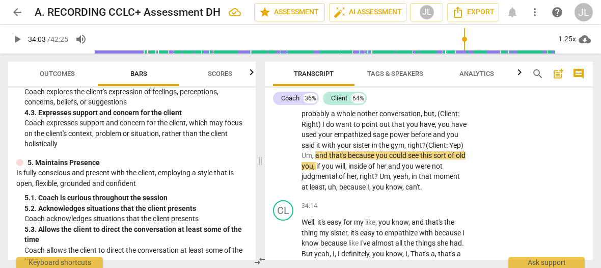
click at [284, 89] on span "play_arrow" at bounding box center [283, 82] width 12 height 12
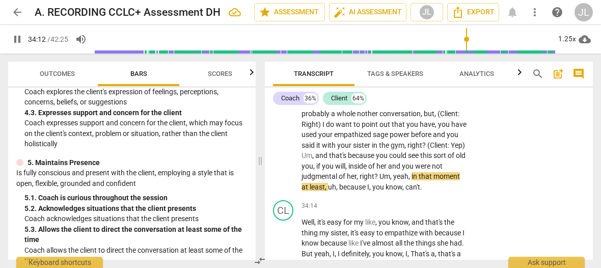
click at [285, 89] on span "pause" at bounding box center [283, 82] width 12 height 12
type input "2053"
click at [393, 180] on span "yeah" at bounding box center [400, 176] width 15 height 8
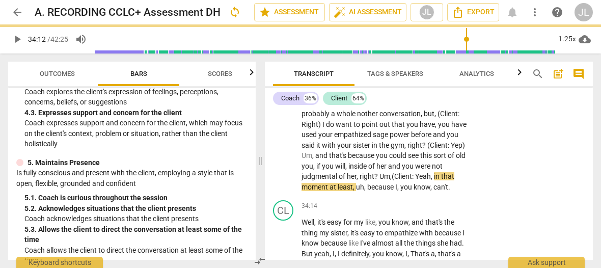
click at [431, 180] on span "," at bounding box center [432, 176] width 3 height 8
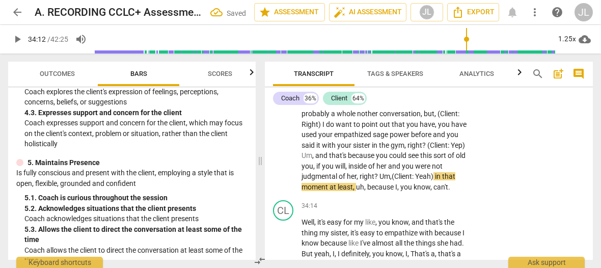
click at [282, 89] on span "play_arrow" at bounding box center [283, 82] width 12 height 12
click at [282, 89] on span "pause" at bounding box center [283, 82] width 12 height 12
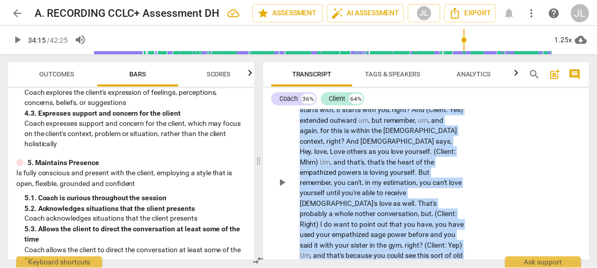
scroll to position [9795, 0]
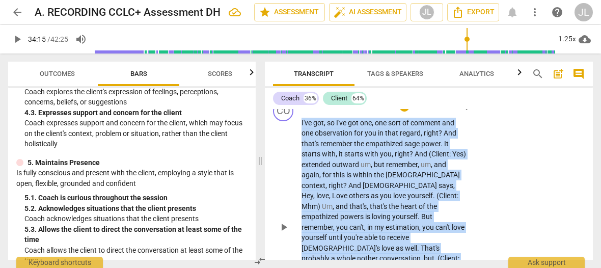
drag, startPoint x: 415, startPoint y: 216, endPoint x: 301, endPoint y: 156, distance: 128.9
click at [301, 156] on div "CO play_arrow pause 33:16 + Add competency keyboard_arrow_right I've got , so I…" at bounding box center [429, 219] width 328 height 244
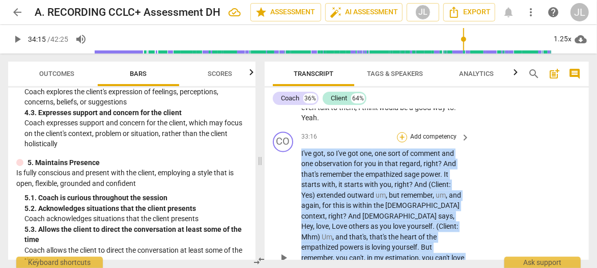
click at [399, 143] on div "+" at bounding box center [402, 137] width 10 height 10
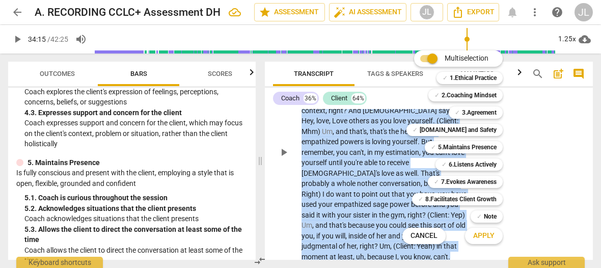
scroll to position [9795, 0]
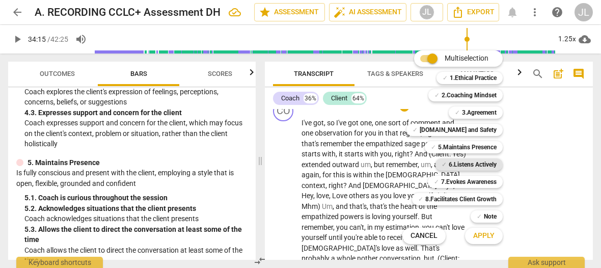
click at [482, 164] on b "6.Listens Actively" at bounding box center [472, 164] width 48 height 12
click at [481, 232] on span "Apply" at bounding box center [483, 236] width 21 height 10
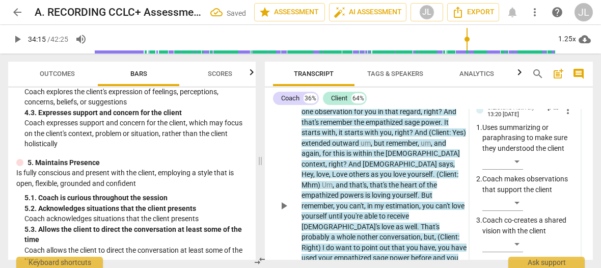
scroll to position [9954, 0]
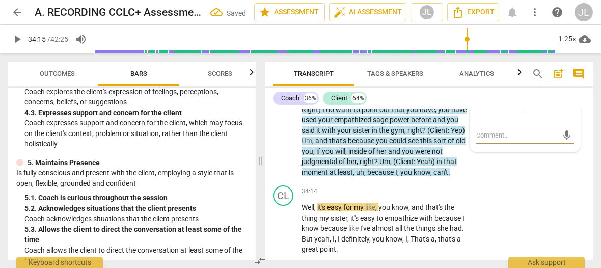
click at [564, 118] on div "​" at bounding box center [528, 108] width 92 height 20
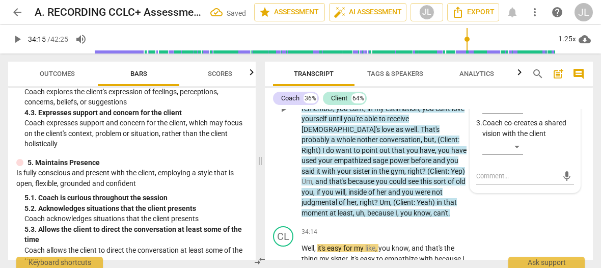
scroll to position [9893, 0]
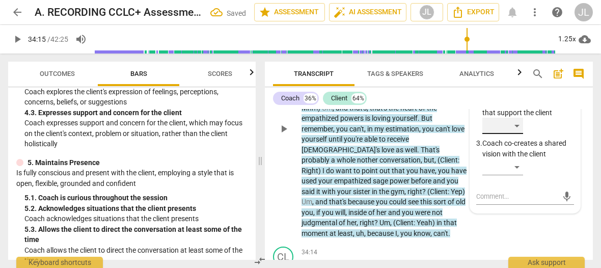
click at [514, 134] on div "​" at bounding box center [502, 126] width 41 height 16
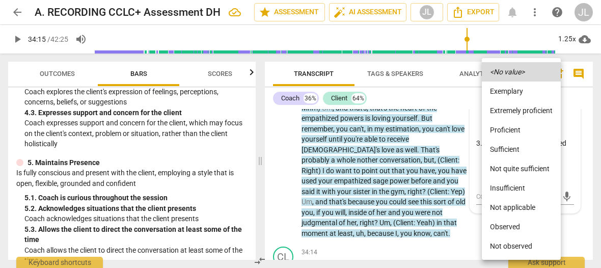
click at [509, 219] on li "Observed" at bounding box center [520, 226] width 79 height 19
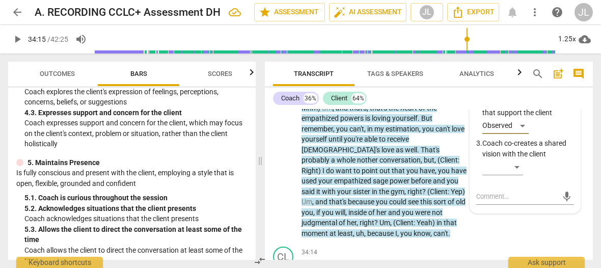
click at [277, 69] on span "Transcript" at bounding box center [313, 74] width 81 height 14
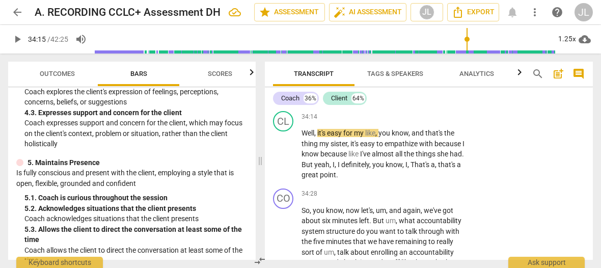
scroll to position [10058, 0]
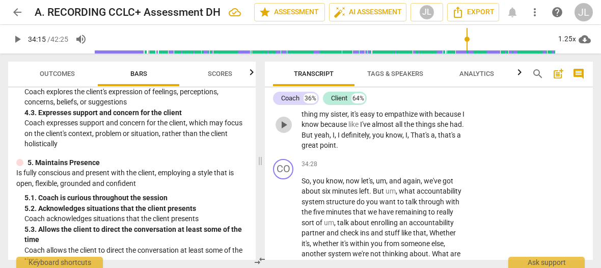
click at [284, 131] on span "play_arrow" at bounding box center [283, 125] width 12 height 12
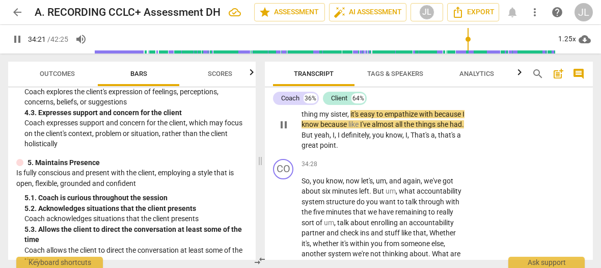
click at [285, 131] on span "pause" at bounding box center [283, 125] width 12 height 12
type input "2062"
click at [437, 118] on span "because" at bounding box center [448, 114] width 28 height 8
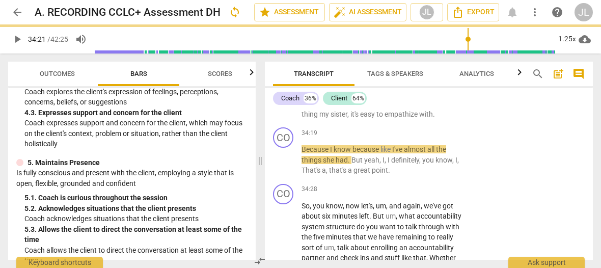
scroll to position [10083, 0]
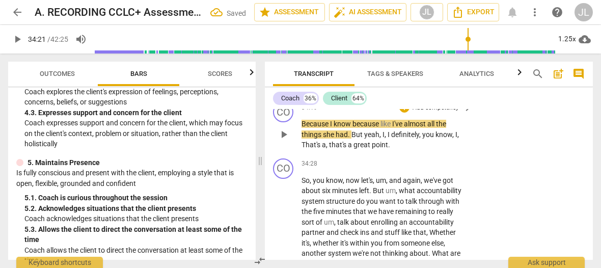
click at [436, 112] on p "Add competency" at bounding box center [435, 107] width 48 height 9
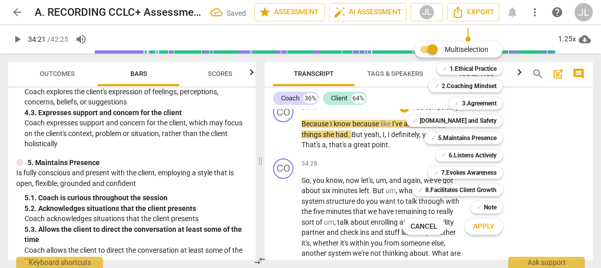
click at [386, 128] on div at bounding box center [300, 134] width 601 height 268
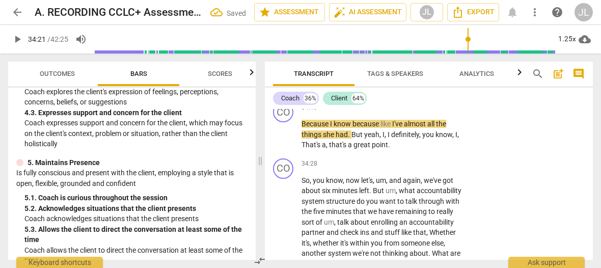
click at [439, 94] on p "Well , it's easy for my like , you know , and that's the thing my sister , it's…" at bounding box center [383, 83] width 165 height 21
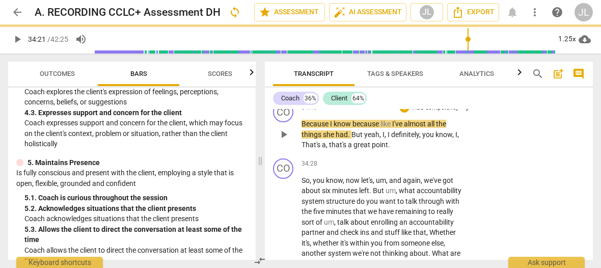
click at [302, 128] on span "Because" at bounding box center [315, 124] width 29 height 8
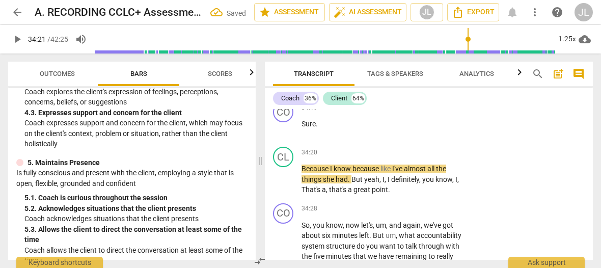
click at [302, 128] on span "Sure" at bounding box center [308, 124] width 14 height 8
click at [302, 173] on span "Because" at bounding box center [315, 168] width 29 height 8
click at [284, 185] on span "play_arrow" at bounding box center [283, 179] width 12 height 12
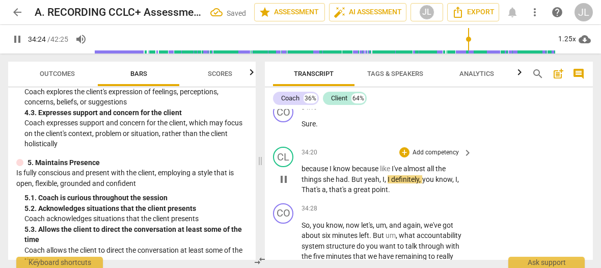
click at [284, 185] on span "pause" at bounding box center [283, 179] width 12 height 12
click at [282, 185] on span "play_arrow" at bounding box center [283, 179] width 12 height 12
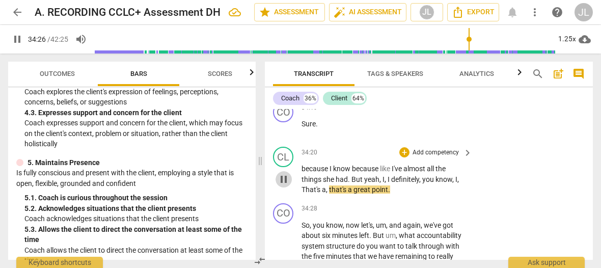
click at [282, 185] on span "pause" at bounding box center [283, 179] width 12 height 12
type input "2067"
click at [305, 193] on span "That's" at bounding box center [311, 189] width 20 height 8
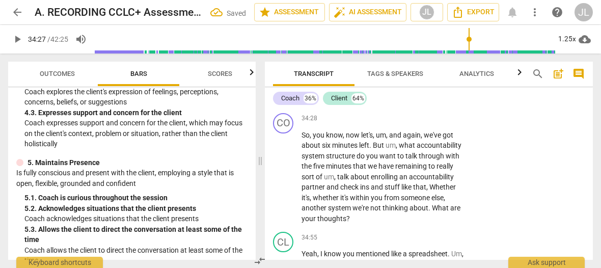
scroll to position [10203, 0]
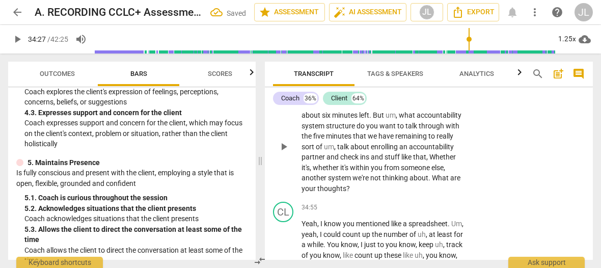
click at [283, 153] on span "play_arrow" at bounding box center [283, 146] width 12 height 12
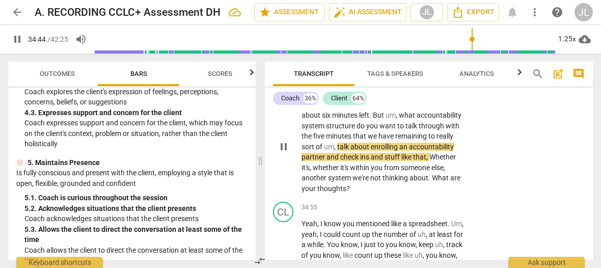
click at [324, 130] on span "system" at bounding box center [313, 126] width 24 height 8
type input "2085"
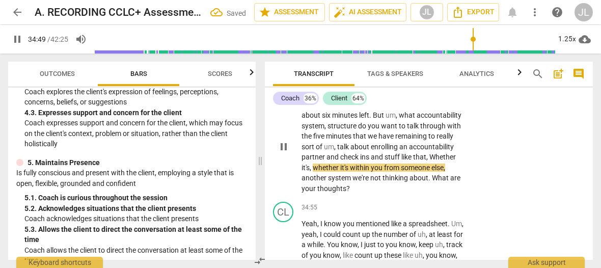
click at [280, 153] on span "pause" at bounding box center [283, 146] width 12 height 12
type input "2090"
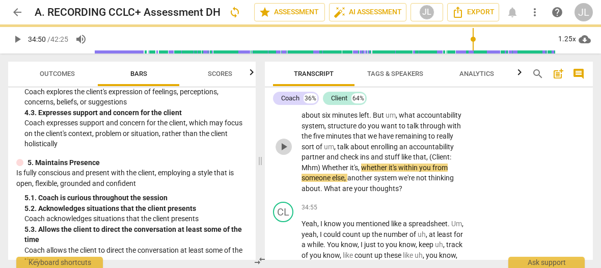
click at [283, 153] on span "play_arrow" at bounding box center [283, 146] width 12 height 12
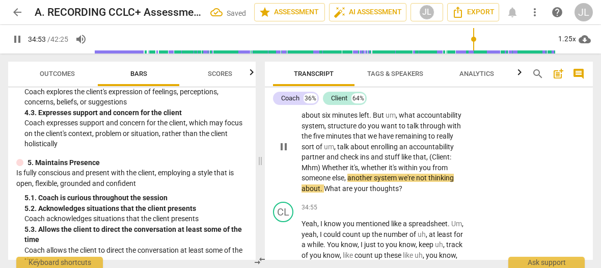
drag, startPoint x: 284, startPoint y: 177, endPoint x: 339, endPoint y: 198, distance: 59.0
click at [284, 153] on span "pause" at bounding box center [283, 146] width 12 height 12
type input "2094"
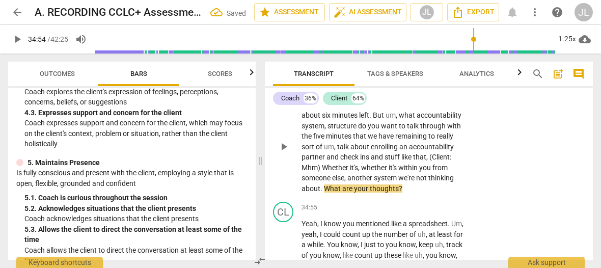
click at [349, 182] on span "another" at bounding box center [360, 178] width 26 height 8
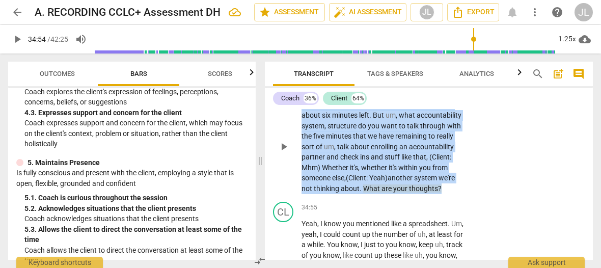
drag, startPoint x: 448, startPoint y: 222, endPoint x: 299, endPoint y: 138, distance: 171.1
click at [299, 138] on div "CO play_arrow pause 34:28 + Add competency keyboard_arrow_right So , you know ,…" at bounding box center [429, 138] width 328 height 119
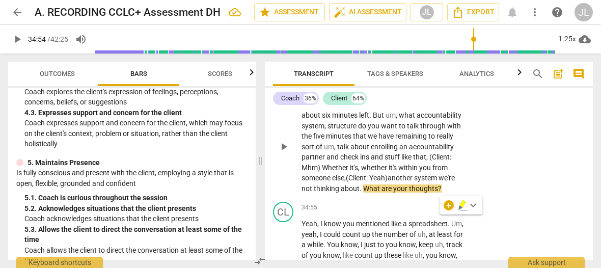
click at [402, 125] on div "34:28 + Add competency keyboard_arrow_right So , you know , now let's , um , an…" at bounding box center [387, 138] width 172 height 111
click at [402, 94] on div "+" at bounding box center [404, 88] width 10 height 10
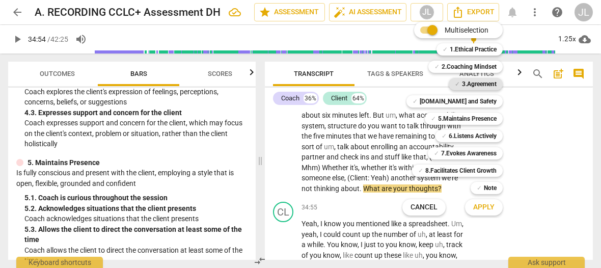
click at [486, 81] on b "3.Agreement" at bounding box center [479, 84] width 35 height 12
click at [477, 115] on b "5.Maintains Presence" at bounding box center [467, 118] width 59 height 12
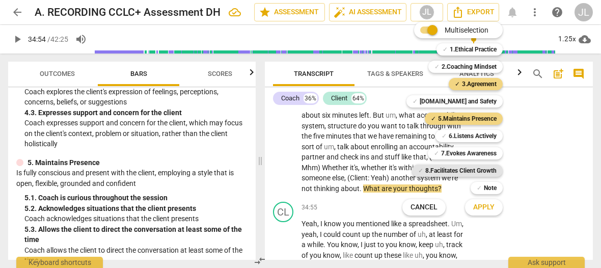
click at [475, 167] on b "8.Facilitates Client Growth" at bounding box center [460, 170] width 71 height 12
click at [479, 209] on span "Apply" at bounding box center [483, 207] width 21 height 10
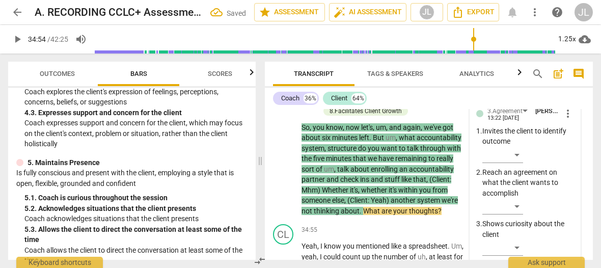
scroll to position [10367, 0]
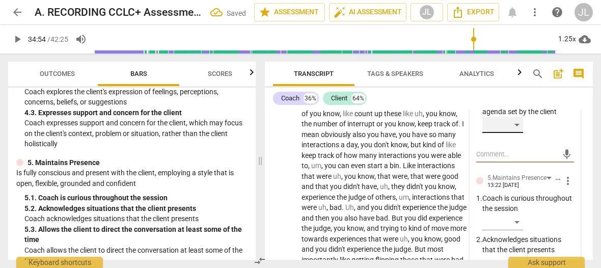
click at [516, 133] on div "​" at bounding box center [502, 125] width 41 height 16
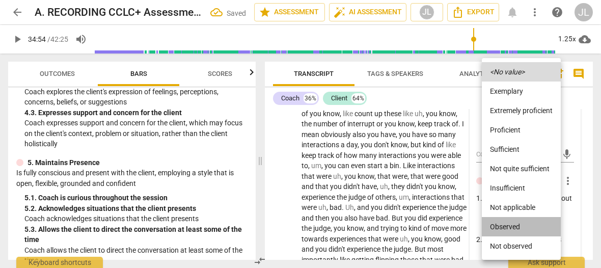
click at [513, 222] on li "Observed" at bounding box center [520, 226] width 79 height 19
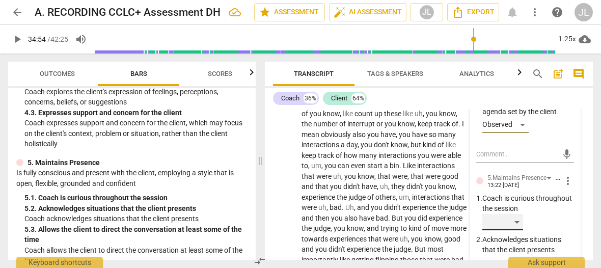
click at [517, 230] on div "​" at bounding box center [502, 222] width 41 height 16
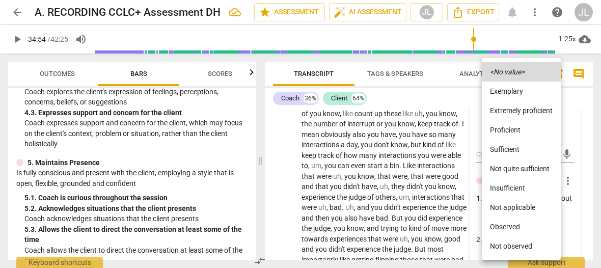
click at [511, 226] on li "Observed" at bounding box center [520, 226] width 79 height 19
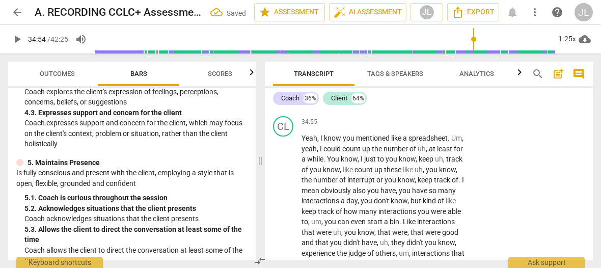
scroll to position [10251, 0]
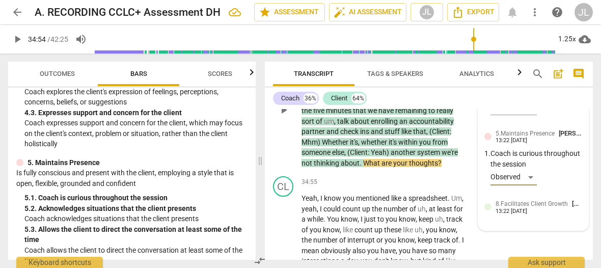
click at [571, 223] on div "8.Facilitates Client Growth [PERSON_NAME] 13:22 [DATE]" at bounding box center [533, 210] width 98 height 25
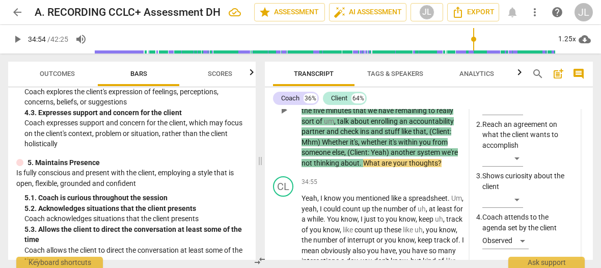
scroll to position [10367, 0]
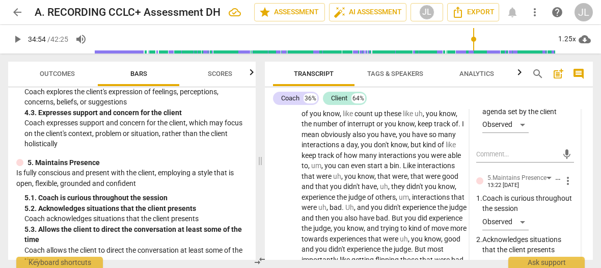
click at [571, 247] on div "3.Agreement [PERSON_NAME] 13:22 [DATE] more_vert 1. Invites the client to ident…" at bounding box center [525, 243] width 110 height 614
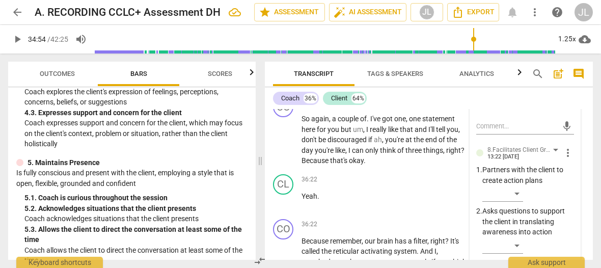
scroll to position [10591, 0]
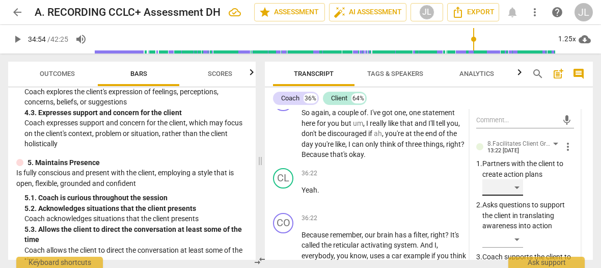
click at [516, 195] on div "​" at bounding box center [502, 187] width 41 height 16
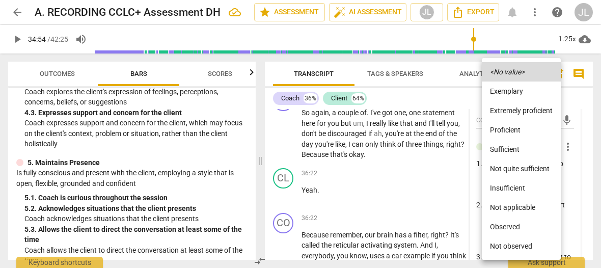
click at [514, 244] on li "Not observed" at bounding box center [520, 245] width 79 height 19
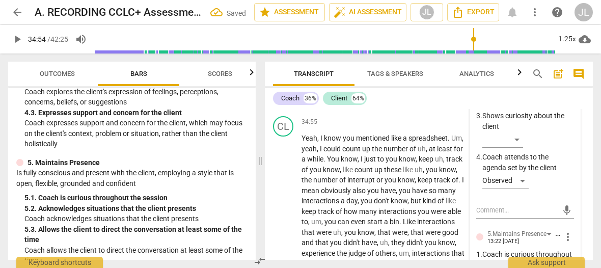
scroll to position [10341, 0]
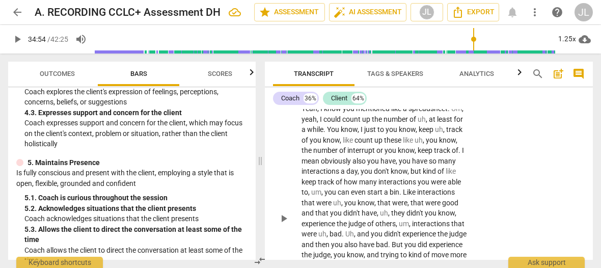
click at [286, 224] on span "play_arrow" at bounding box center [283, 218] width 12 height 12
click at [326, 133] on span "." at bounding box center [325, 129] width 4 height 8
type input "2108"
click at [460, 169] on p "Yeah , I know you mentioned like a spreadsheet . Um , yeah , I could count up t…" at bounding box center [383, 218] width 165 height 230
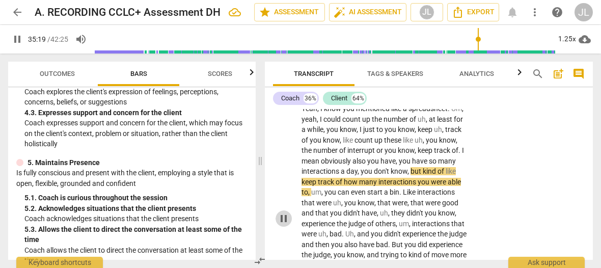
click at [284, 224] on span "pause" at bounding box center [283, 218] width 12 height 12
click at [327, 175] on span "interactions" at bounding box center [320, 171] width 39 height 8
click at [285, 224] on span "pause" at bounding box center [283, 218] width 12 height 12
type input "2121"
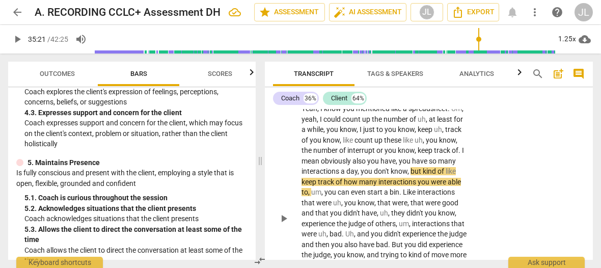
click at [422, 175] on span "kind" at bounding box center [429, 171] width 15 height 8
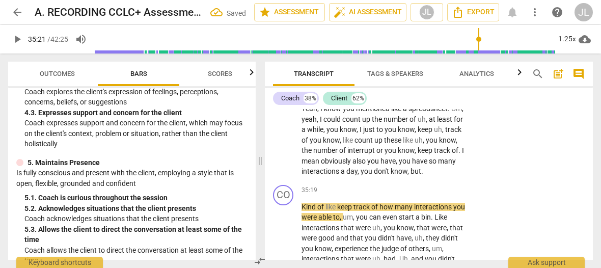
click at [422, 177] on p "Yeah , I know you mentioned like a spreadsheet . Um , yeah , I could count up t…" at bounding box center [383, 139] width 165 height 73
click at [302, 211] on span "Kind" at bounding box center [309, 207] width 16 height 8
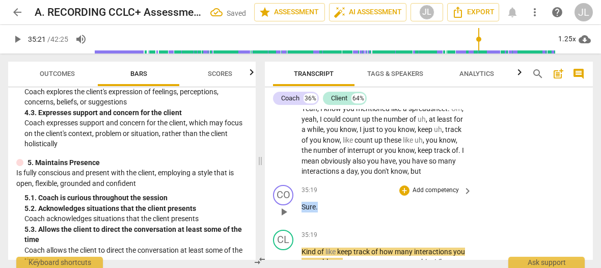
drag, startPoint x: 319, startPoint y: 238, endPoint x: 302, endPoint y: 237, distance: 17.3
click at [302, 212] on p "Sure ." at bounding box center [383, 207] width 165 height 11
click at [327, 226] on div "+" at bounding box center [327, 223] width 10 height 10
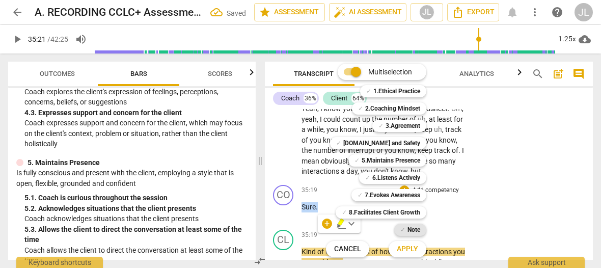
click at [417, 231] on b "Note" at bounding box center [413, 229] width 13 height 12
click at [416, 248] on span "Apply" at bounding box center [406, 249] width 21 height 10
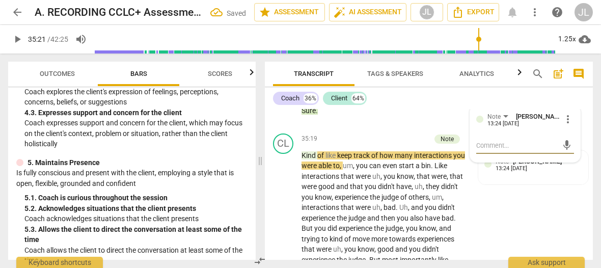
scroll to position [10497, 0]
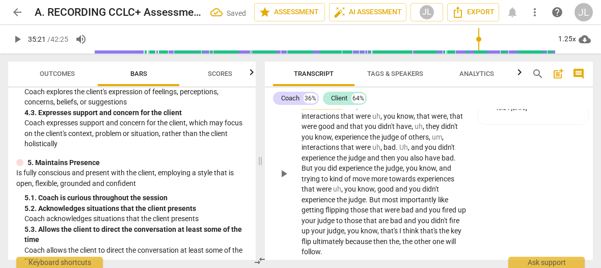
click at [319, 99] on span "of" at bounding box center [321, 95] width 8 height 8
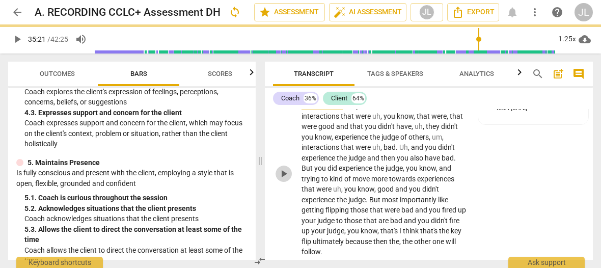
click at [283, 180] on span "play_arrow" at bounding box center [283, 173] width 12 height 12
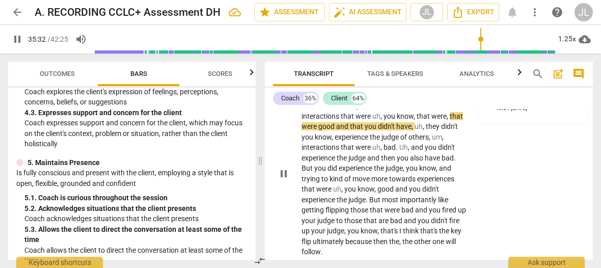
drag, startPoint x: 283, startPoint y: 207, endPoint x: 335, endPoint y: 184, distance: 56.7
click at [283, 180] on span "pause" at bounding box center [283, 173] width 12 height 12
type input "2133"
click at [434, 109] on span "." at bounding box center [433, 105] width 4 height 8
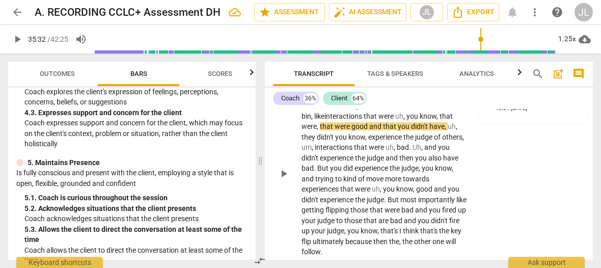
click at [282, 180] on span "play_arrow" at bounding box center [283, 173] width 12 height 12
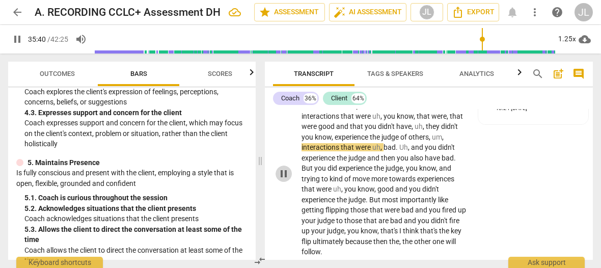
click at [282, 180] on span "pause" at bounding box center [283, 173] width 12 height 12
type input "2141"
click at [431, 141] on span "," at bounding box center [430, 137] width 3 height 8
click at [286, 180] on span "play_arrow" at bounding box center [283, 173] width 12 height 12
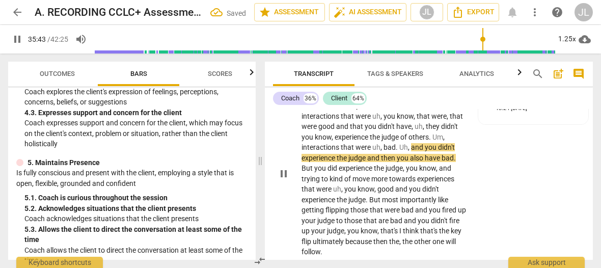
drag, startPoint x: 286, startPoint y: 200, endPoint x: 351, endPoint y: 177, distance: 69.7
click at [286, 180] on span "pause" at bounding box center [283, 173] width 12 height 12
type input "2143"
click at [397, 151] on span "." at bounding box center [397, 147] width 4 height 8
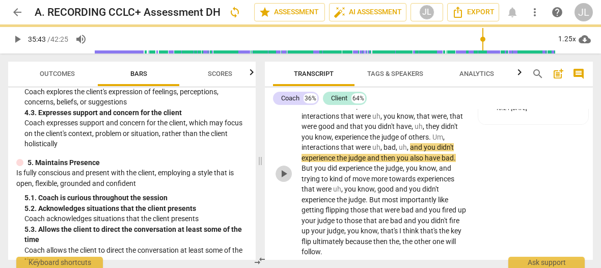
click at [283, 180] on span "play_arrow" at bounding box center [283, 173] width 12 height 12
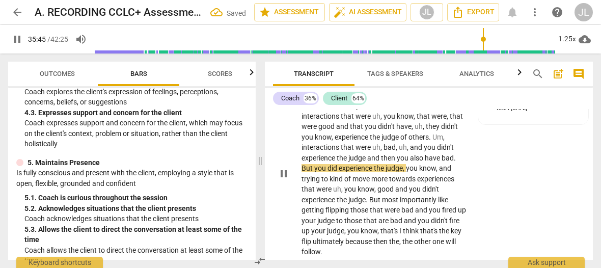
drag, startPoint x: 284, startPoint y: 204, endPoint x: 314, endPoint y: 203, distance: 30.0
click at [284, 180] on span "pause" at bounding box center [283, 173] width 12 height 12
type input "2146"
click at [366, 162] on span "judge" at bounding box center [357, 158] width 19 height 8
click at [457, 162] on span "." at bounding box center [455, 158] width 2 height 8
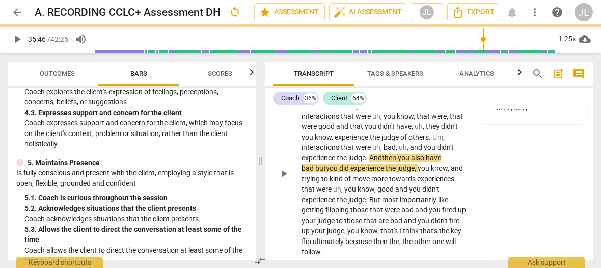
click at [285, 180] on span "play_arrow" at bounding box center [283, 173] width 12 height 12
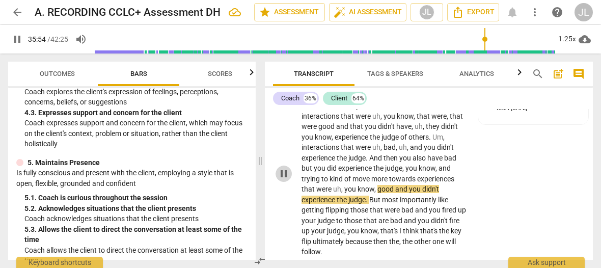
click at [285, 180] on span "pause" at bounding box center [283, 173] width 12 height 12
type input "2155"
click at [333, 193] on span "uh" at bounding box center [337, 189] width 8 height 8
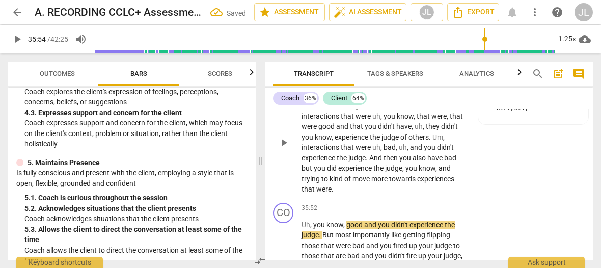
click at [333, 194] on p "kind of like keep track of how many interactions you were able to , um , you ca…" at bounding box center [383, 142] width 165 height 104
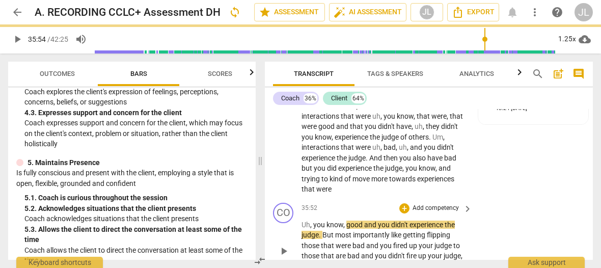
click at [302, 229] on span "Uh" at bounding box center [305, 224] width 9 height 8
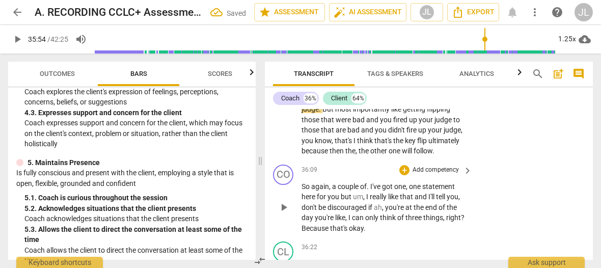
scroll to position [10758, 0]
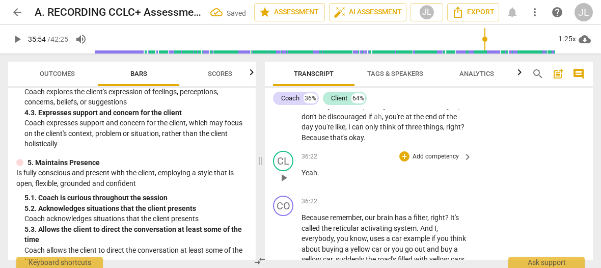
drag, startPoint x: 318, startPoint y: 255, endPoint x: 312, endPoint y: 213, distance: 42.0
click at [312, 213] on div "CO play_arrow pause 00:03 + Add competency 3.Agreement keyboard_arrow_right [PE…" at bounding box center [429, 184] width 328 height 151
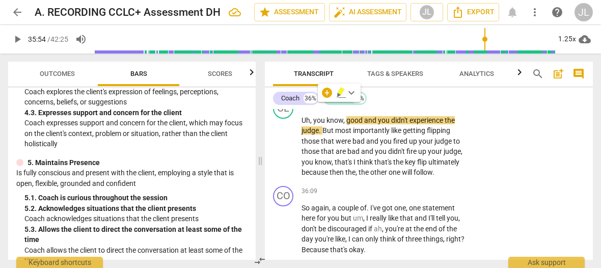
scroll to position [10616, 0]
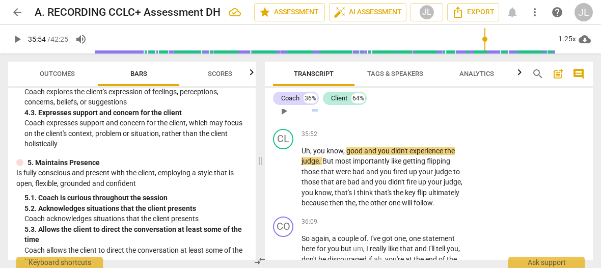
click at [319, 111] on p "Sure ." at bounding box center [383, 106] width 165 height 11
drag, startPoint x: 320, startPoint y: 133, endPoint x: 299, endPoint y: 134, distance: 20.9
click at [299, 125] on div "CO play_arrow pause 35:52 + Add competency keyboard_arrow_right Sure ." at bounding box center [429, 102] width 328 height 45
click at [324, 124] on div "+" at bounding box center [327, 123] width 10 height 10
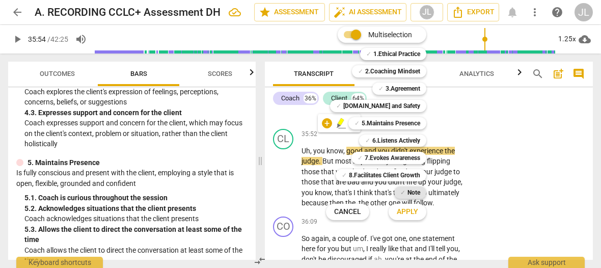
click at [403, 191] on span "✓" at bounding box center [402, 192] width 5 height 12
click at [404, 210] on span "Apply" at bounding box center [406, 212] width 21 height 10
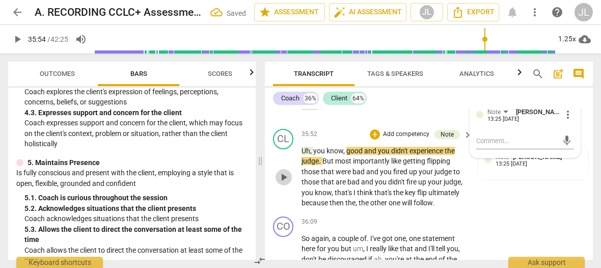
click at [282, 183] on span "play_arrow" at bounding box center [283, 177] width 12 height 12
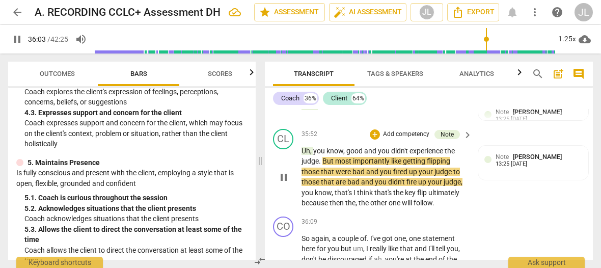
click at [329, 165] on span "But" at bounding box center [328, 161] width 13 height 8
click at [281, 183] on span "pause" at bounding box center [283, 177] width 12 height 12
type input "2162"
click at [418, 176] on span "your" at bounding box center [426, 171] width 16 height 8
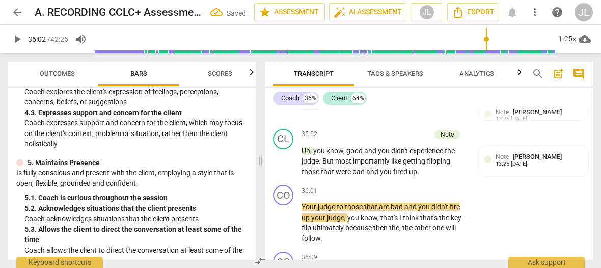
click at [418, 177] on p "Uh , you know , good and you didn't experience the judge . But most importantly…" at bounding box center [383, 162] width 165 height 32
click at [303, 211] on span "Your" at bounding box center [309, 207] width 16 height 8
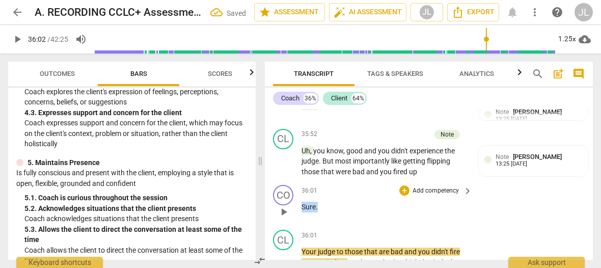
drag, startPoint x: 319, startPoint y: 237, endPoint x: 299, endPoint y: 240, distance: 19.6
click at [299, 225] on div "CO play_arrow pause 36:01 + Add competency keyboard_arrow_right Sure ." at bounding box center [429, 203] width 328 height 45
click at [329, 224] on div "+" at bounding box center [327, 224] width 10 height 10
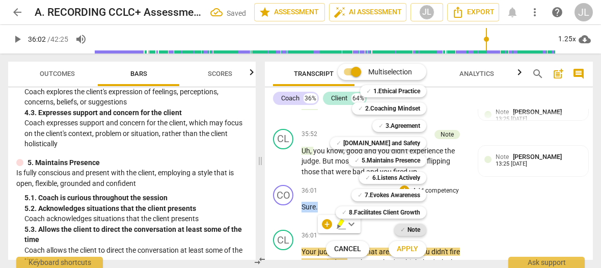
click at [412, 232] on b "Note" at bounding box center [413, 229] width 13 height 12
click at [413, 248] on span "Apply" at bounding box center [406, 249] width 21 height 10
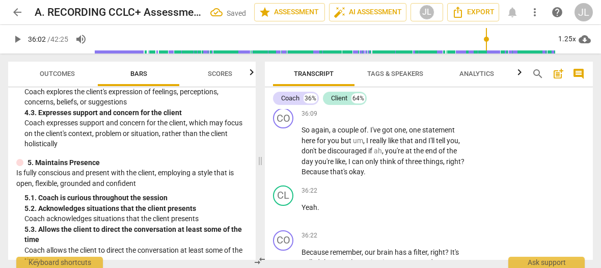
scroll to position [10773, 0]
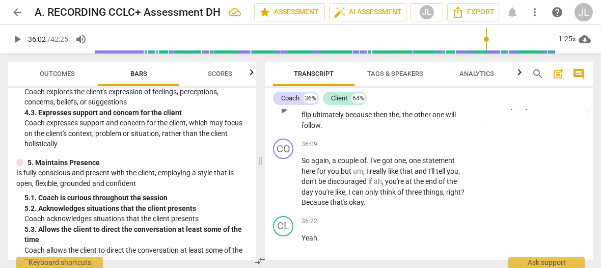
click at [281, 116] on span "play_arrow" at bounding box center [283, 110] width 12 height 12
drag, startPoint x: 281, startPoint y: 142, endPoint x: 310, endPoint y: 133, distance: 30.9
click at [281, 116] on span "pause" at bounding box center [283, 110] width 12 height 12
type input "2163"
click at [322, 98] on span "judge" at bounding box center [327, 94] width 19 height 8
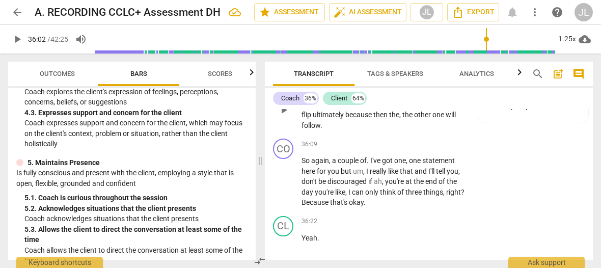
click at [284, 116] on span "play_arrow" at bounding box center [283, 110] width 12 height 12
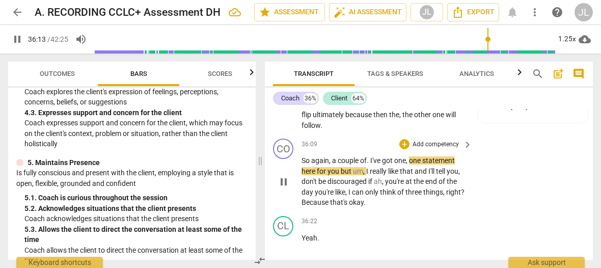
drag, startPoint x: 287, startPoint y: 210, endPoint x: 314, endPoint y: 193, distance: 31.8
click at [287, 188] on span "pause" at bounding box center [283, 182] width 12 height 12
type input "2174"
click at [368, 164] on span "." at bounding box center [368, 160] width 4 height 8
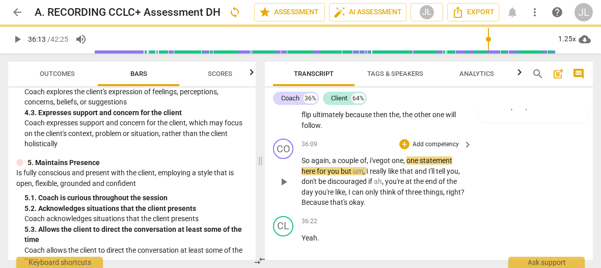
click at [277, 188] on span "play_arrow" at bounding box center [283, 182] width 16 height 12
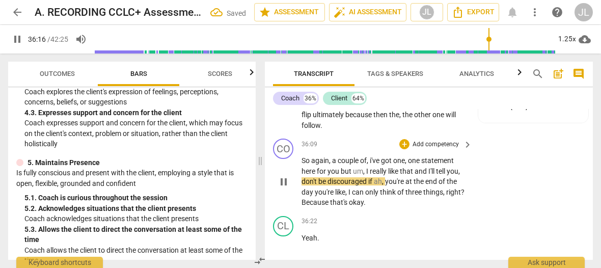
click at [277, 188] on span "pause" at bounding box center [283, 182] width 16 height 12
drag, startPoint x: 412, startPoint y: 199, endPoint x: 365, endPoint y: 198, distance: 46.8
click at [365, 198] on p "So again , a couple of , i've got one , one statement here for you but um , I r…" at bounding box center [383, 181] width 165 height 52
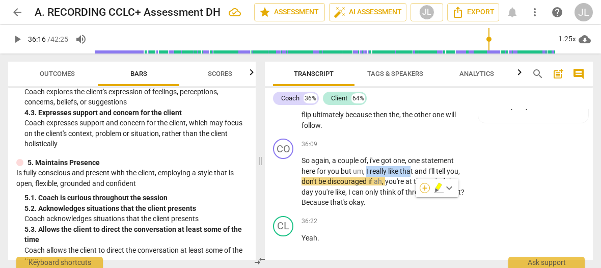
click at [422, 191] on div "+" at bounding box center [424, 188] width 10 height 10
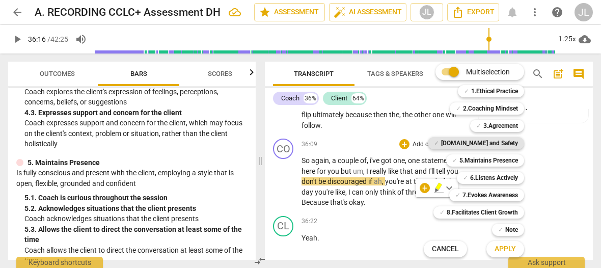
click at [493, 142] on b "[DOMAIN_NAME] and Safety" at bounding box center [479, 143] width 77 height 12
click at [505, 252] on span "Apply" at bounding box center [504, 249] width 21 height 10
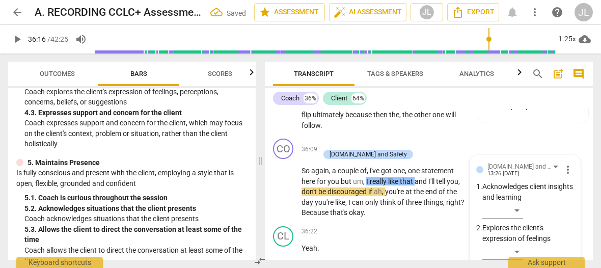
scroll to position [10941, 0]
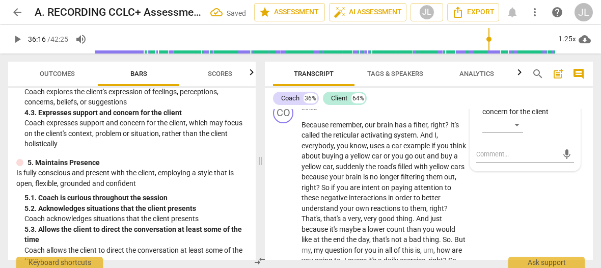
click at [567, 137] on div "​" at bounding box center [528, 127] width 92 height 20
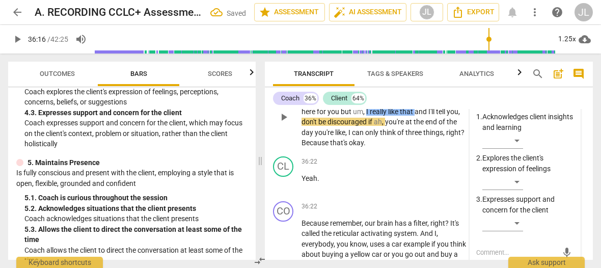
scroll to position [10839, 0]
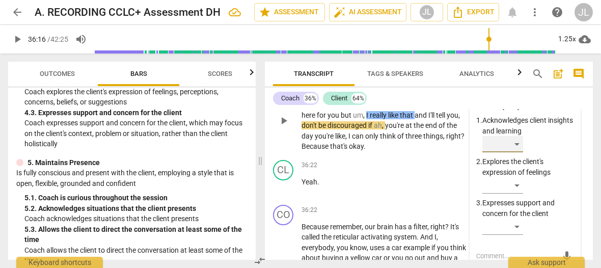
click at [510, 152] on div "​" at bounding box center [502, 144] width 41 height 16
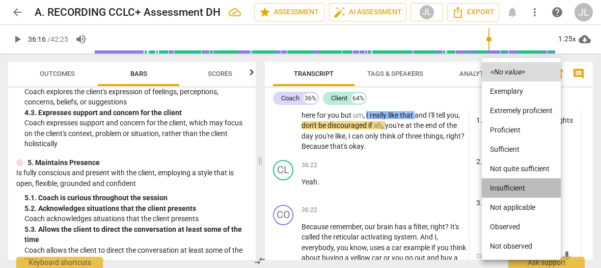
click at [509, 187] on li "Insufficient" at bounding box center [520, 187] width 79 height 19
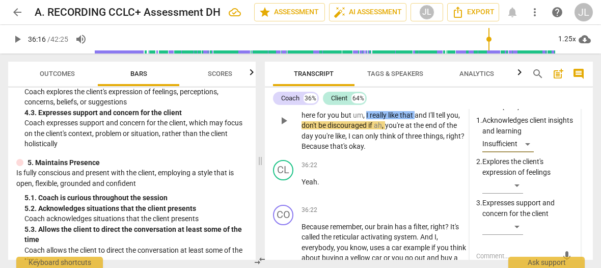
click at [414, 139] on p "So again , a couple of , i've got one , one statement here for you but um , I r…" at bounding box center [383, 125] width 165 height 52
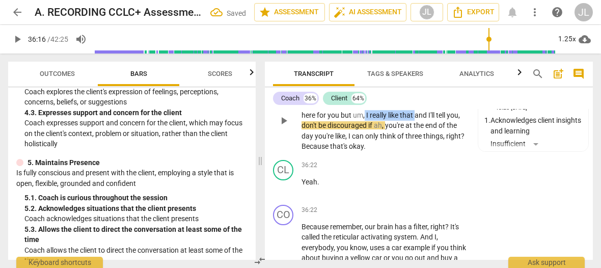
drag, startPoint x: 415, startPoint y: 132, endPoint x: 364, endPoint y: 134, distance: 50.9
click at [364, 134] on p "So again , a couple of , i've got one , one statement here for you but um , I r…" at bounding box center [383, 125] width 165 height 52
click at [426, 121] on div "+" at bounding box center [424, 122] width 10 height 10
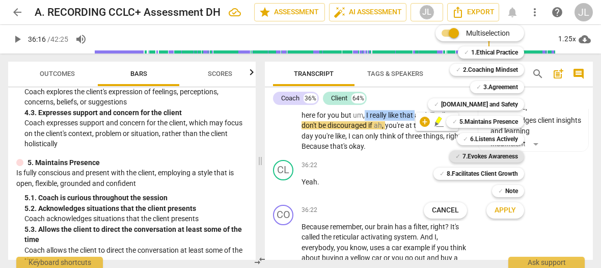
click at [512, 155] on b "7.Evokes Awareness" at bounding box center [489, 156] width 55 height 12
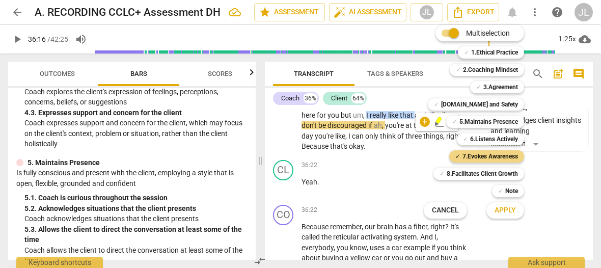
click at [506, 217] on button "Apply" at bounding box center [505, 210] width 38 height 18
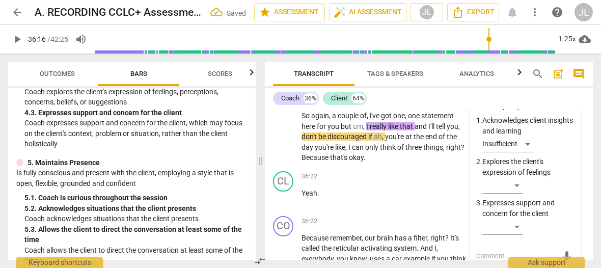
scroll to position [10941, 0]
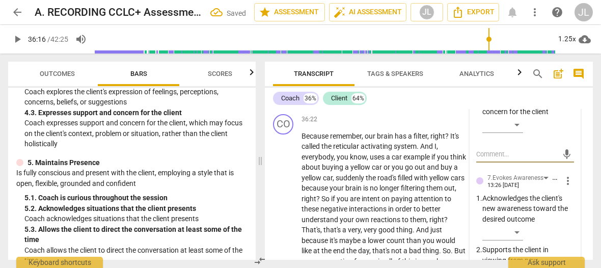
click at [557, 224] on p "Acknowledges the client's new awareness toward the desired outcome" at bounding box center [528, 209] width 92 height 32
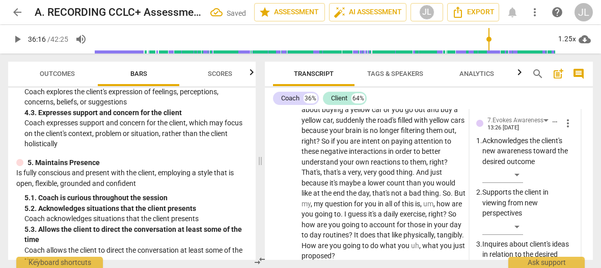
scroll to position [11002, 0]
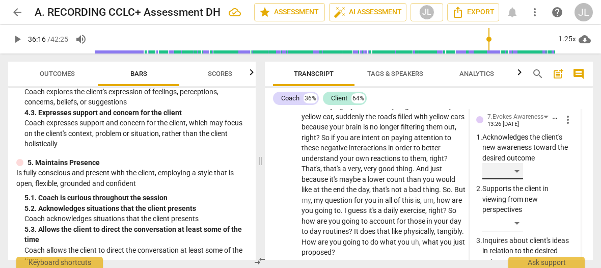
click at [516, 179] on div "​" at bounding box center [502, 171] width 41 height 16
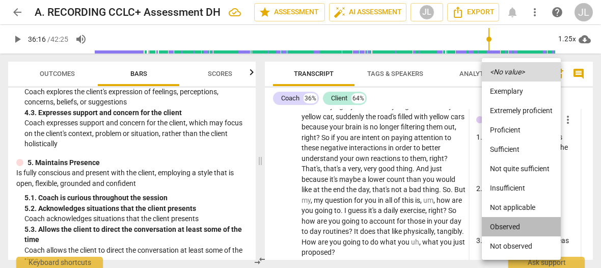
click at [513, 225] on li "Observed" at bounding box center [520, 226] width 79 height 19
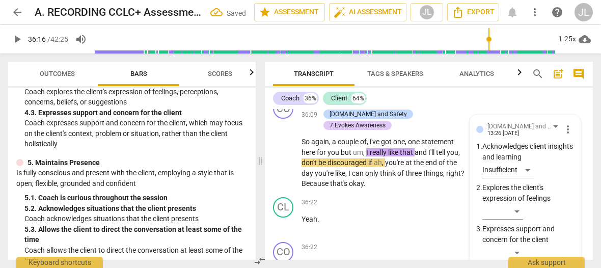
scroll to position [10844, 0]
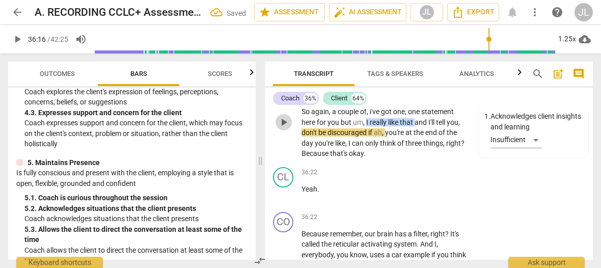
click at [280, 128] on span "play_arrow" at bounding box center [283, 122] width 12 height 12
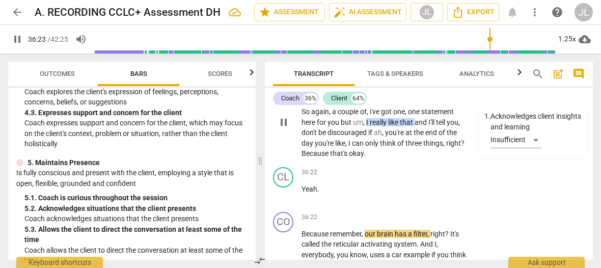
click at [282, 128] on span "pause" at bounding box center [283, 122] width 12 height 12
type input "2185"
click at [365, 157] on span "." at bounding box center [364, 153] width 2 height 8
click at [302, 193] on span "Yeah" at bounding box center [309, 189] width 16 height 8
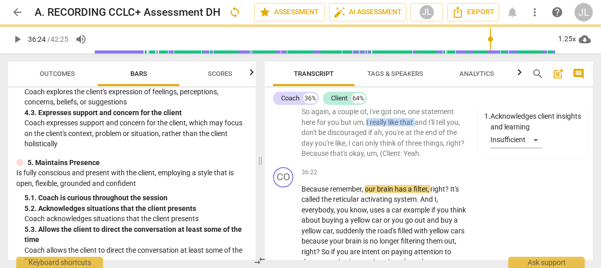
scroll to position [10799, 0]
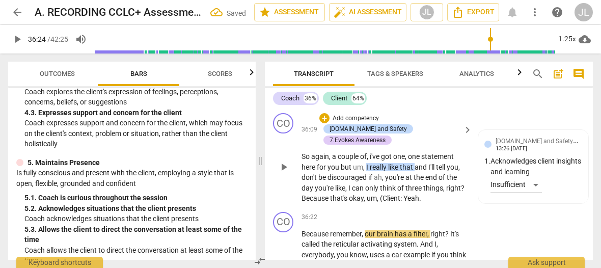
click at [421, 202] on span "." at bounding box center [420, 198] width 2 height 8
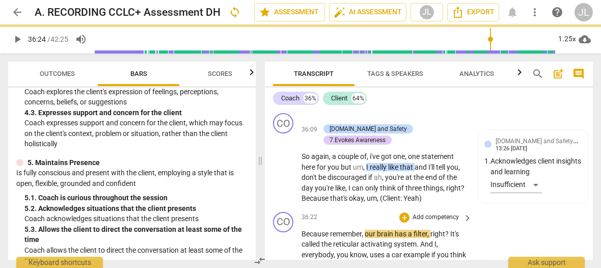
click at [302, 238] on span "Because" at bounding box center [315, 234] width 29 height 8
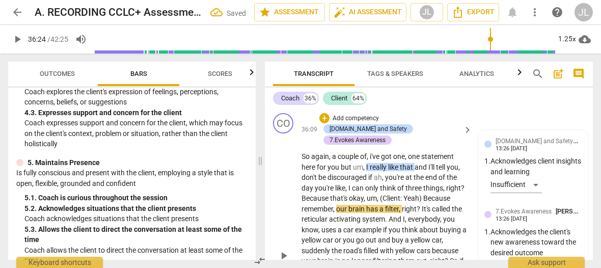
click at [423, 202] on span "Because" at bounding box center [436, 198] width 27 height 8
click at [592, 236] on div "Transcript Tags & Speakers Analytics search post_add comment Coach 36% Client 6…" at bounding box center [431, 160] width 340 height 214
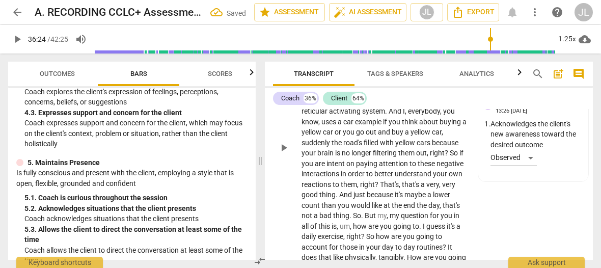
scroll to position [10876, 0]
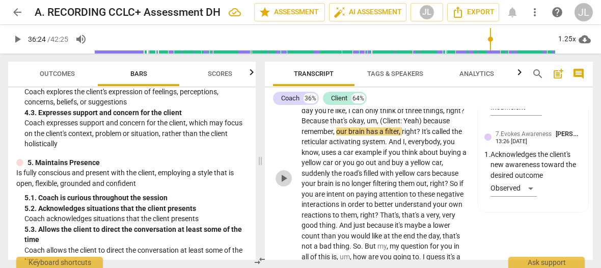
click at [282, 184] on span "play_arrow" at bounding box center [283, 178] width 12 height 12
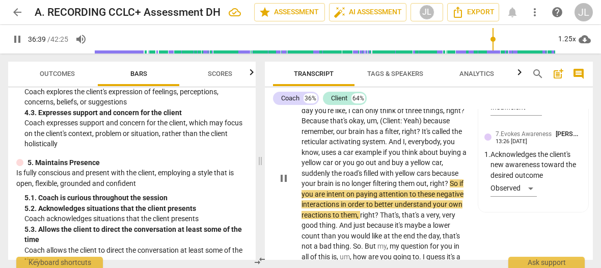
click at [286, 184] on span "pause" at bounding box center [283, 178] width 12 height 12
type input "2200"
click at [444, 187] on span "?" at bounding box center [446, 183] width 5 height 8
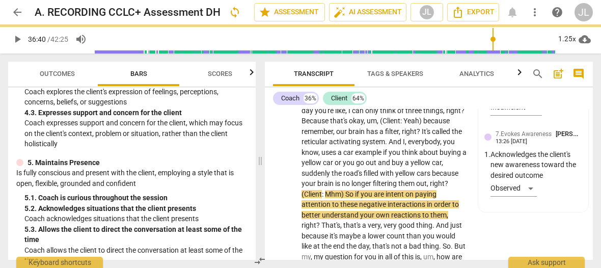
click at [285, 189] on span "play_arrow" at bounding box center [283, 183] width 12 height 12
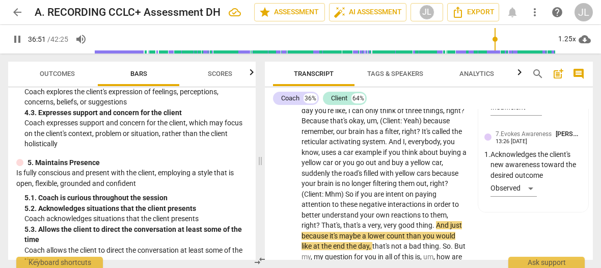
click at [281, 189] on span "pause" at bounding box center [283, 183] width 12 height 12
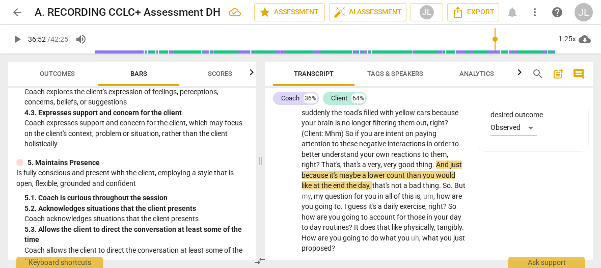
scroll to position [10997, 0]
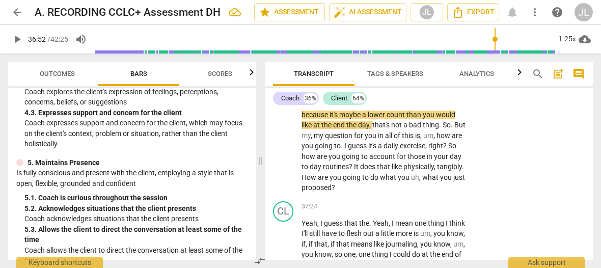
click at [17, 41] on span "play_arrow" at bounding box center [17, 39] width 12 height 12
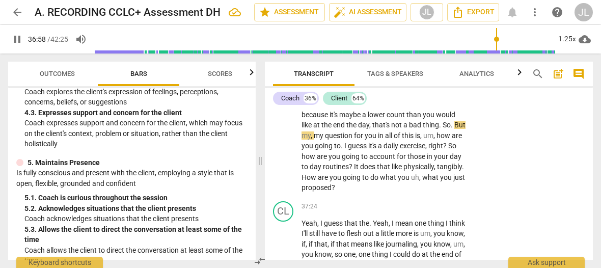
click at [17, 41] on span "pause" at bounding box center [17, 39] width 12 height 12
type input "2219"
click at [454, 129] on span "But" at bounding box center [459, 125] width 11 height 8
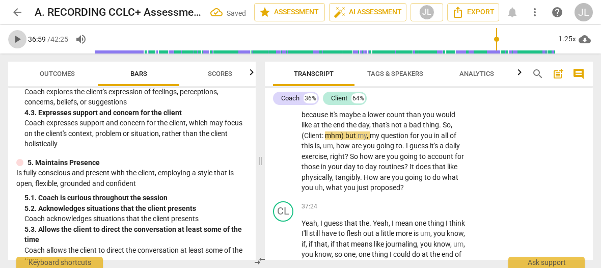
click at [18, 44] on span "play_arrow" at bounding box center [17, 39] width 12 height 12
click at [18, 44] on span "pause" at bounding box center [17, 39] width 12 height 12
type input "2222"
click at [406, 150] on span "." at bounding box center [404, 145] width 4 height 8
click at [16, 40] on span "play_arrow" at bounding box center [17, 39] width 12 height 12
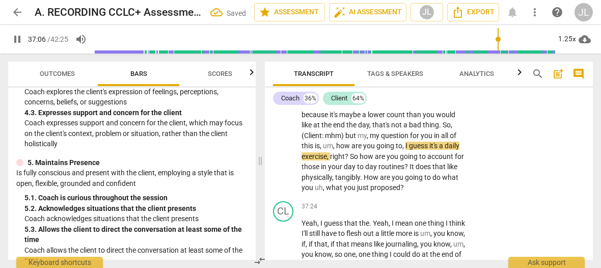
click at [17, 40] on span "pause" at bounding box center [17, 39] width 12 height 12
type input "2227"
click at [409, 150] on span "I" at bounding box center [407, 145] width 4 height 8
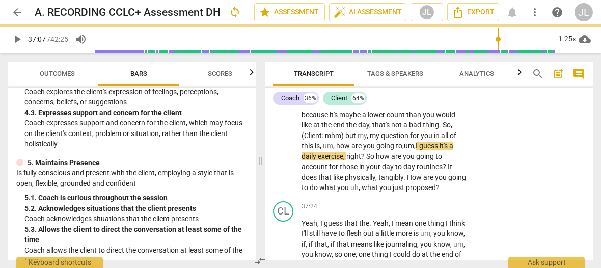
click at [17, 39] on span "play_arrow" at bounding box center [17, 39] width 12 height 12
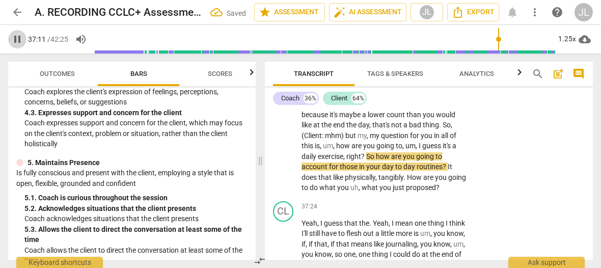
click at [17, 39] on span "pause" at bounding box center [17, 39] width 12 height 12
type input "2232"
click at [366, 160] on span "?" at bounding box center [363, 156] width 5 height 8
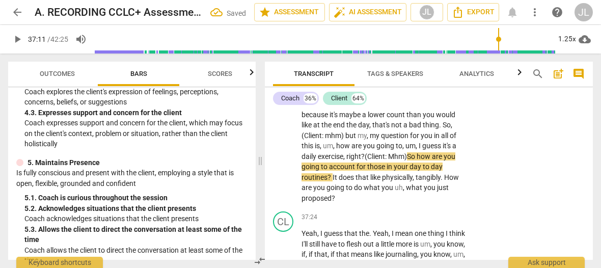
click at [20, 39] on span "play_arrow" at bounding box center [17, 39] width 12 height 12
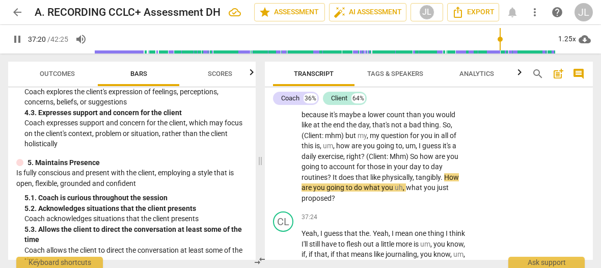
click at [321, 170] on span "going" at bounding box center [310, 166] width 19 height 8
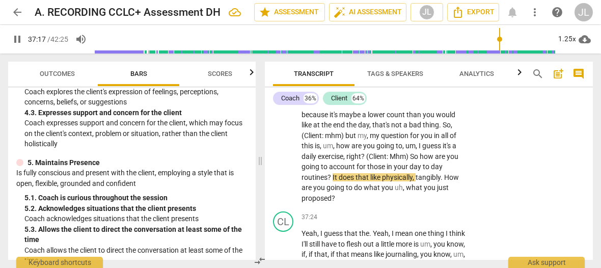
drag, startPoint x: 15, startPoint y: 42, endPoint x: 27, endPoint y: 42, distance: 12.2
click at [15, 42] on span "pause" at bounding box center [17, 39] width 12 height 12
type input "2238"
click at [332, 181] on span "It" at bounding box center [335, 177] width 6 height 8
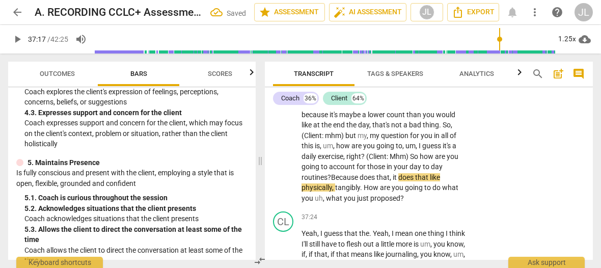
click at [17, 38] on span "play_arrow" at bounding box center [17, 39] width 12 height 12
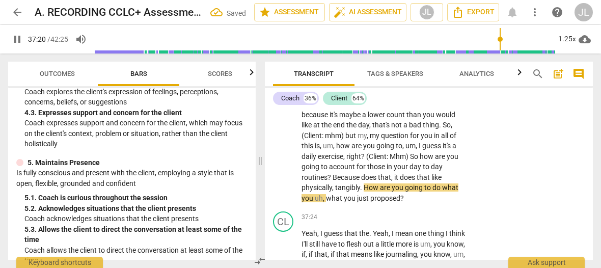
click at [17, 38] on span "pause" at bounding box center [17, 39] width 12 height 12
type input "2241"
click at [361, 191] on span "." at bounding box center [362, 187] width 4 height 8
click at [17, 42] on span "play_arrow" at bounding box center [17, 39] width 12 height 12
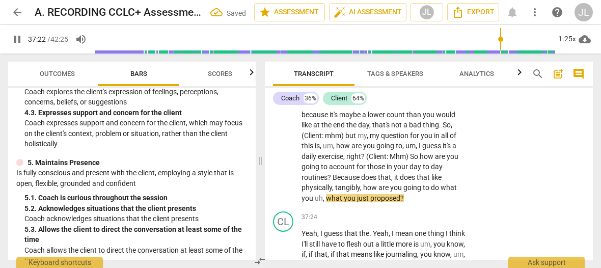
click at [16, 43] on span "pause" at bounding box center [17, 39] width 12 height 12
type input "2243"
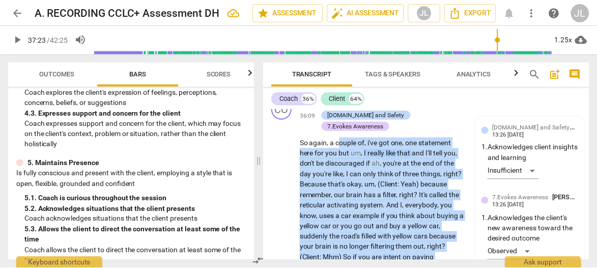
scroll to position [10777, 0]
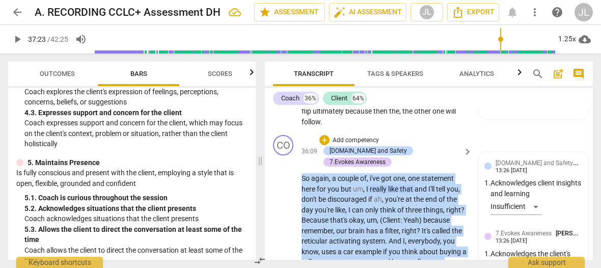
drag, startPoint x: 371, startPoint y: 226, endPoint x: 300, endPoint y: 191, distance: 79.2
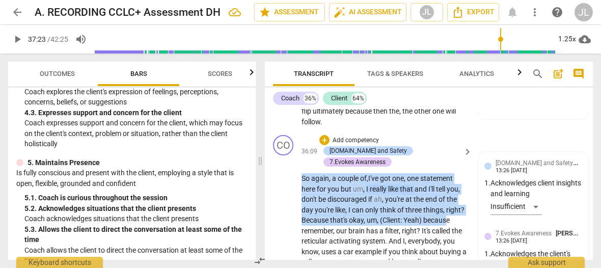
drag, startPoint x: 303, startPoint y: 199, endPoint x: 323, endPoint y: 251, distance: 55.4
click at [345, 203] on span "discouraged" at bounding box center [347, 199] width 41 height 8
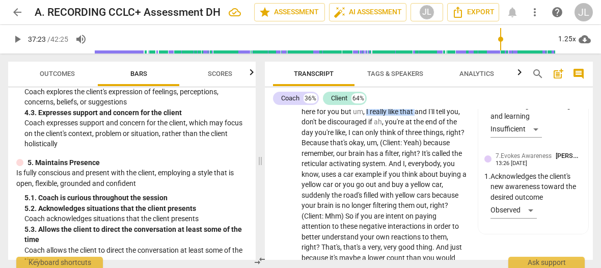
scroll to position [10885, 0]
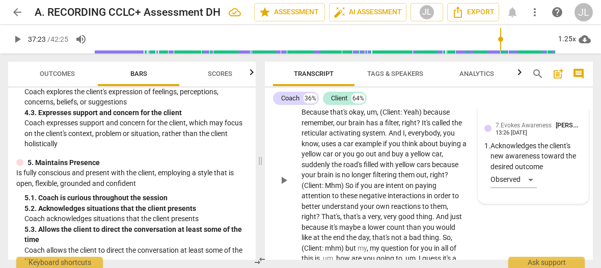
click at [529, 197] on div "7.Evokes Awareness [PERSON_NAME] 13:26 [DATE] 1. Acknowledges the client's new …" at bounding box center [533, 158] width 98 height 77
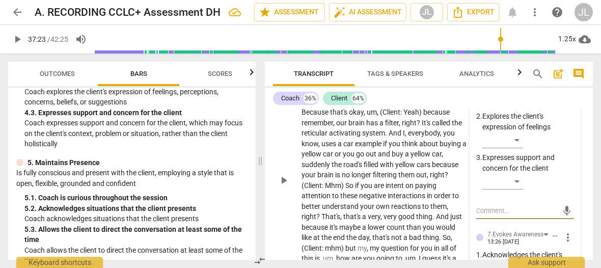
click at [573, 197] on div "[DOMAIN_NAME] and Safety [PERSON_NAME] 13:26 [DATE] more_vert 1. Acknowledges c…" at bounding box center [525, 241] width 110 height 394
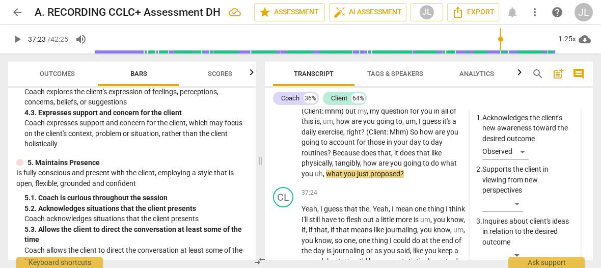
scroll to position [11027, 0]
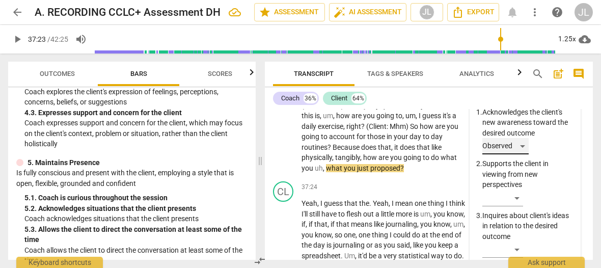
click at [523, 154] on div "Observed" at bounding box center [505, 146] width 46 height 16
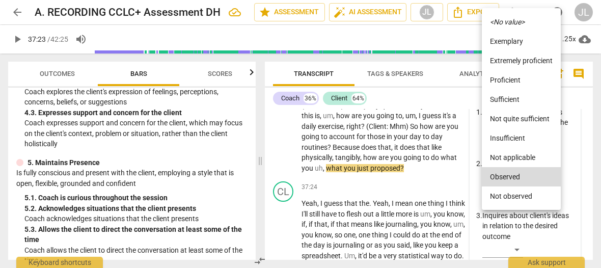
click at [521, 139] on li "Insufficient" at bounding box center [520, 137] width 79 height 19
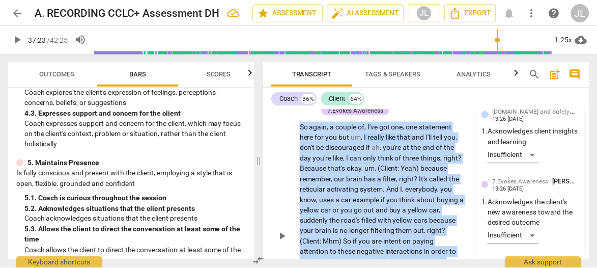
scroll to position [10813, 0]
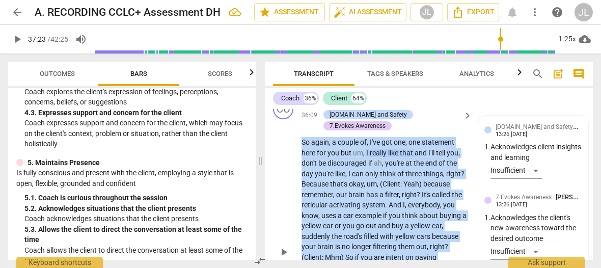
drag, startPoint x: 463, startPoint y: 167, endPoint x: 300, endPoint y: 165, distance: 162.4
click at [300, 165] on div "CO play_arrow pause 36:09 + Add competency [DOMAIN_NAME] and Safety 7.Evokes Aw…" at bounding box center [429, 243] width 328 height 297
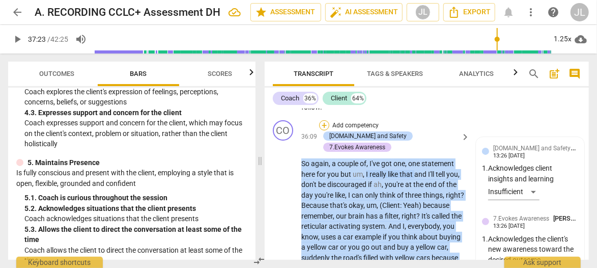
click at [321, 130] on div "+" at bounding box center [324, 125] width 10 height 10
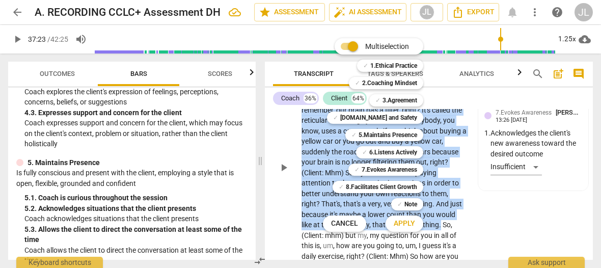
scroll to position [10813, 0]
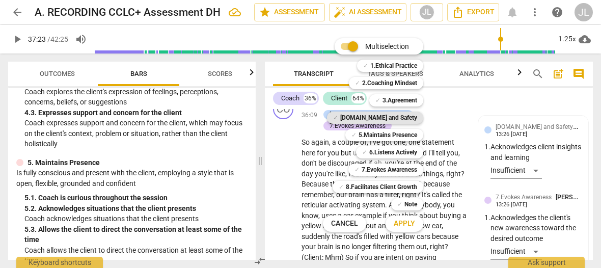
click at [403, 118] on b "[DOMAIN_NAME] and Safety" at bounding box center [378, 117] width 77 height 12
click at [413, 225] on span "Apply" at bounding box center [403, 223] width 21 height 10
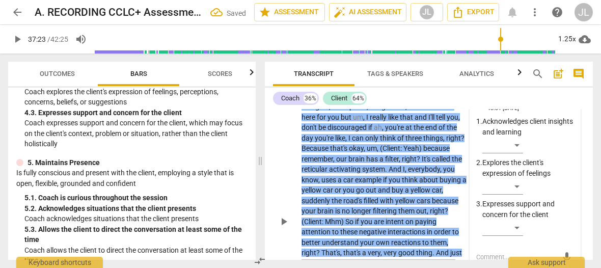
scroll to position [10875, 0]
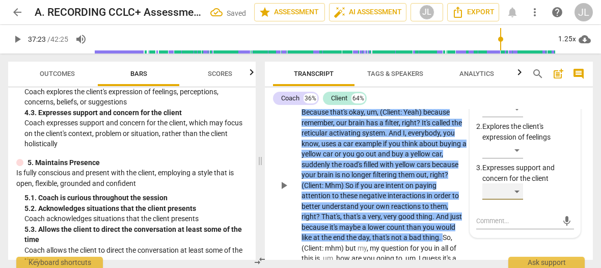
click at [515, 200] on div "​" at bounding box center [502, 191] width 41 height 16
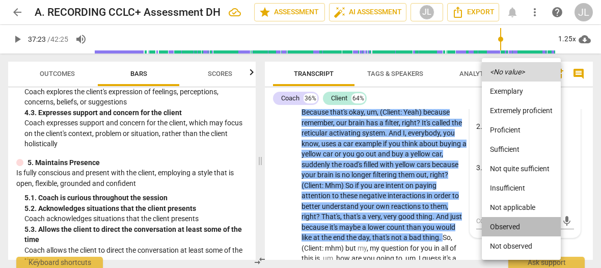
click at [517, 226] on li "Observed" at bounding box center [520, 226] width 79 height 19
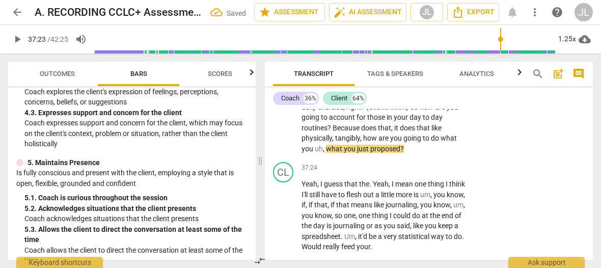
scroll to position [10976, 0]
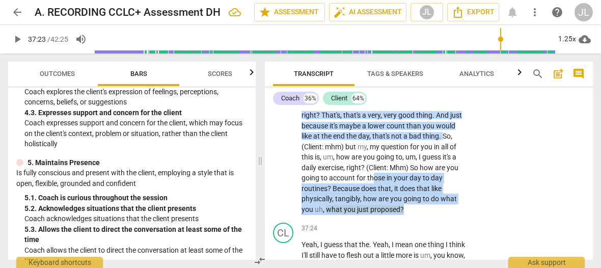
drag, startPoint x: 408, startPoint y: 238, endPoint x: 386, endPoint y: 210, distance: 35.8
click at [386, 210] on p "So again , a couple of , I've got one , one statement here for you but um , I r…" at bounding box center [383, 89] width 165 height 250
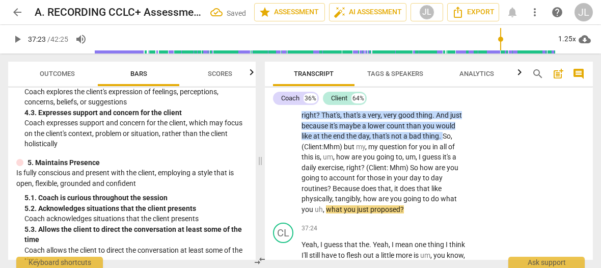
click at [463, 166] on p "So again , a couple of , I've got one , one statement here for you but um , I r…" at bounding box center [383, 89] width 165 height 250
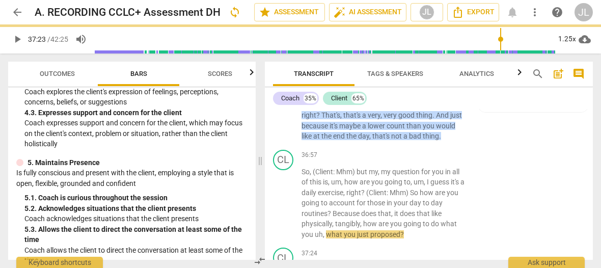
scroll to position [11001, 0]
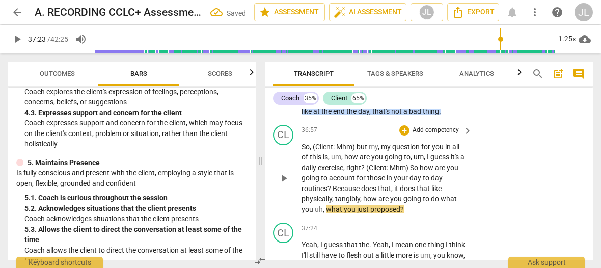
click at [302, 151] on span "So" at bounding box center [305, 147] width 8 height 8
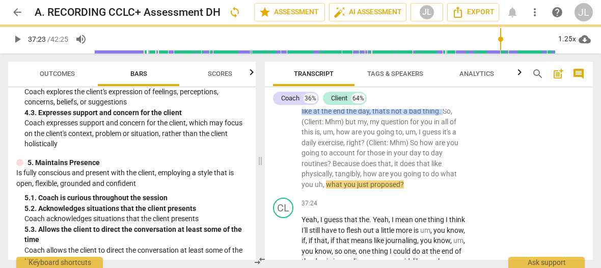
scroll to position [10976, 0]
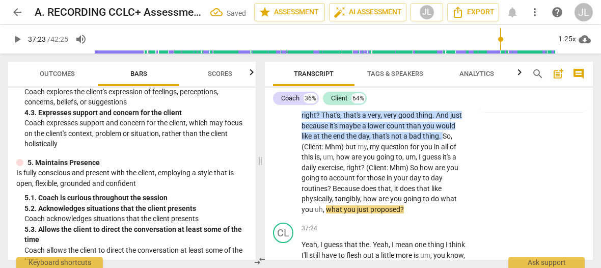
click at [313, 151] on span "(Client" at bounding box center [311, 147] width 20 height 8
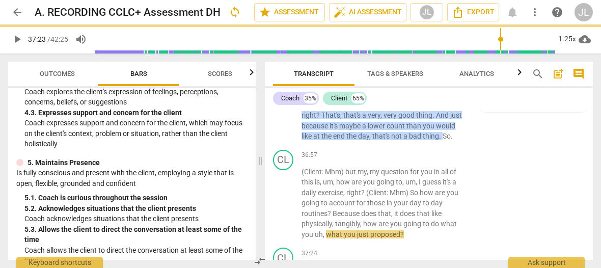
scroll to position [11012, 0]
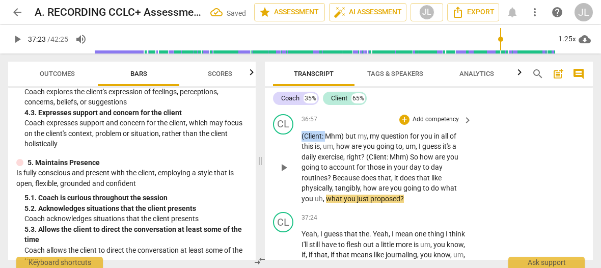
drag, startPoint x: 325, startPoint y: 177, endPoint x: 301, endPoint y: 175, distance: 24.0
click at [301, 175] on p "(Client : Mhm) but my , my question for you in all of this is , um , how are yo…" at bounding box center [383, 167] width 165 height 73
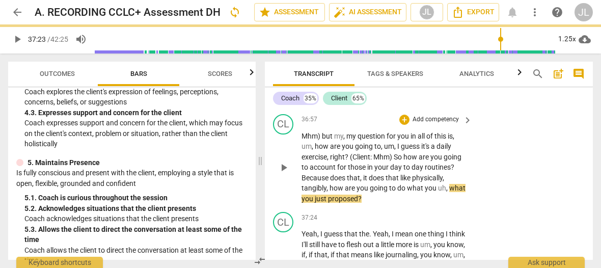
click at [320, 140] on span "Mhm)" at bounding box center [311, 136] width 20 height 8
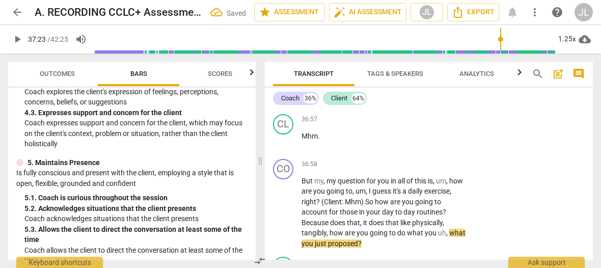
click at [450, 104] on span "." at bounding box center [451, 100] width 2 height 8
click at [304, 185] on span "But" at bounding box center [307, 181] width 13 height 8
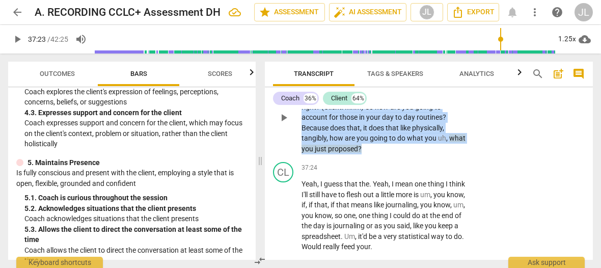
drag, startPoint x: 373, startPoint y: 187, endPoint x: 293, endPoint y: 129, distance: 98.6
click at [293, 129] on div "CO play_arrow pause 36:58 + Add competency keyboard_arrow_right but my , my que…" at bounding box center [429, 109] width 328 height 98
click at [369, 174] on div "+" at bounding box center [370, 176] width 10 height 10
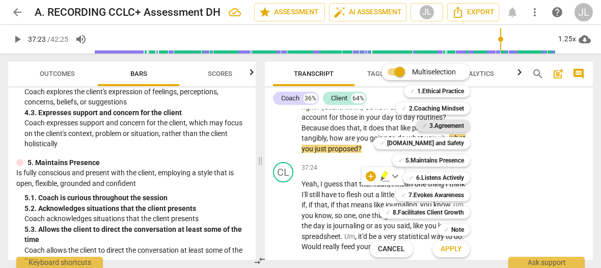
click at [454, 124] on b "3.Agreement" at bounding box center [446, 126] width 35 height 12
click at [447, 158] on b "5.Maintains Presence" at bounding box center [434, 160] width 59 height 12
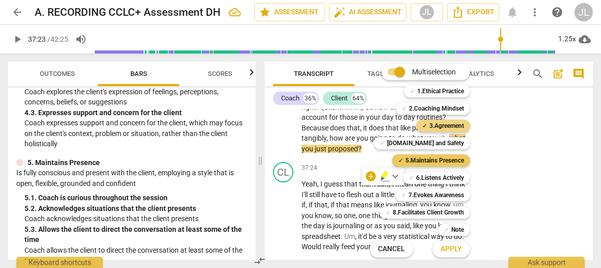
click at [447, 158] on b "5.Maintains Presence" at bounding box center [434, 160] width 59 height 12
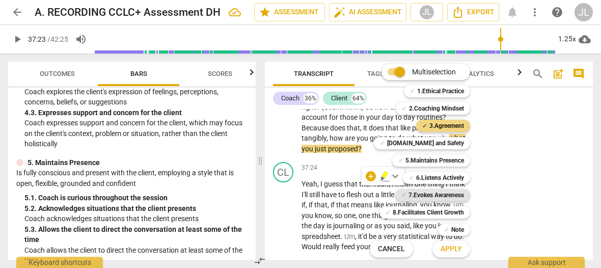
click at [446, 193] on b "7.Evokes Awareness" at bounding box center [435, 195] width 55 height 12
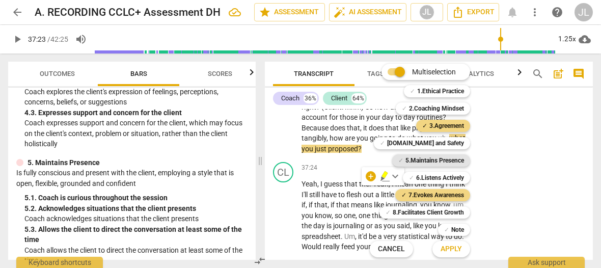
click at [441, 158] on b "5.Maintains Presence" at bounding box center [434, 160] width 59 height 12
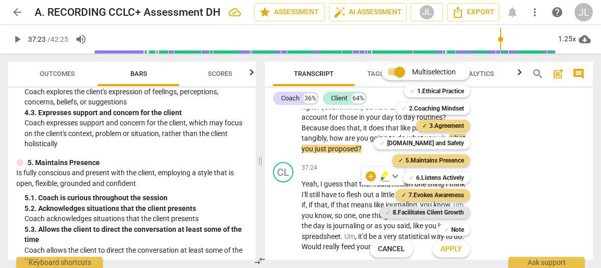
click at [442, 209] on b "8.Facilitates Client Growth" at bounding box center [427, 212] width 71 height 12
click at [449, 245] on span "Apply" at bounding box center [450, 249] width 21 height 10
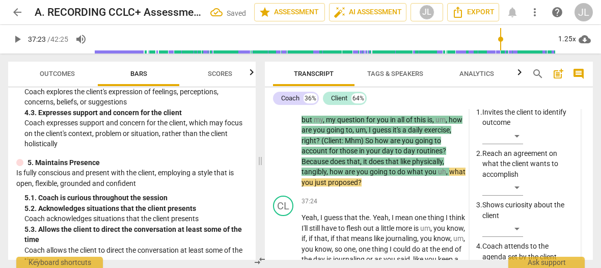
scroll to position [11262, 0]
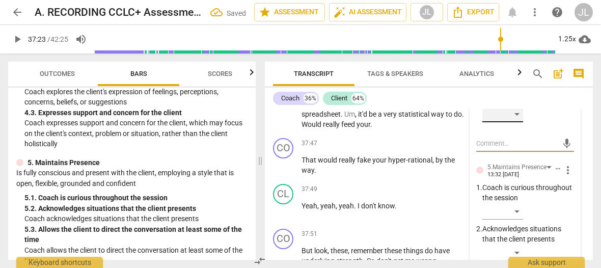
click at [513, 122] on div "​" at bounding box center [502, 114] width 41 height 16
click at [521, 122] on div "Sufficient" at bounding box center [505, 114] width 46 height 16
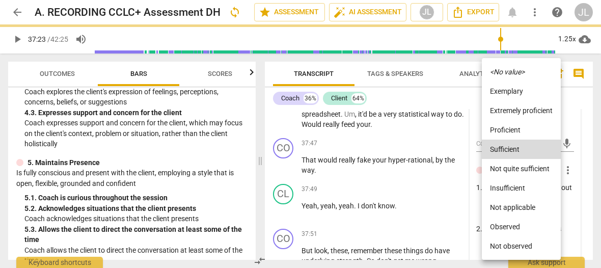
click at [520, 223] on li "Observed" at bounding box center [520, 226] width 79 height 19
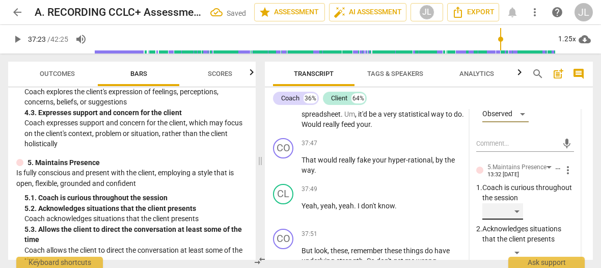
click at [516, 219] on div "​" at bounding box center [502, 211] width 41 height 16
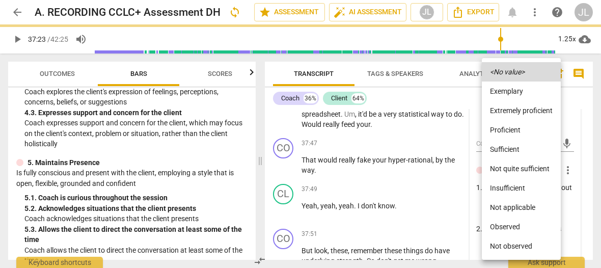
click at [508, 219] on li "Observed" at bounding box center [520, 226] width 79 height 19
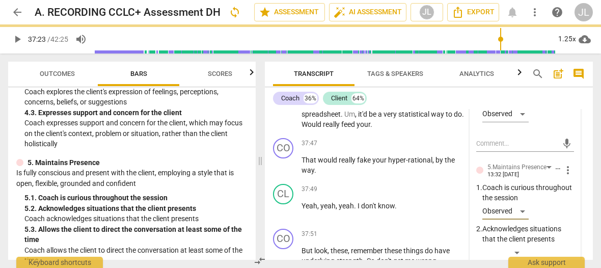
click at [564, 223] on div "Observed" at bounding box center [528, 213] width 92 height 20
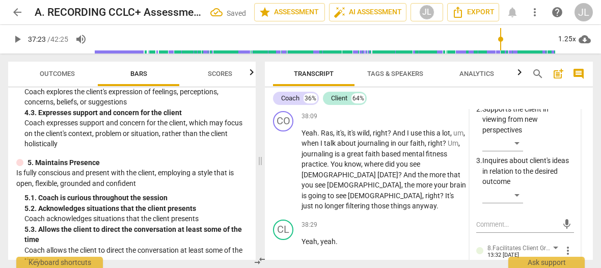
scroll to position [11588, 0]
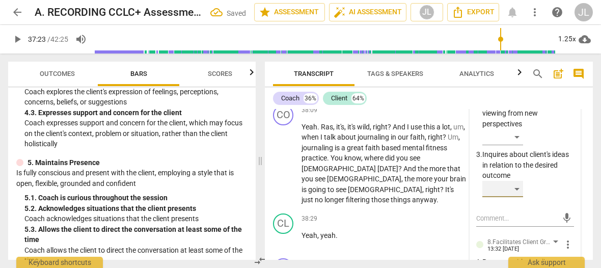
click at [517, 197] on div "​" at bounding box center [502, 189] width 41 height 16
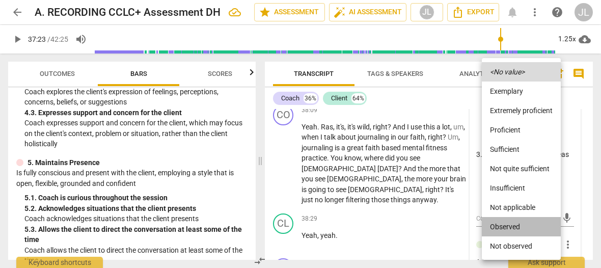
click at [517, 225] on li "Observed" at bounding box center [520, 226] width 79 height 19
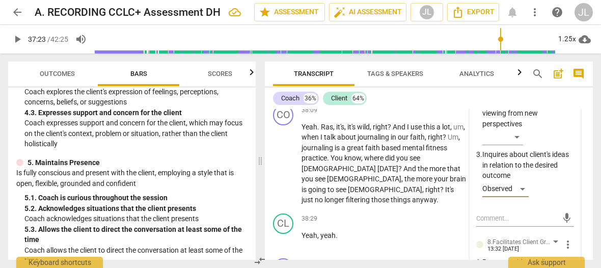
click at [570, 201] on div "Observed" at bounding box center [528, 191] width 92 height 20
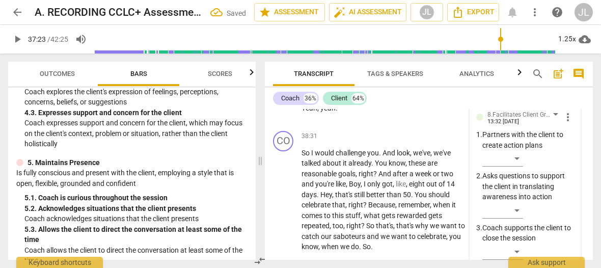
scroll to position [11730, 0]
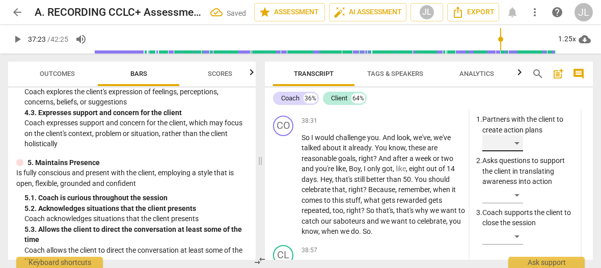
click at [516, 151] on div "​" at bounding box center [502, 143] width 41 height 16
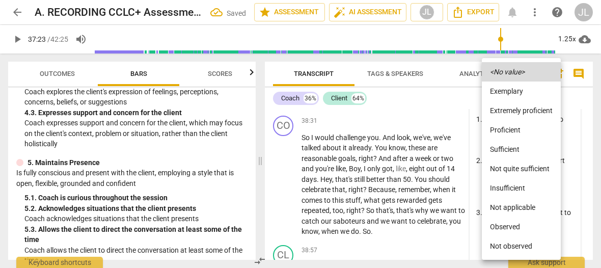
click at [515, 225] on li "Observed" at bounding box center [520, 226] width 79 height 19
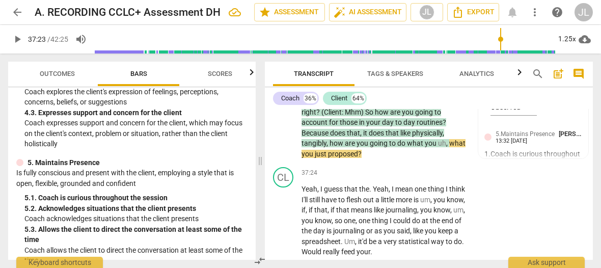
scroll to position [11165, 0]
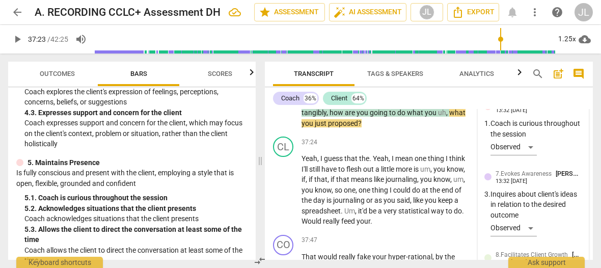
click at [557, 164] on div "5.Maintains Presence [PERSON_NAME] 13:32 [DATE] 1. Coach is curious throughout …" at bounding box center [533, 131] width 98 height 66
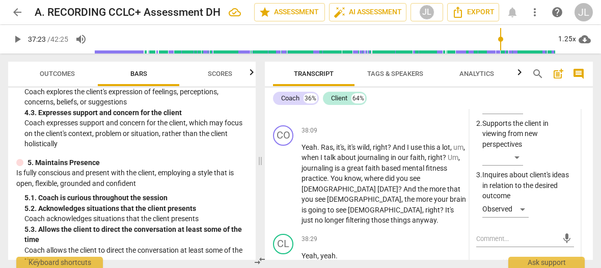
scroll to position [11588, 0]
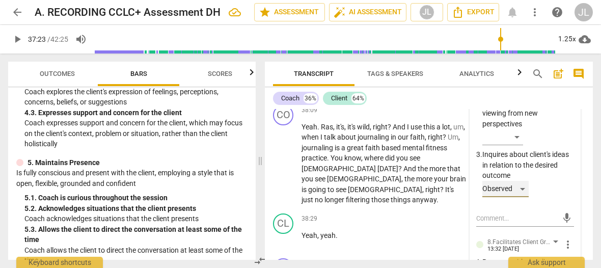
click at [519, 197] on div "Observed" at bounding box center [505, 189] width 46 height 16
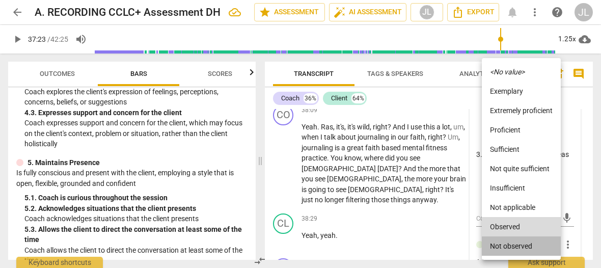
click at [503, 250] on li "Not observed" at bounding box center [520, 245] width 79 height 19
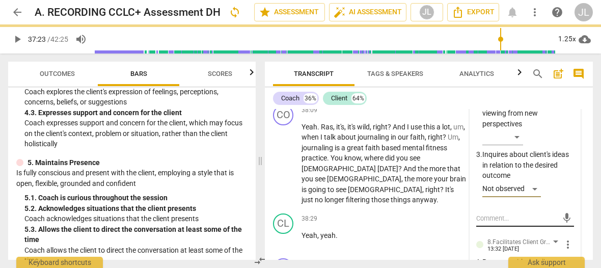
click at [478, 223] on textarea at bounding box center [516, 218] width 81 height 10
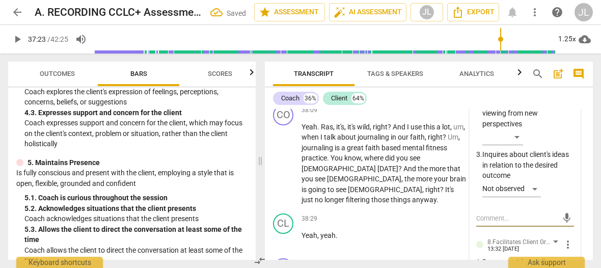
click at [478, 223] on textarea at bounding box center [516, 218] width 81 height 10
type textarea "N"
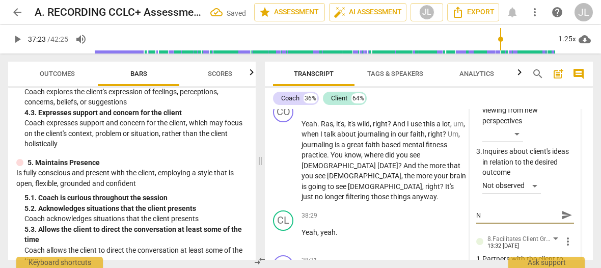
type textarea "No"
type textarea "Not"
type textarea "Note"
type textarea "Note:"
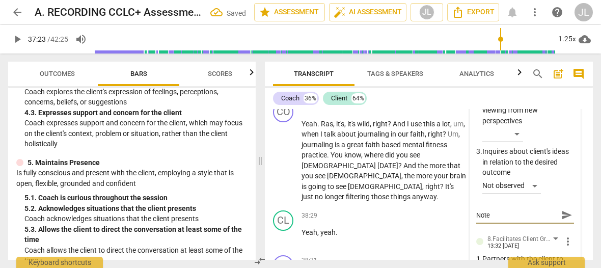
type textarea "Note:"
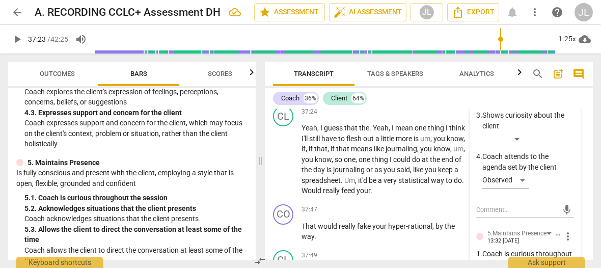
scroll to position [11226, 0]
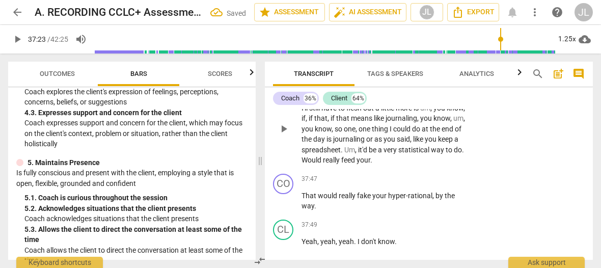
click at [371, 101] on span "." at bounding box center [371, 97] width 4 height 8
